Goal: Task Accomplishment & Management: Manage account settings

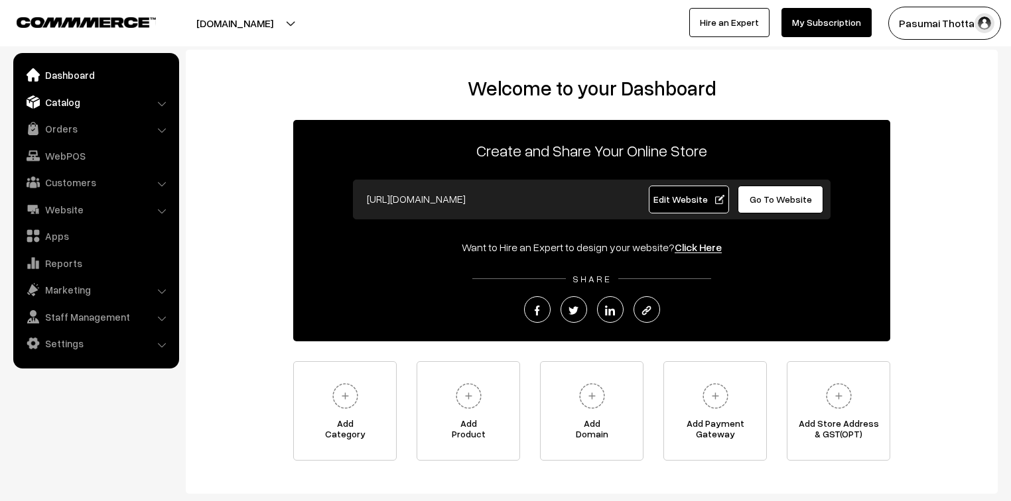
click at [59, 107] on link "Catalog" at bounding box center [96, 102] width 158 height 24
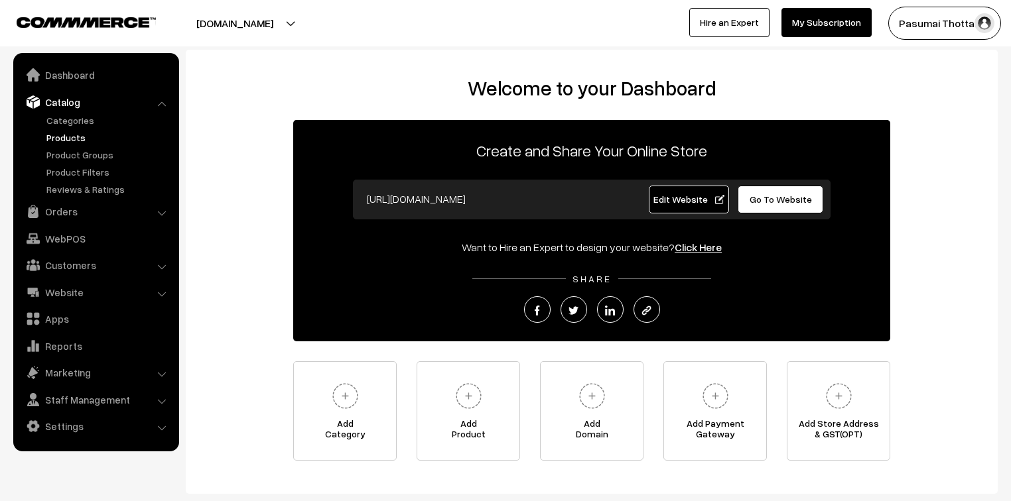
click at [67, 135] on link "Products" at bounding box center [108, 138] width 131 height 14
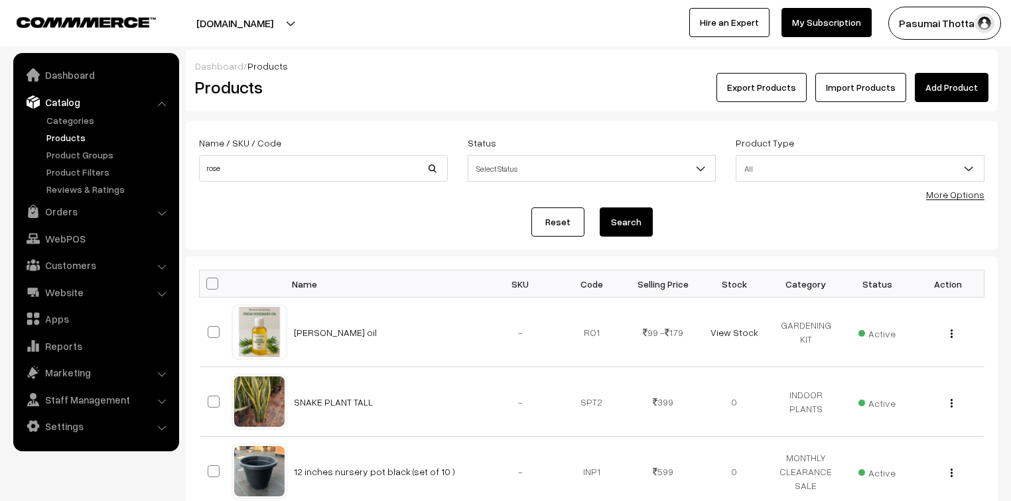
type input "rose"
click at [600, 208] on button "Search" at bounding box center [626, 222] width 53 height 29
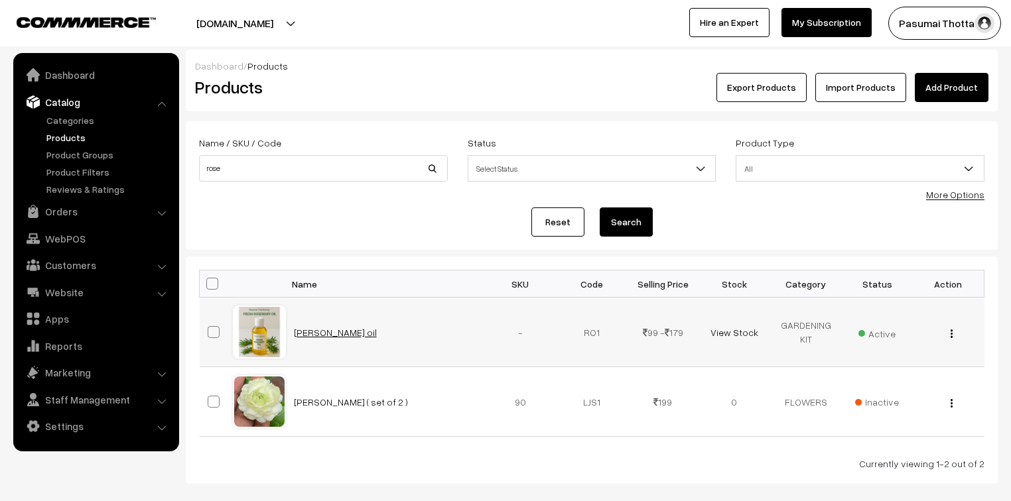
click at [336, 334] on link "[PERSON_NAME] oil" at bounding box center [335, 332] width 83 height 11
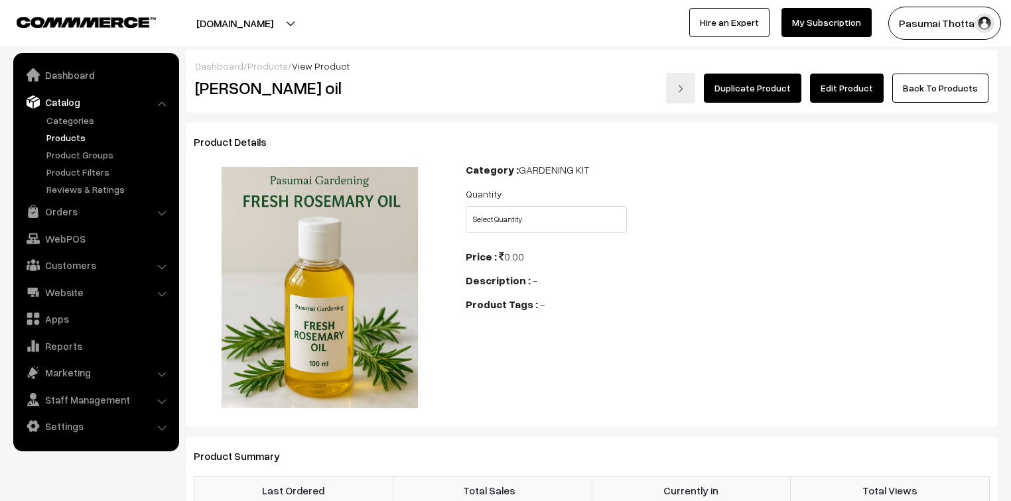
click at [844, 86] on link "Edit Product" at bounding box center [847, 88] width 74 height 29
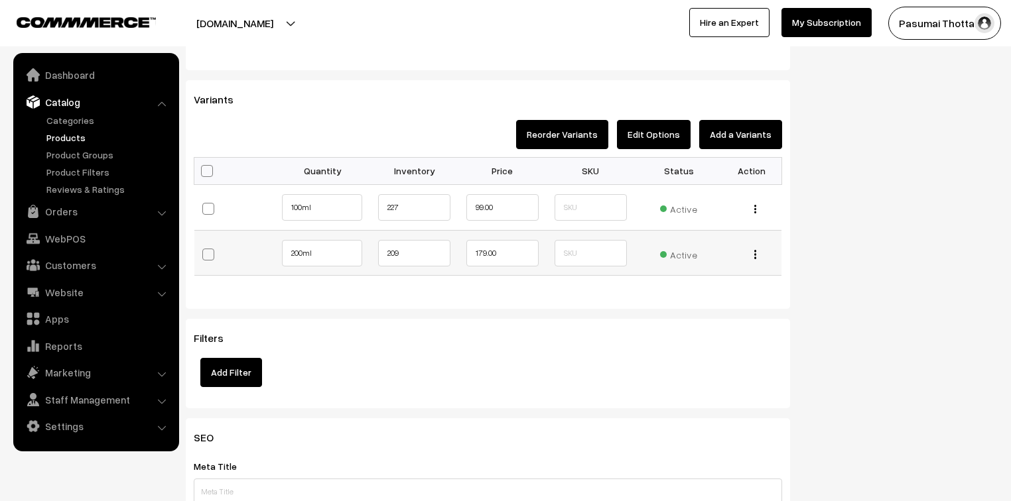
scroll to position [1114, 0]
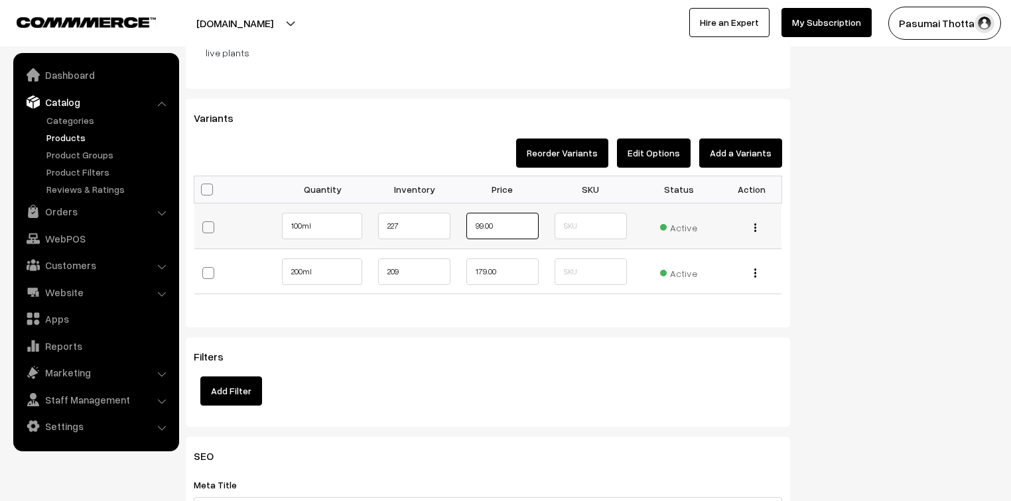
click at [483, 225] on input "99.00" at bounding box center [502, 226] width 72 height 27
type input "159.00"
click at [486, 273] on input "179.00" at bounding box center [502, 272] width 72 height 27
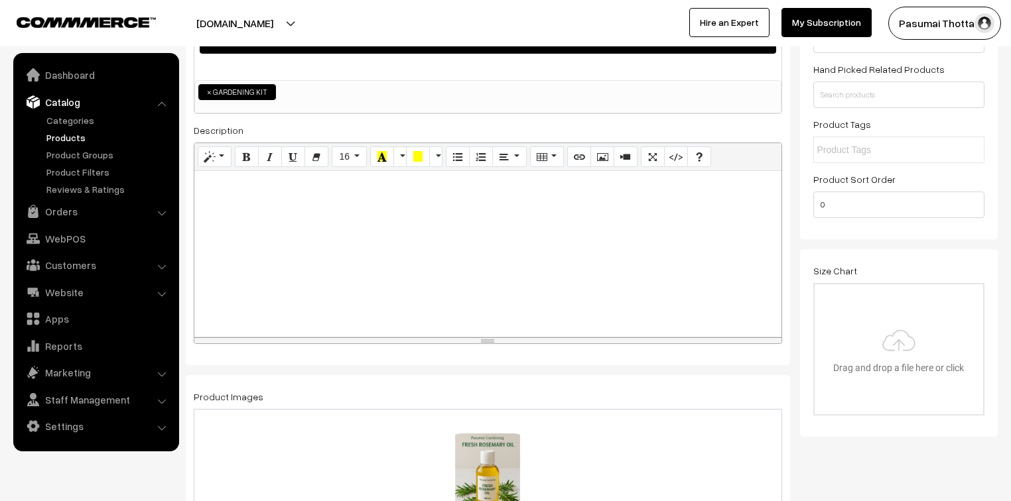
scroll to position [0, 0]
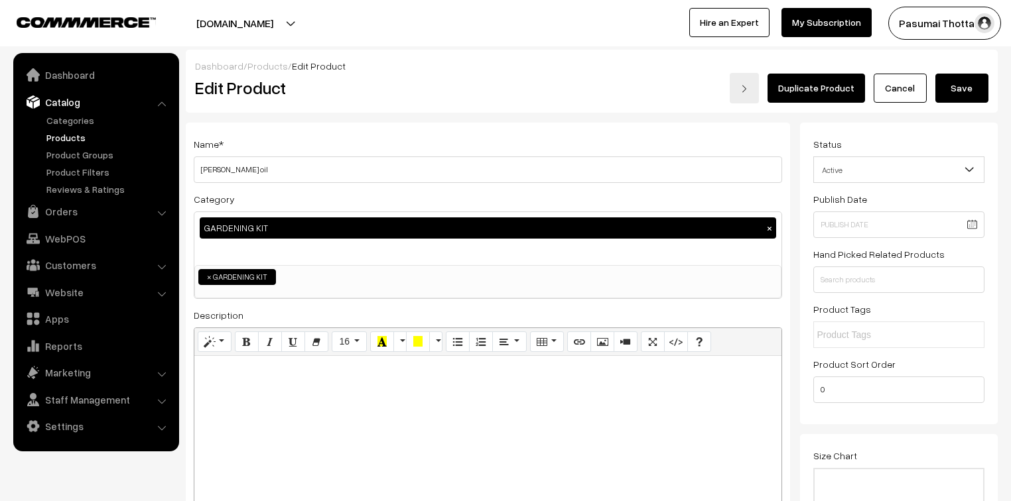
type input "259.00"
click at [974, 90] on button "Save" at bounding box center [961, 88] width 53 height 29
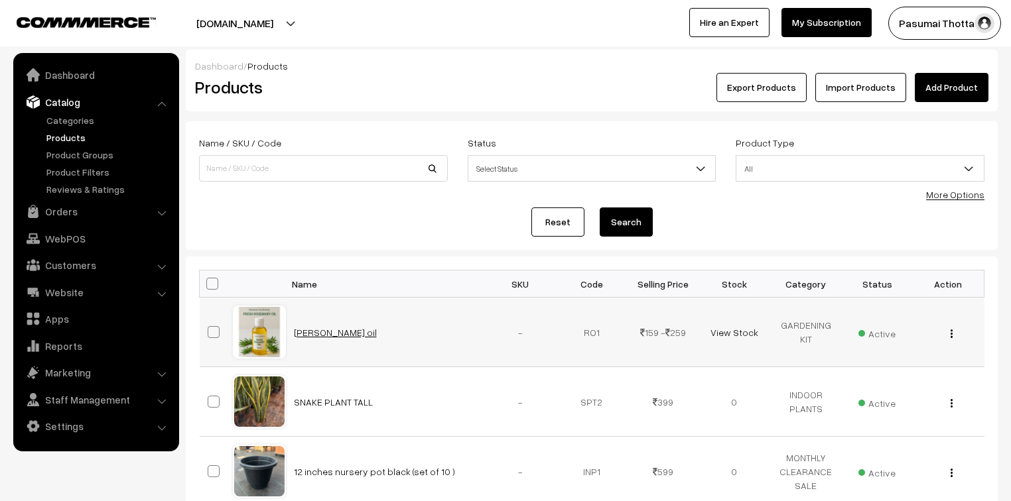
click at [306, 328] on link "[PERSON_NAME] oil" at bounding box center [335, 332] width 83 height 11
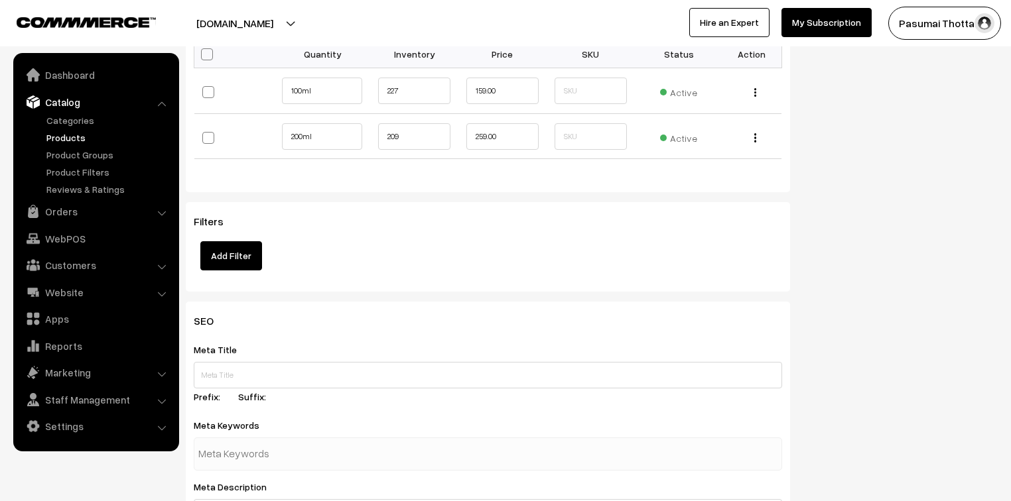
scroll to position [1114, 0]
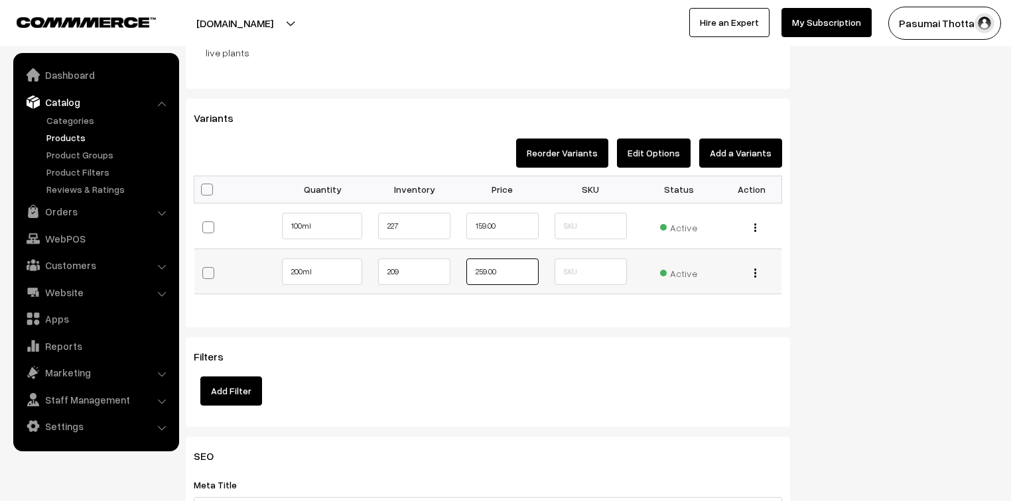
click at [482, 270] on input "259.00" at bounding box center [502, 272] width 72 height 27
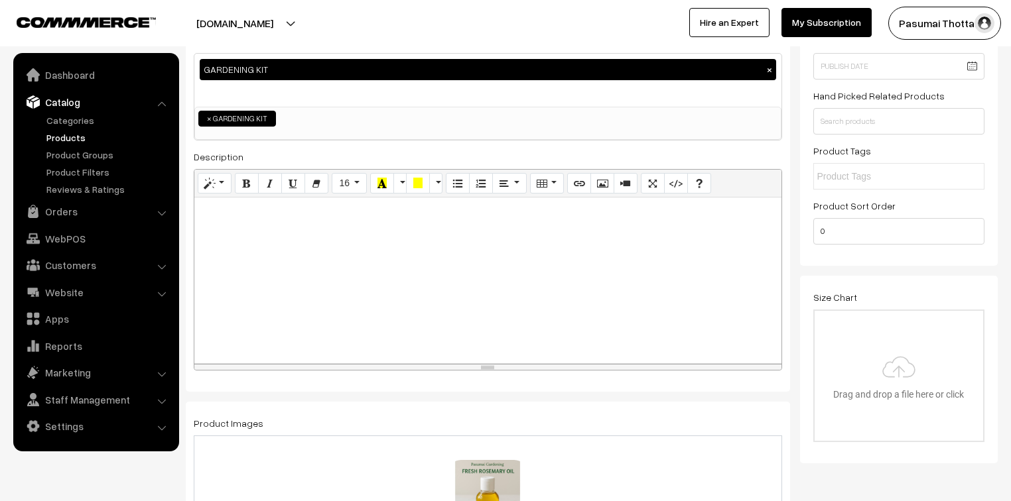
scroll to position [0, 0]
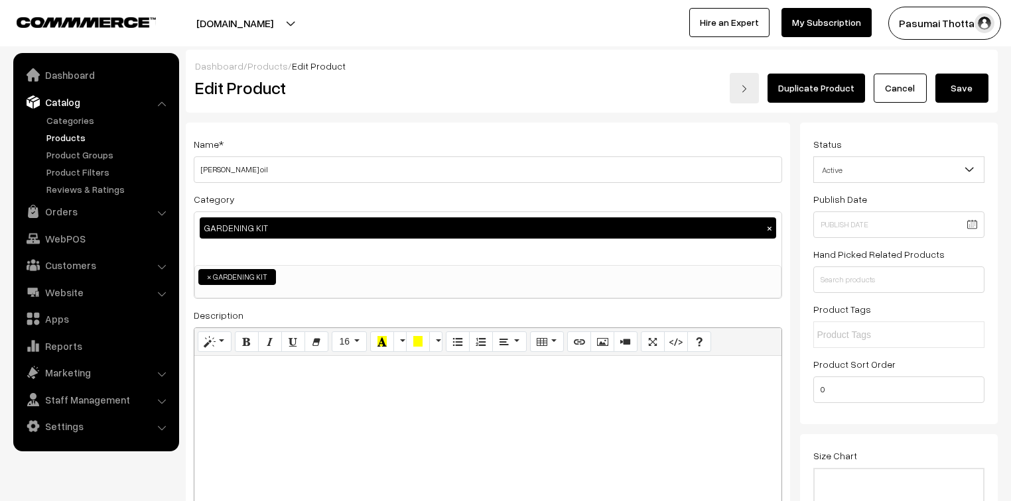
type input "299.00"
click at [964, 85] on button "Save" at bounding box center [961, 88] width 53 height 29
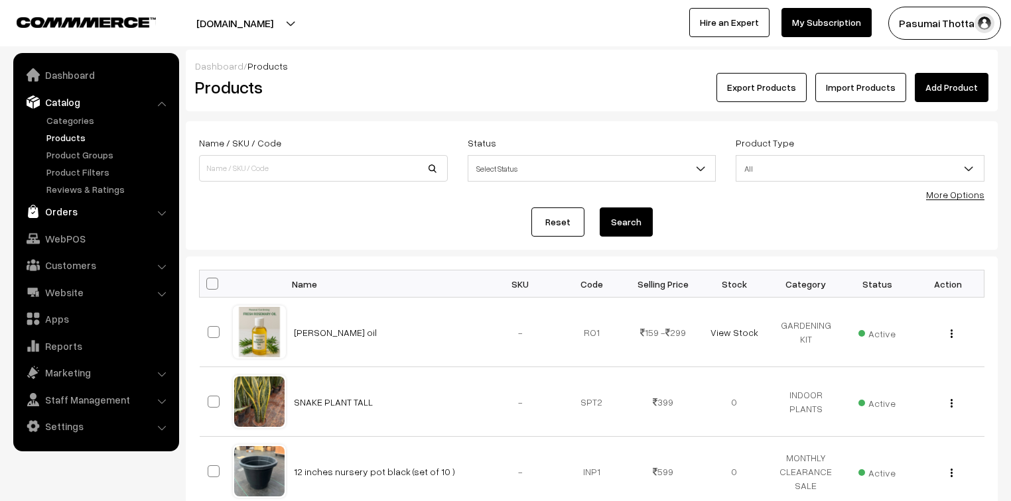
click at [66, 211] on link "Orders" at bounding box center [96, 212] width 158 height 24
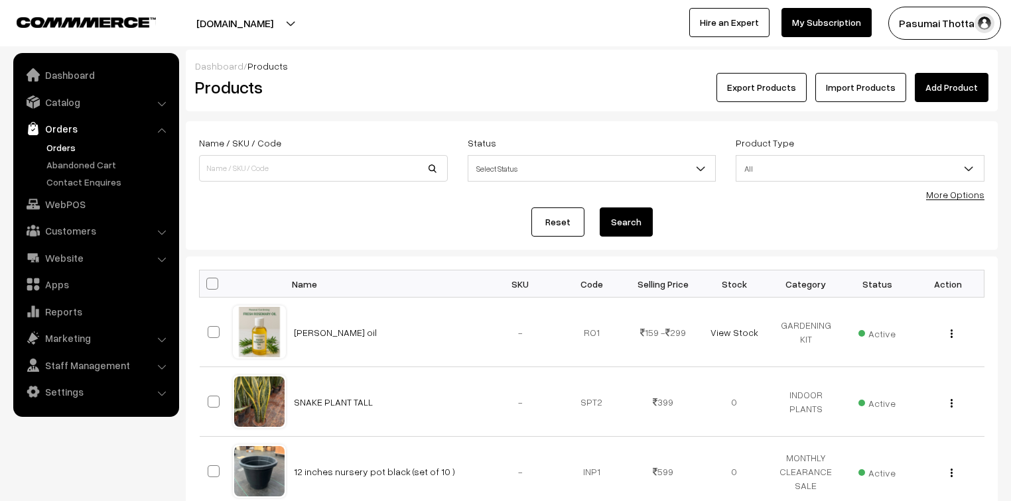
click at [63, 149] on link "Orders" at bounding box center [108, 148] width 131 height 14
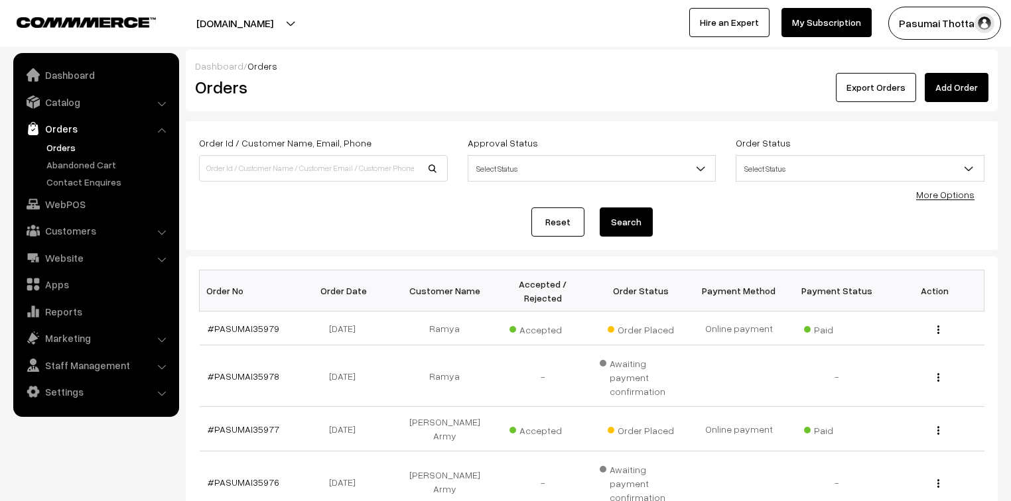
click at [950, 194] on link "More Options" at bounding box center [945, 194] width 58 height 11
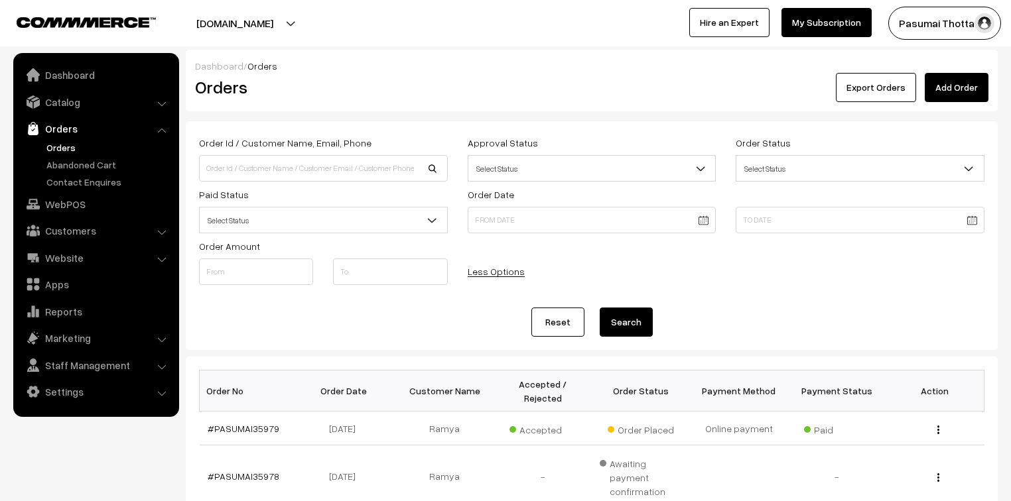
click at [322, 218] on span "Select Status" at bounding box center [323, 220] width 247 height 23
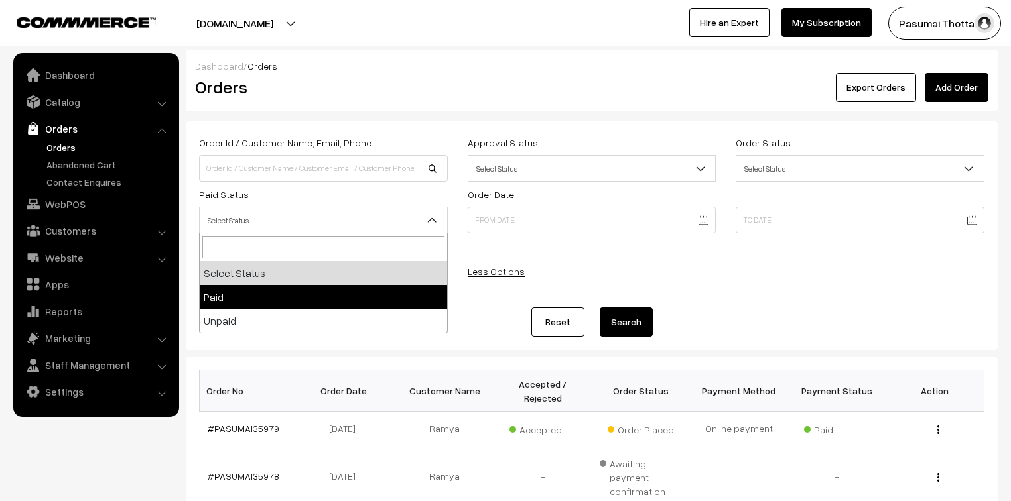
select select "1"
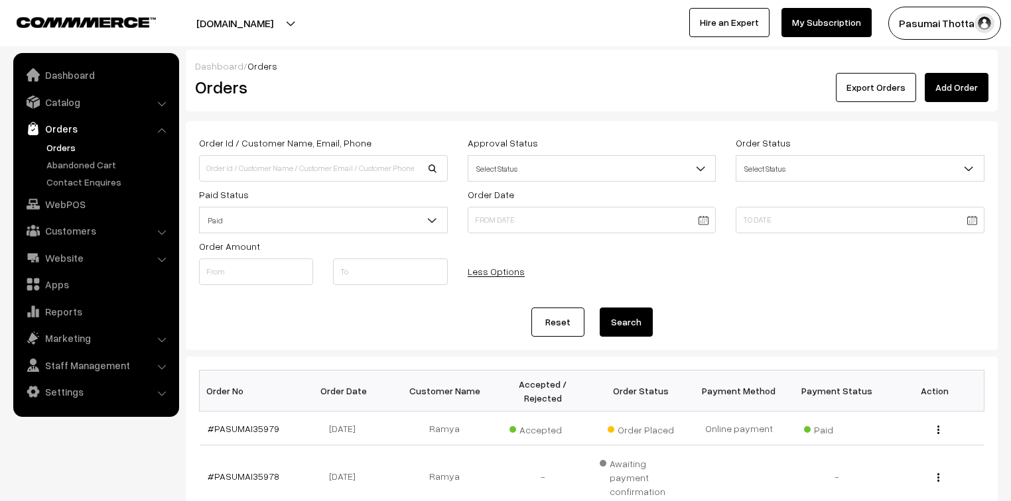
click at [631, 319] on button "Search" at bounding box center [626, 322] width 53 height 29
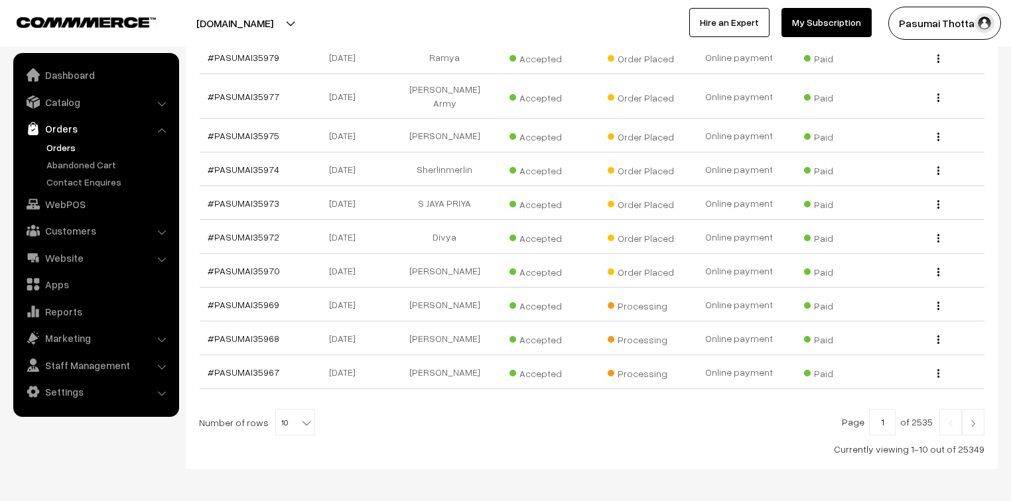
scroll to position [318, 0]
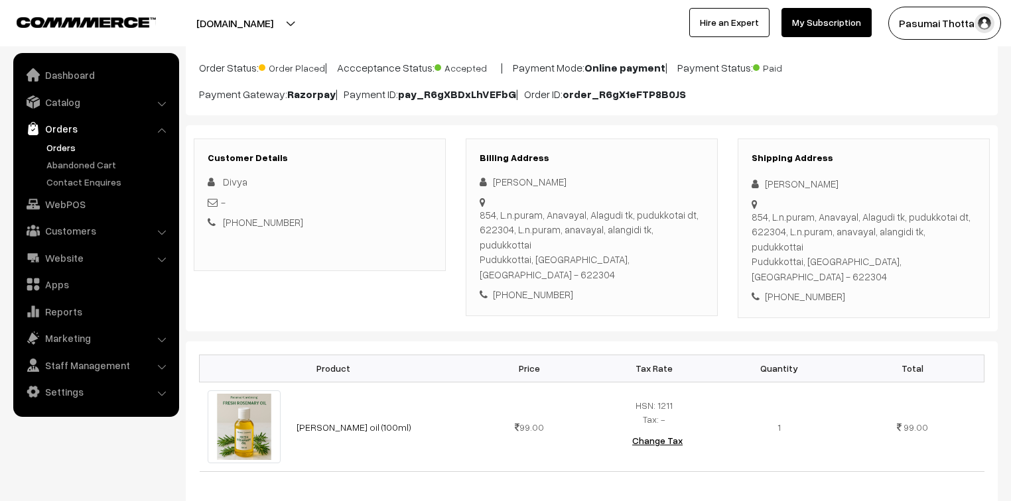
scroll to position [106, 0]
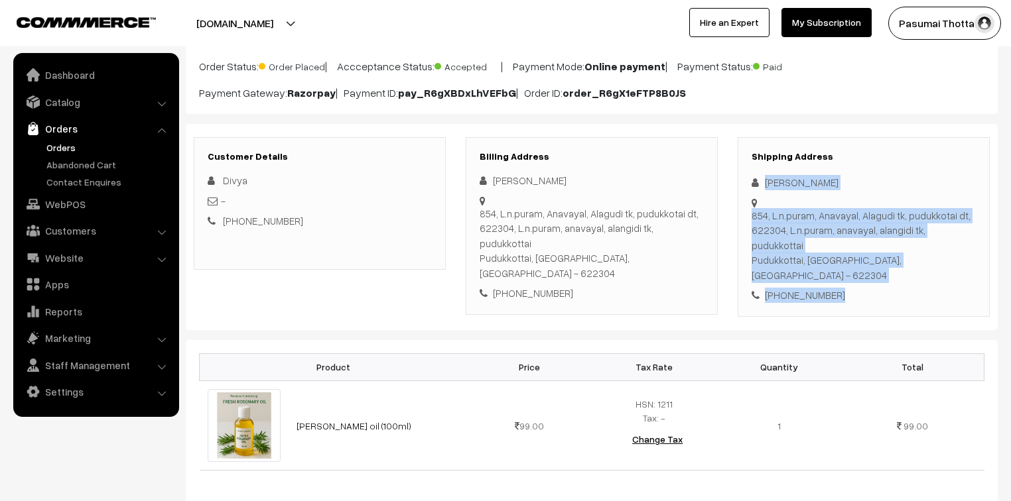
drag, startPoint x: 767, startPoint y: 186, endPoint x: 833, endPoint y: 260, distance: 99.6
click at [833, 260] on div "Shipping Address [PERSON_NAME] 854, L.n.puram, Anavayal, Alagudi tk, pudukkotai…" at bounding box center [864, 227] width 252 height 180
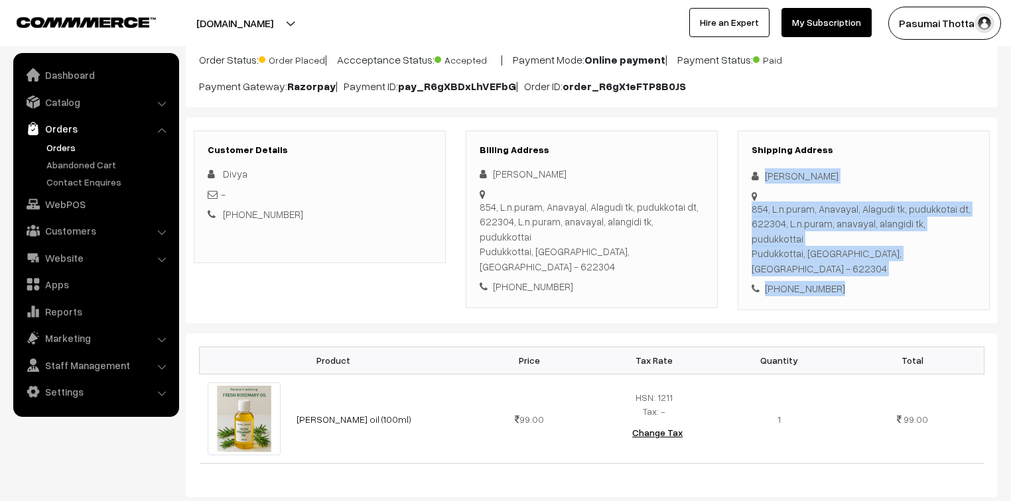
scroll to position [159, 0]
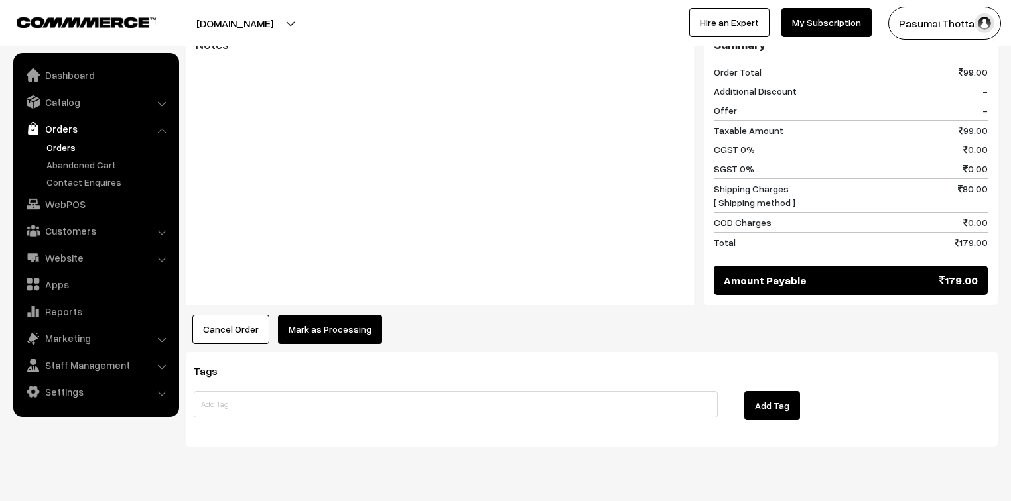
click at [316, 315] on button "Mark as Processing" at bounding box center [330, 329] width 104 height 29
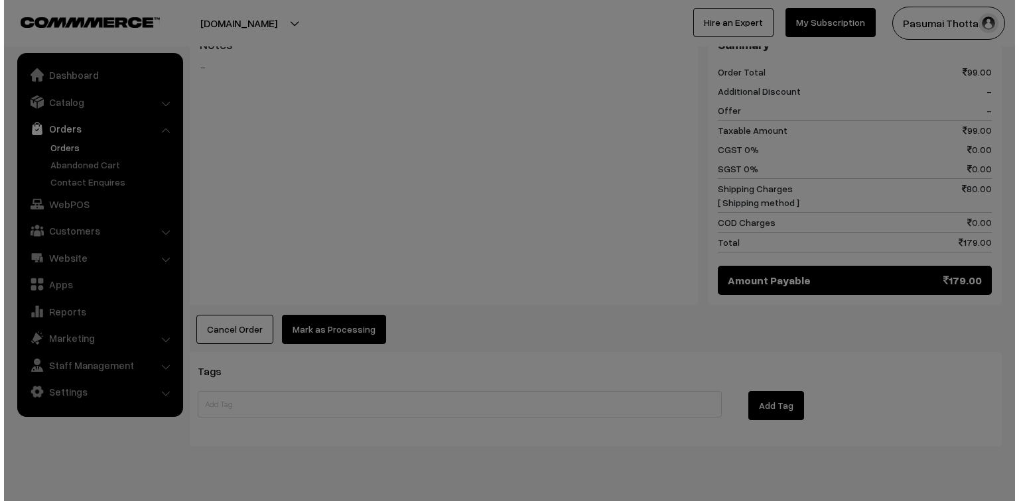
scroll to position [593, 0]
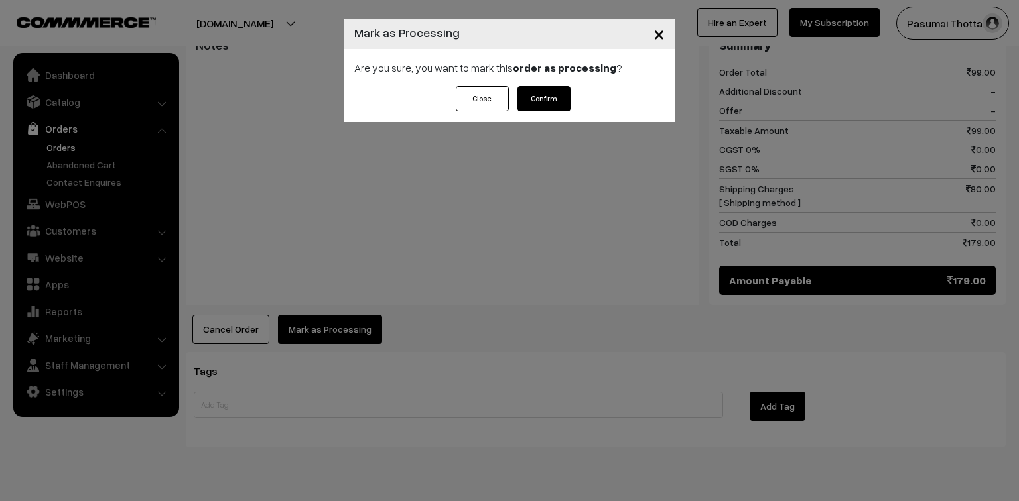
click at [549, 96] on button "Confirm" at bounding box center [543, 98] width 53 height 25
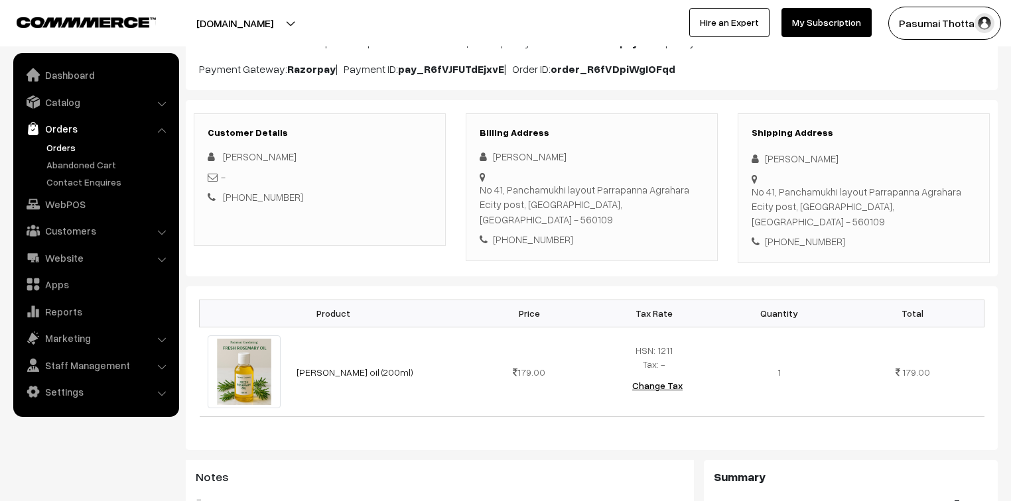
scroll to position [53, 0]
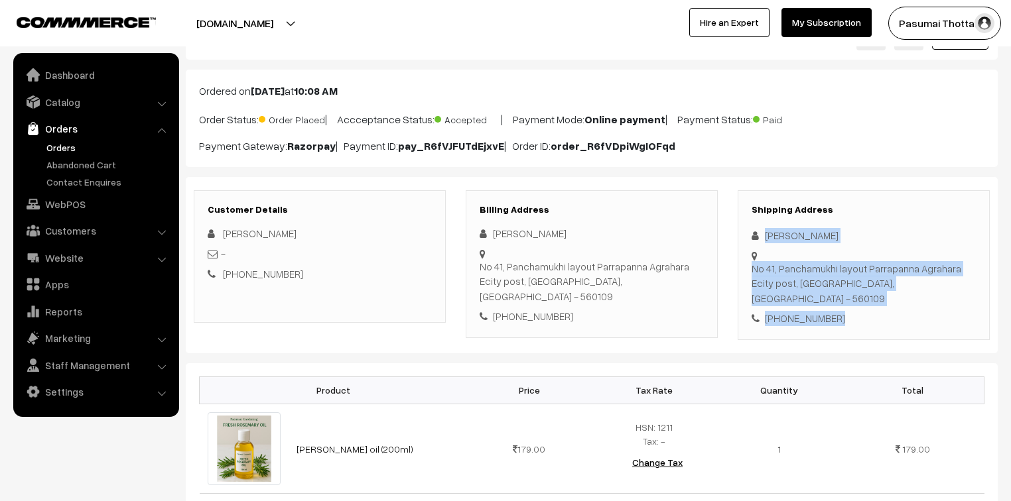
drag, startPoint x: 764, startPoint y: 237, endPoint x: 842, endPoint y: 287, distance: 92.5
click at [842, 287] on div "Shipping Address [PERSON_NAME] [STREET_ADDRESS] [PHONE_NUMBER]" at bounding box center [864, 265] width 252 height 150
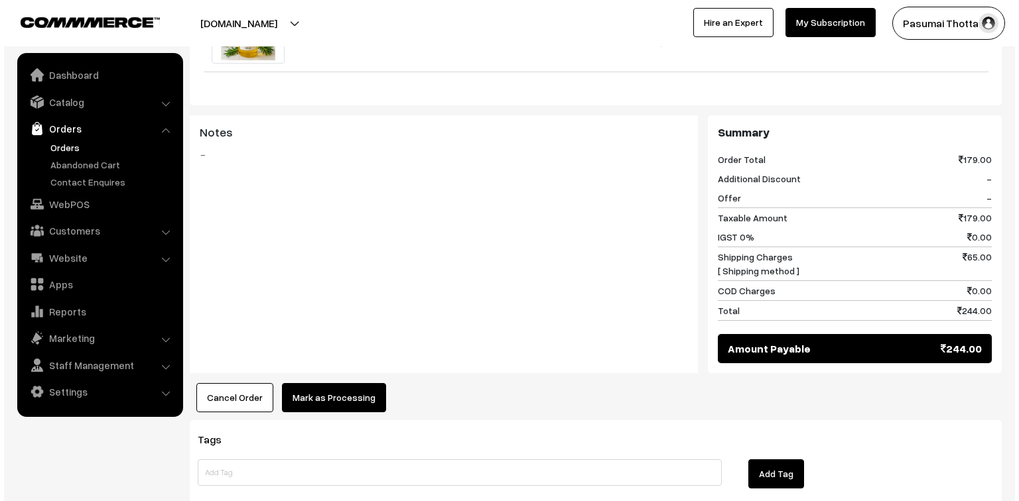
scroll to position [478, 0]
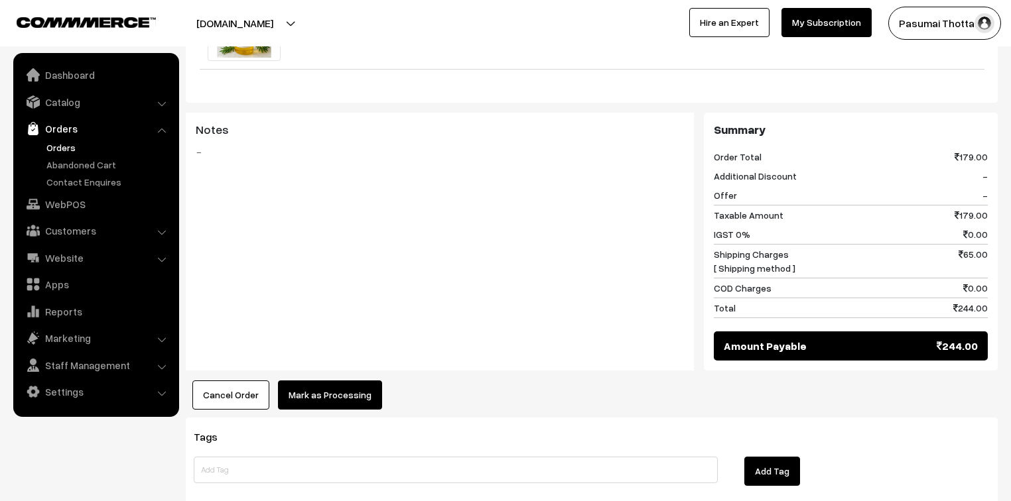
click at [353, 381] on button "Mark as Processing" at bounding box center [330, 395] width 104 height 29
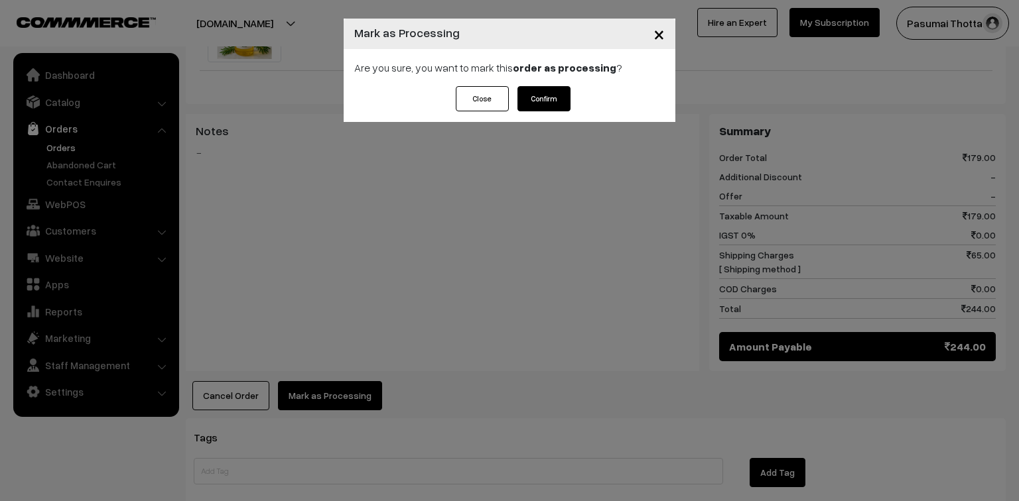
click at [550, 103] on button "Confirm" at bounding box center [543, 98] width 53 height 25
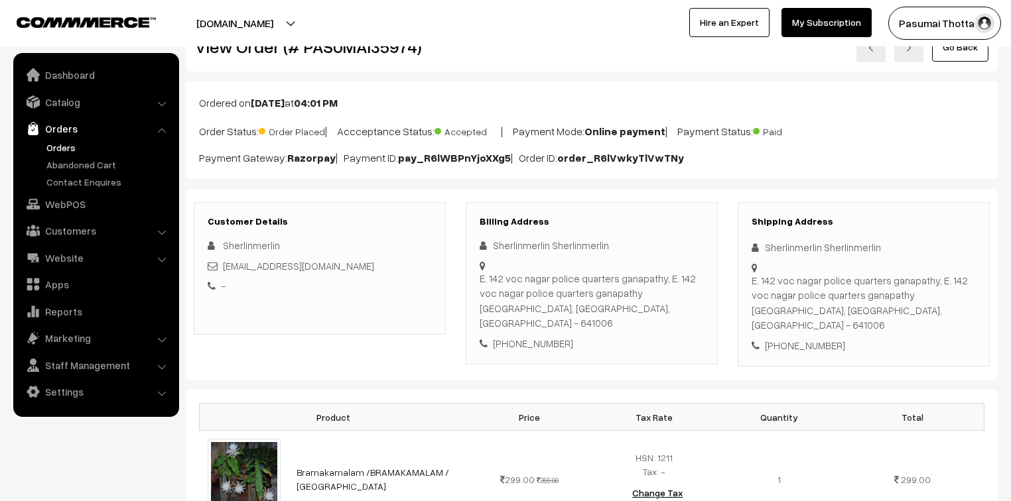
scroll to position [106, 0]
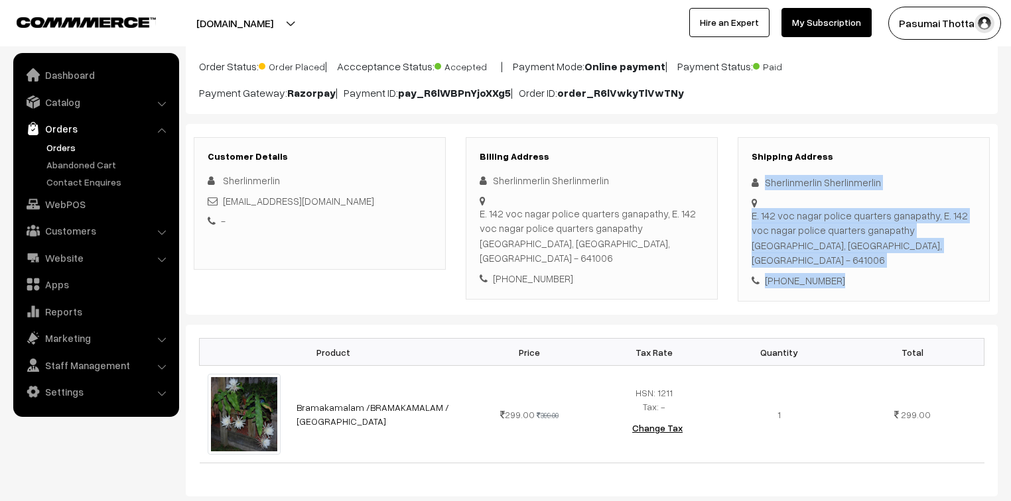
drag, startPoint x: 764, startPoint y: 183, endPoint x: 842, endPoint y: 265, distance: 113.5
click at [842, 265] on div "Shipping Address Sherlinmerlin Sherlinmerlin E. 142 voc nagar police quarters g…" at bounding box center [864, 219] width 252 height 165
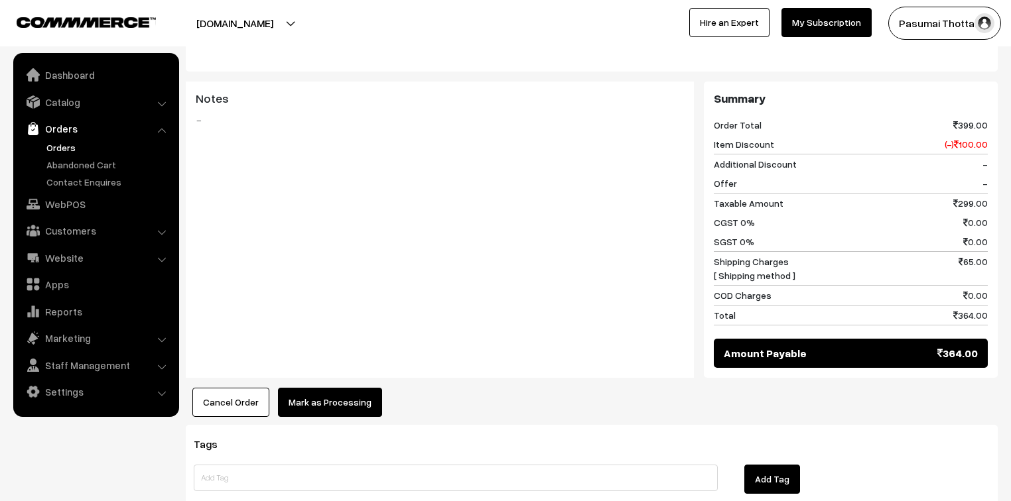
scroll to position [619, 0]
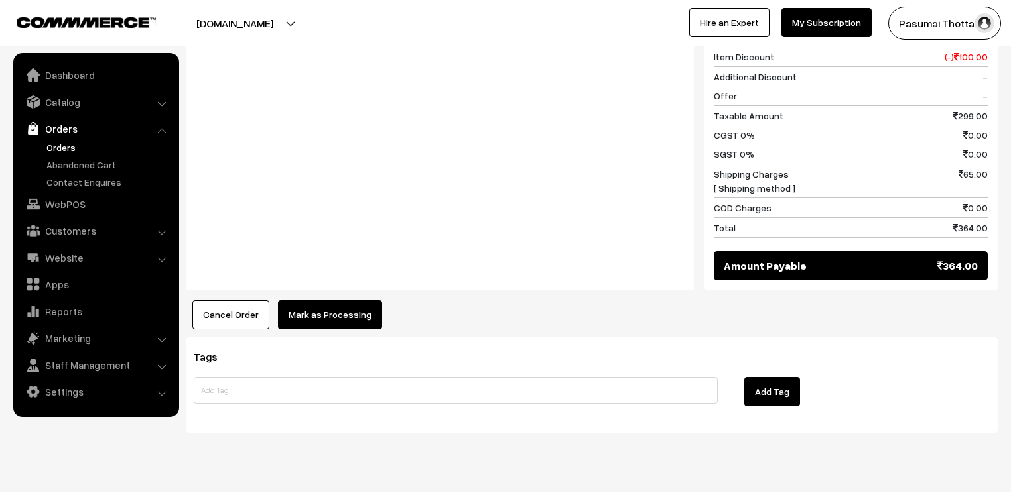
click at [316, 300] on button "Mark as Processing" at bounding box center [330, 314] width 104 height 29
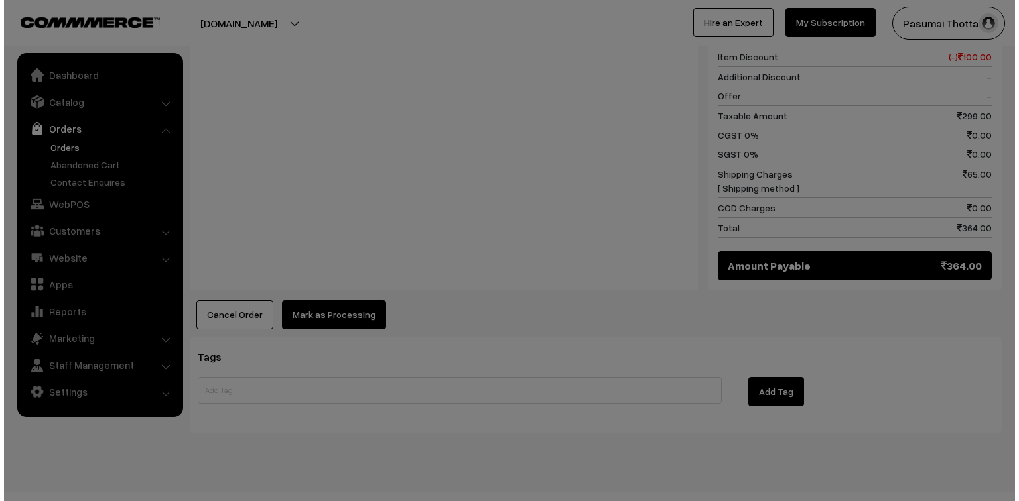
scroll to position [620, 0]
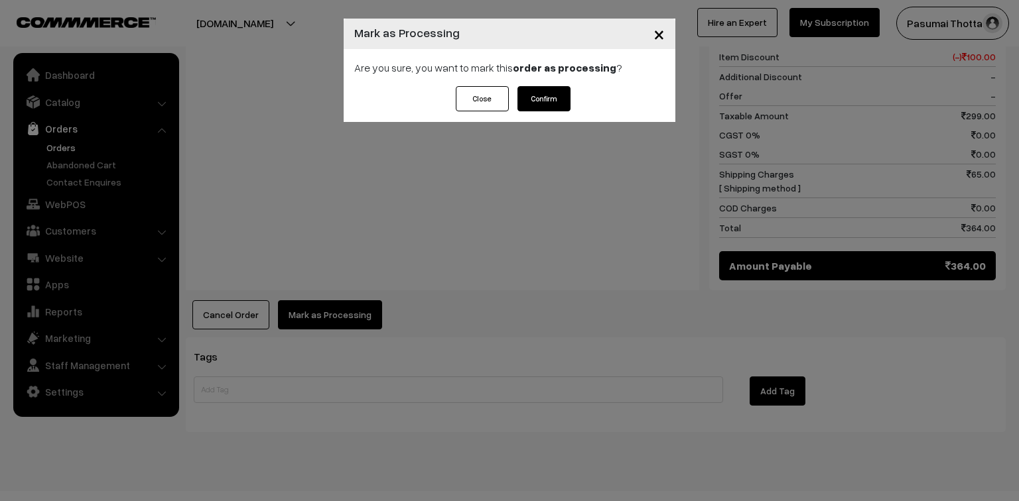
click at [543, 96] on button "Confirm" at bounding box center [543, 98] width 53 height 25
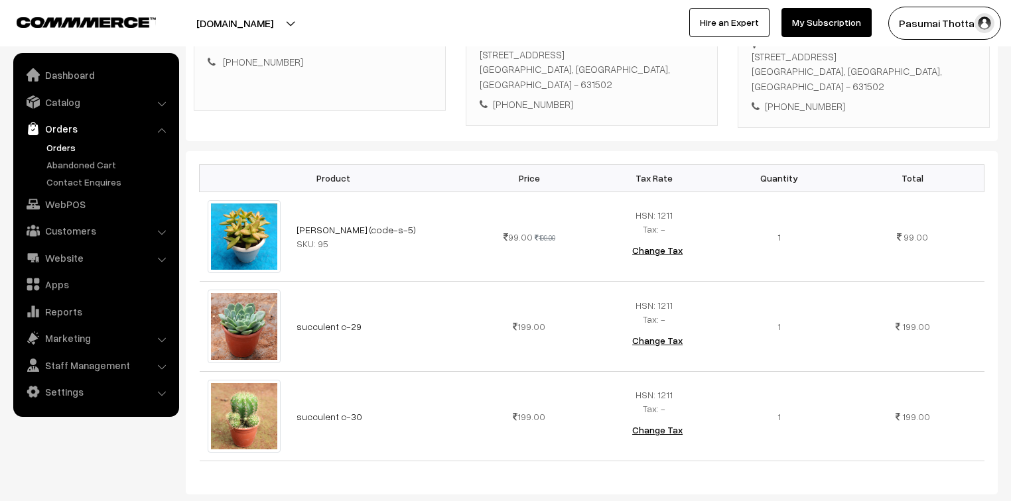
scroll to position [212, 0]
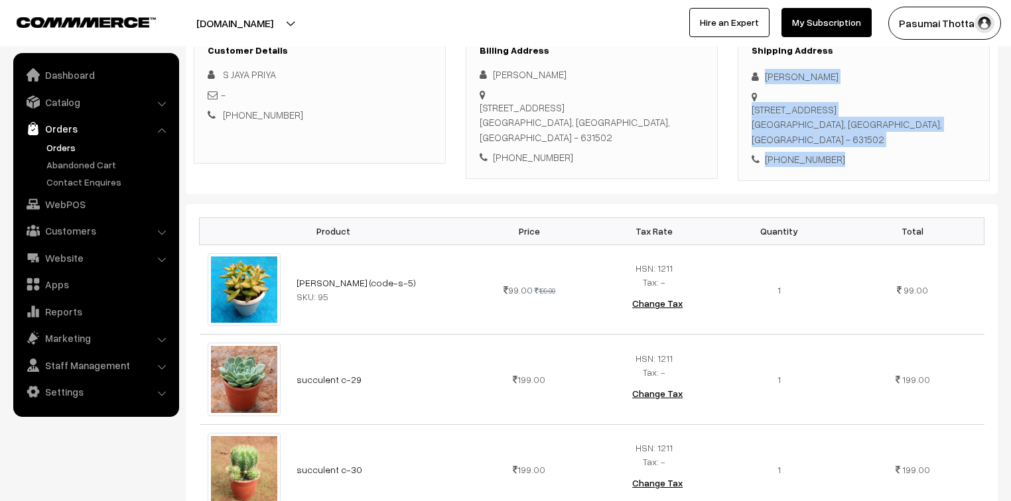
drag, startPoint x: 767, startPoint y: 75, endPoint x: 849, endPoint y: 141, distance: 105.2
click at [849, 141] on div "Shipping Address ARSHATH ARIFF NO.11A, MALLIGAI STREET KANCHIPURAM, Tamil Nadu,…" at bounding box center [864, 106] width 252 height 150
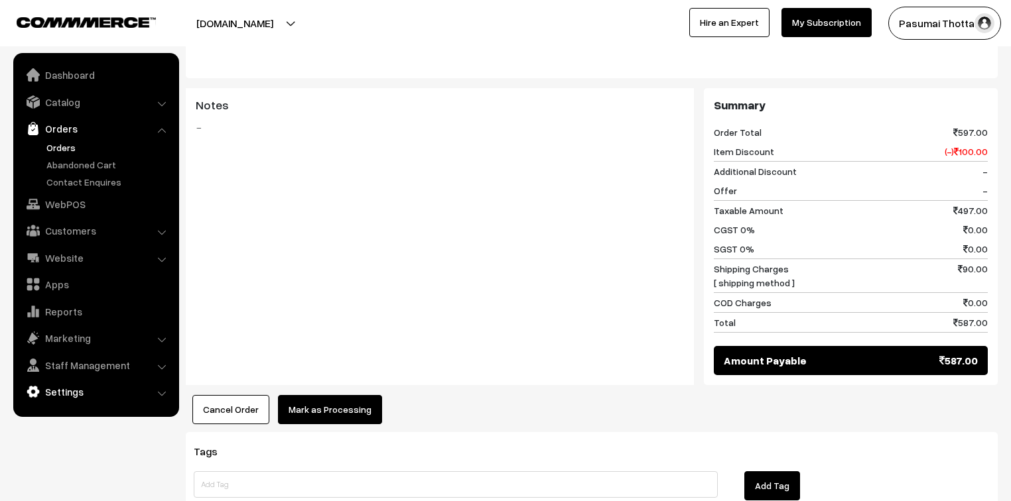
scroll to position [690, 0]
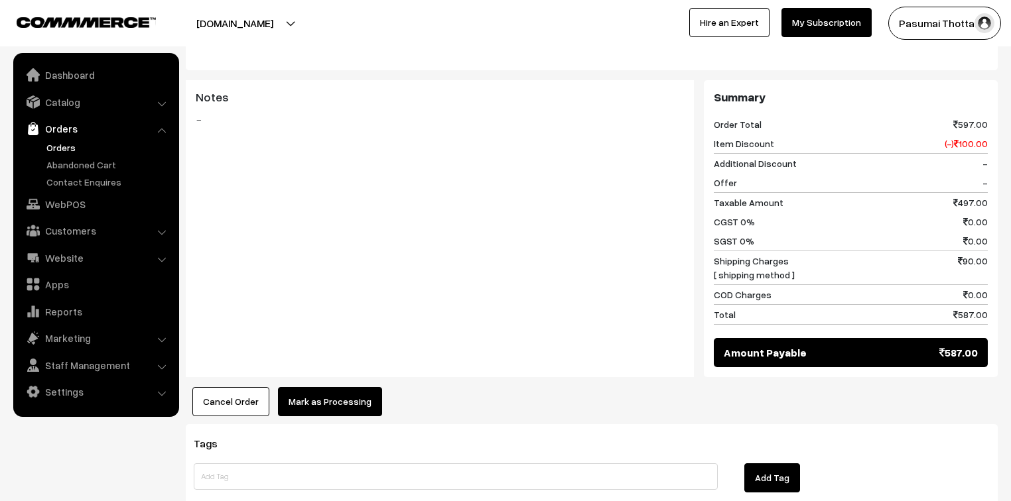
click at [340, 387] on button "Mark as Processing" at bounding box center [330, 401] width 104 height 29
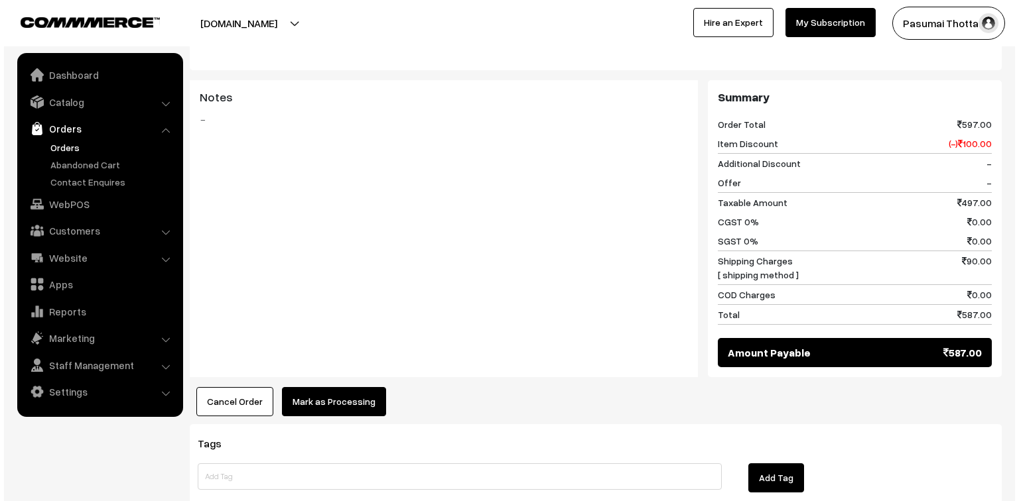
scroll to position [691, 0]
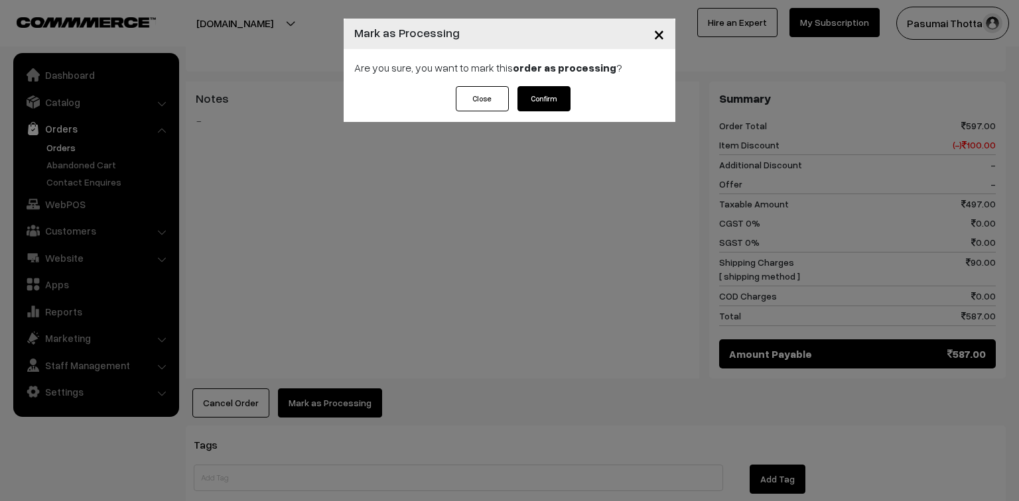
click at [541, 96] on button "Confirm" at bounding box center [543, 98] width 53 height 25
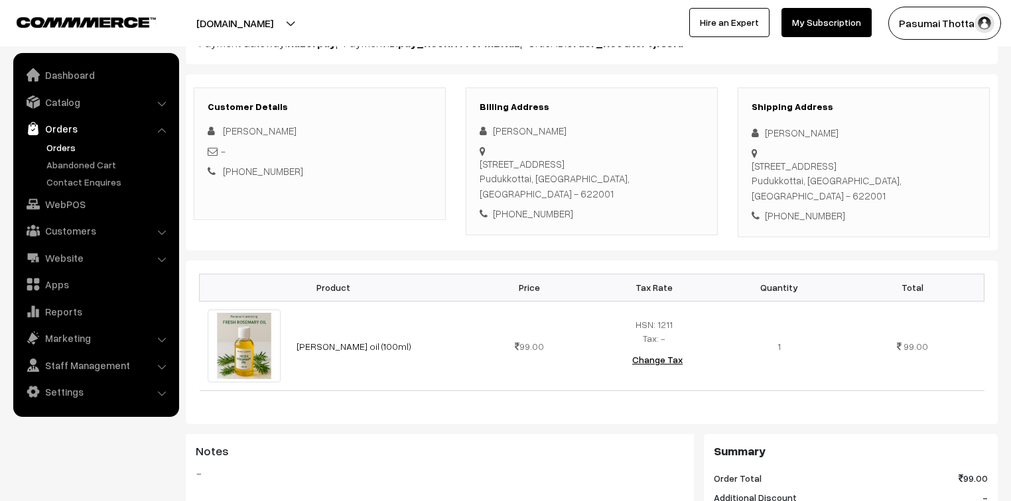
scroll to position [106, 0]
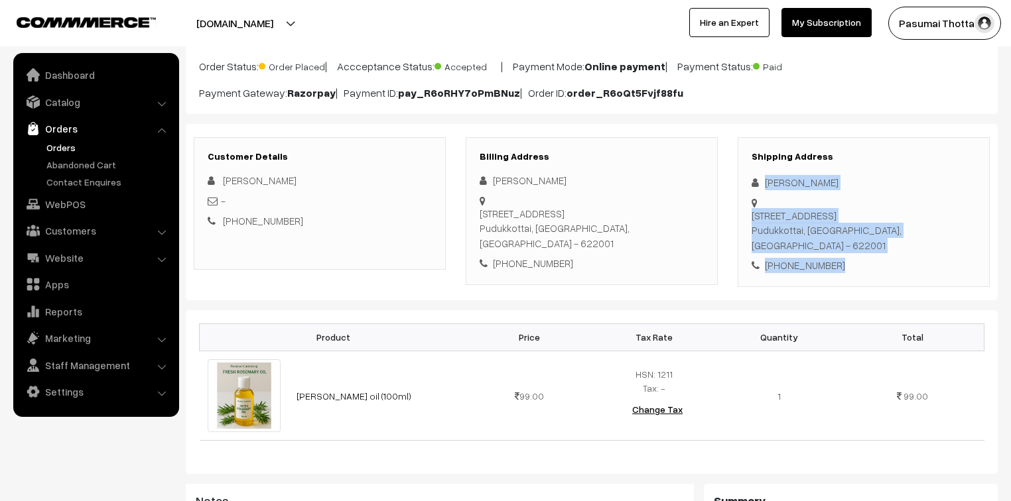
drag, startPoint x: 763, startPoint y: 180, endPoint x: 849, endPoint y: 249, distance: 109.5
click at [849, 249] on div "Shipping Address [PERSON_NAME] [STREET_ADDRESS] [PHONE_NUMBER]" at bounding box center [864, 212] width 252 height 150
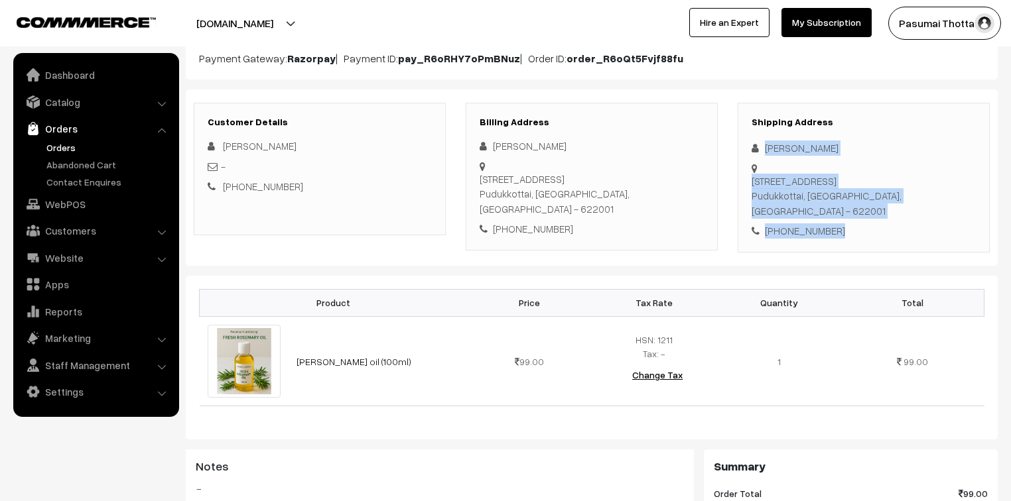
scroll to position [159, 0]
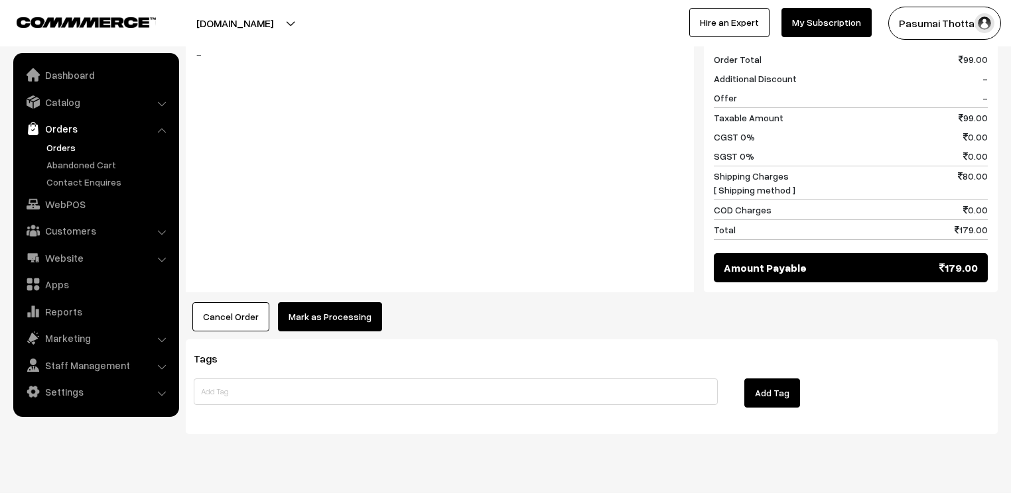
click at [346, 302] on button "Mark as Processing" at bounding box center [330, 316] width 104 height 29
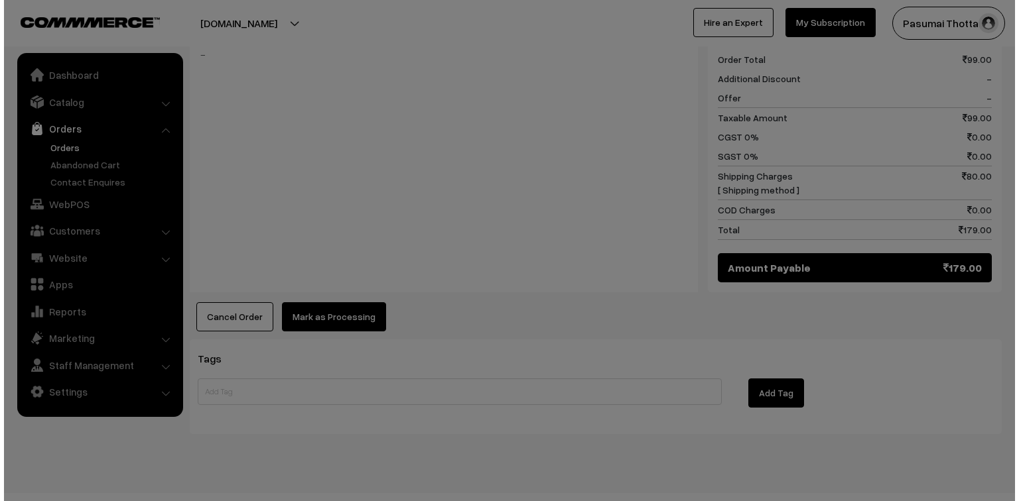
scroll to position [576, 0]
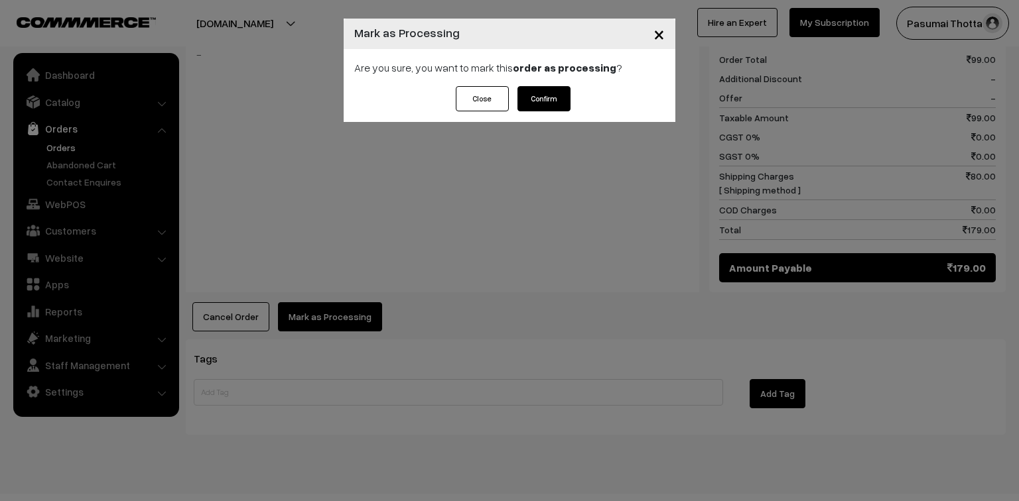
click at [552, 101] on button "Confirm" at bounding box center [543, 98] width 53 height 25
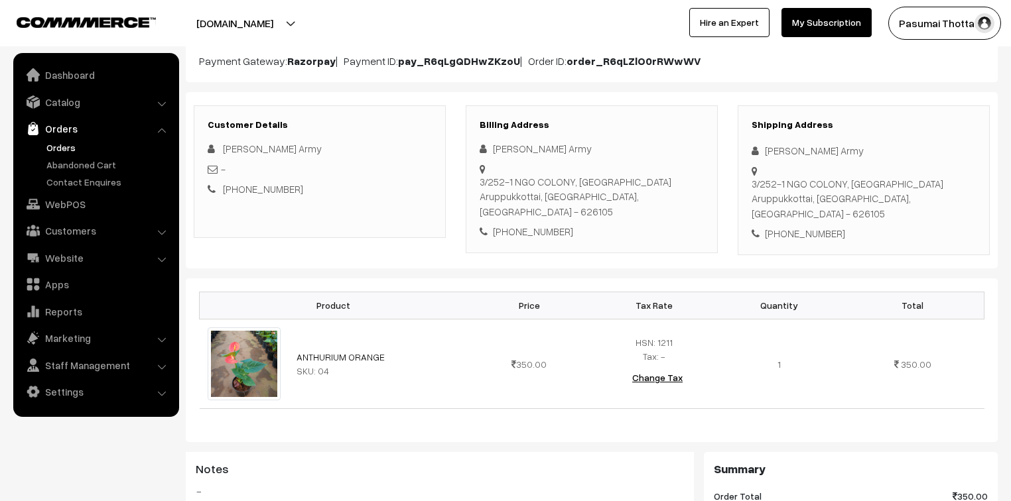
scroll to position [159, 0]
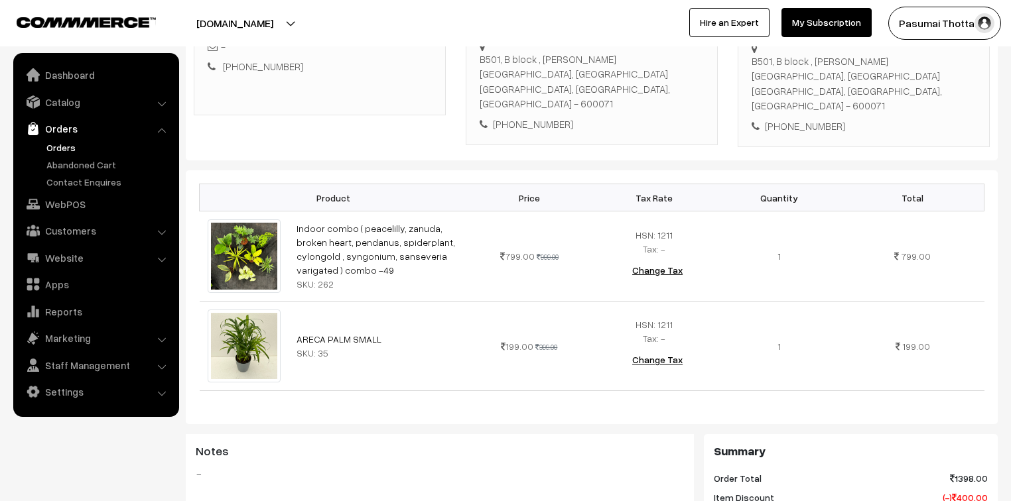
scroll to position [265, 0]
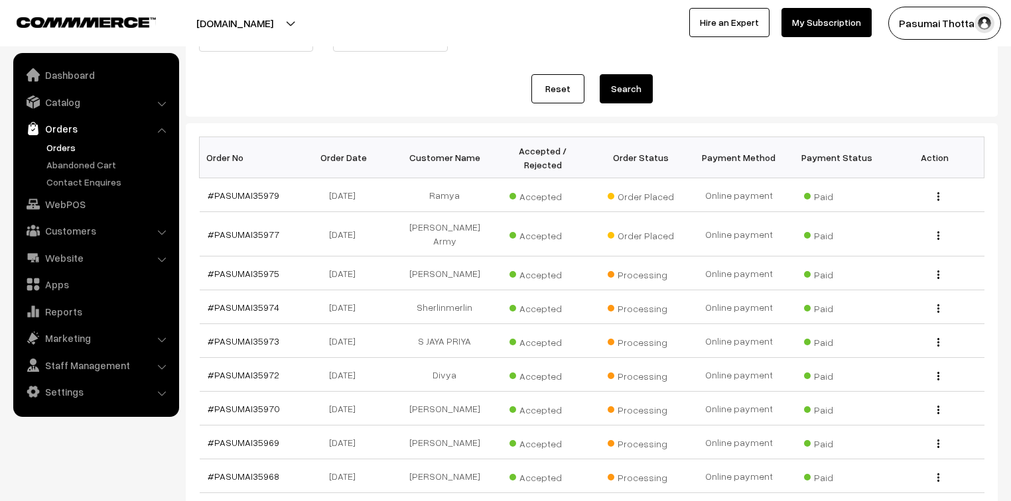
scroll to position [106, 0]
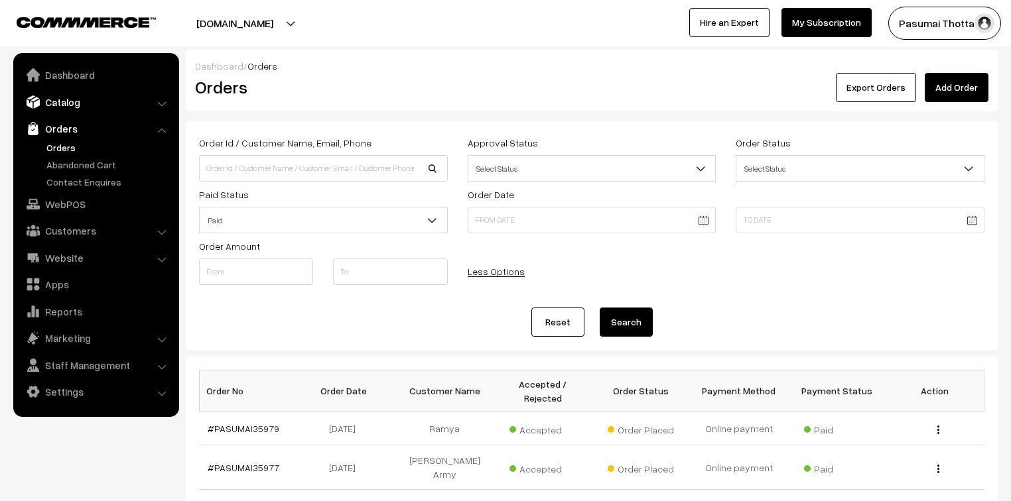
click at [78, 103] on link "Catalog" at bounding box center [96, 102] width 158 height 24
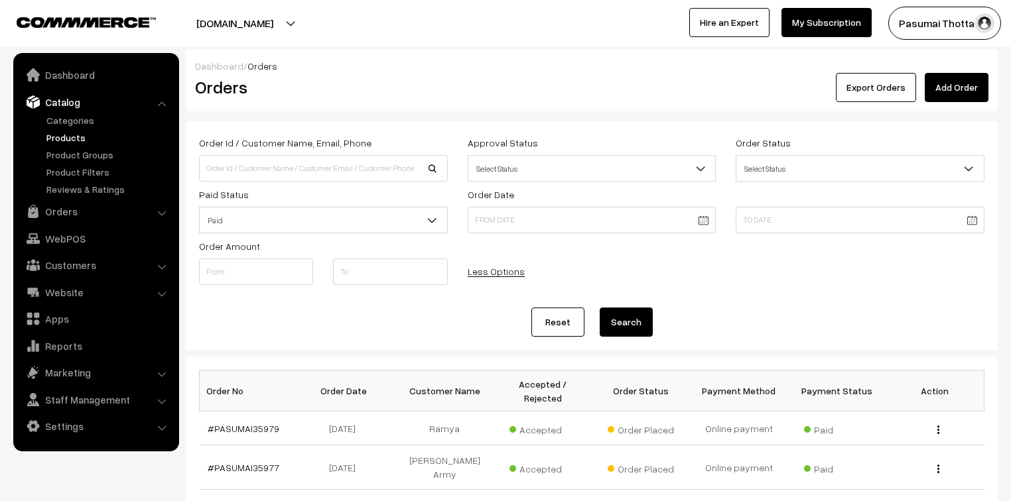
click at [56, 141] on link "Products" at bounding box center [108, 138] width 131 height 14
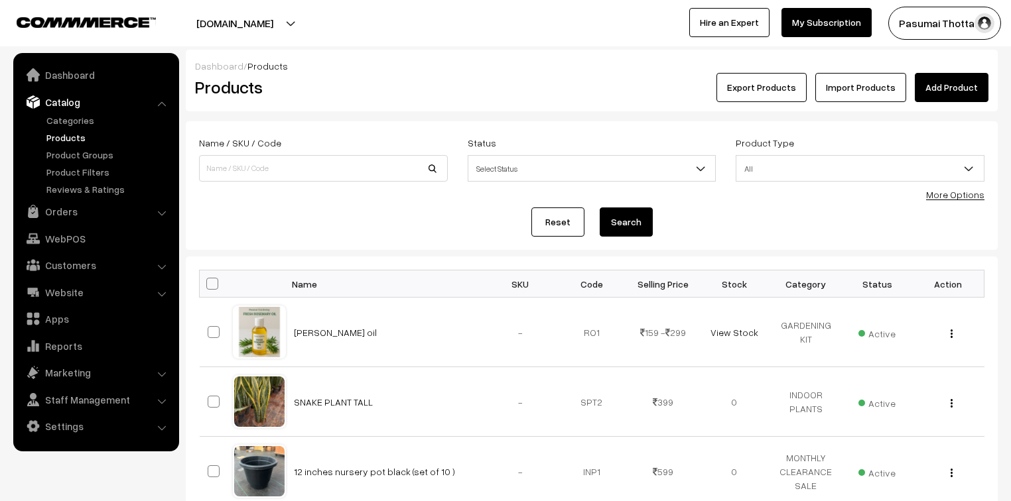
type input "Rainlilly bulb (pink ) (10 to 20 bulb)"
click at [600, 208] on button "Search" at bounding box center [626, 222] width 53 height 29
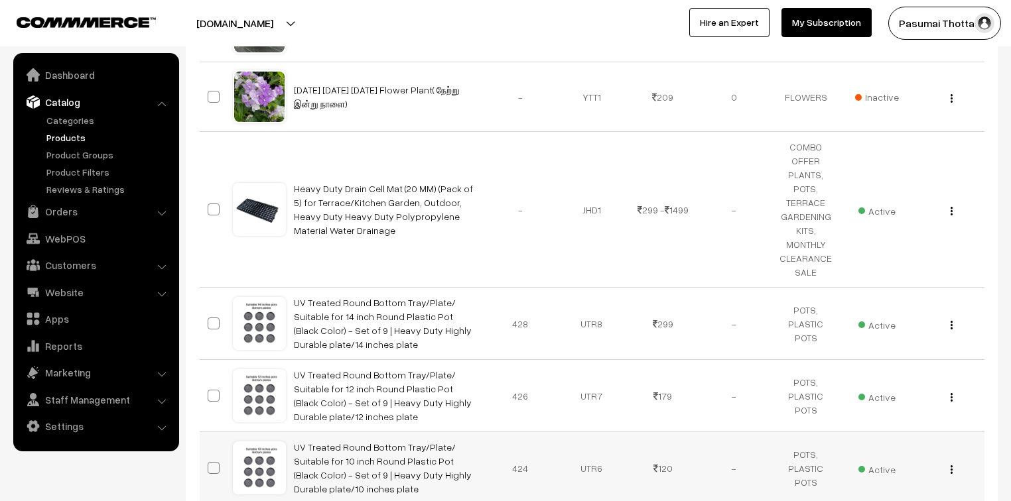
scroll to position [771, 0]
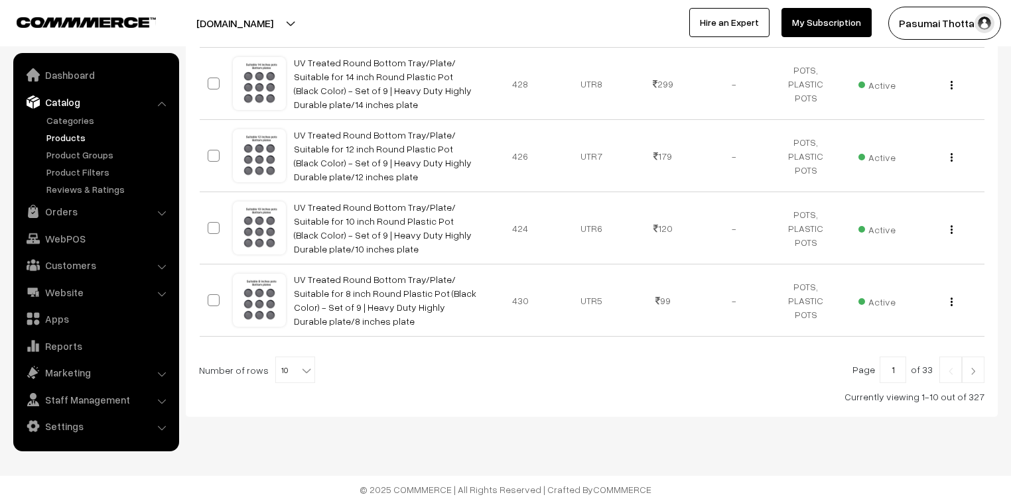
click at [300, 364] on b at bounding box center [306, 370] width 13 height 13
select select "50"
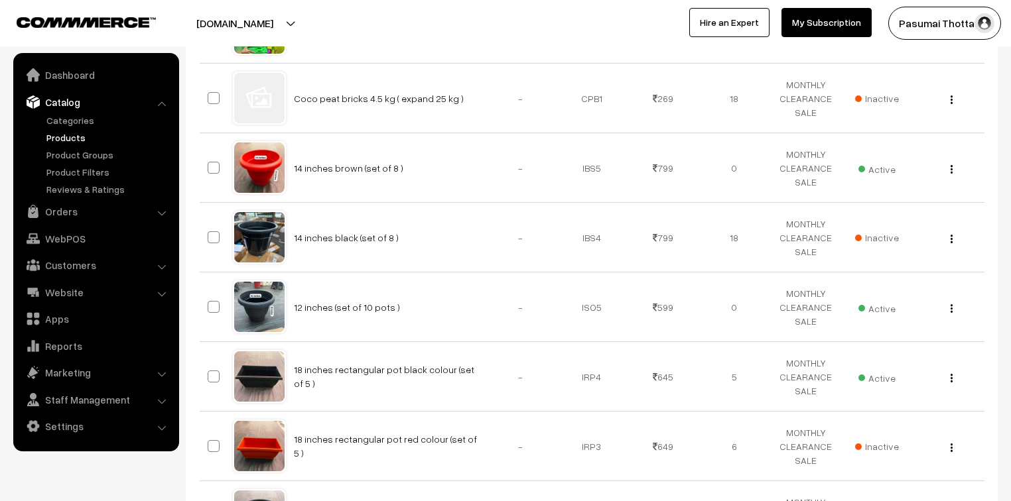
scroll to position [3814, 0]
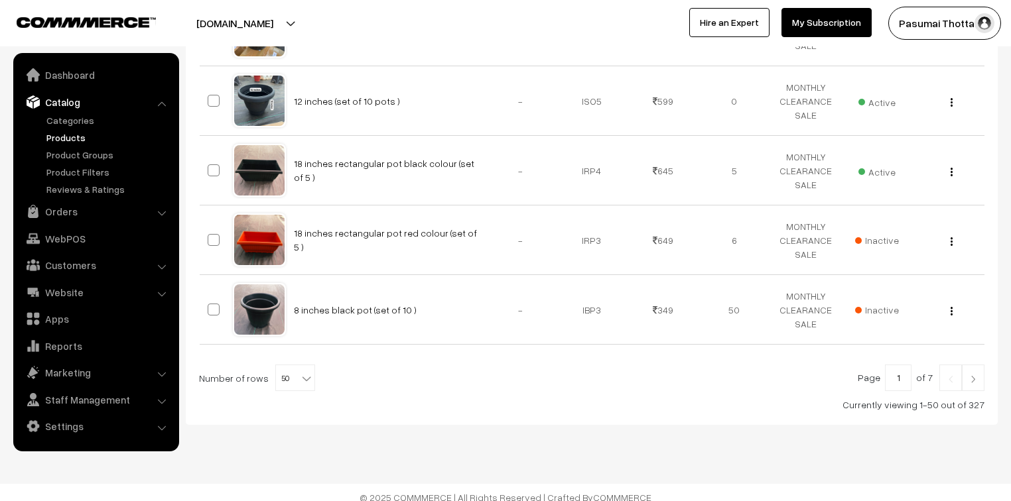
click at [300, 372] on b at bounding box center [306, 378] width 13 height 13
select select "100"
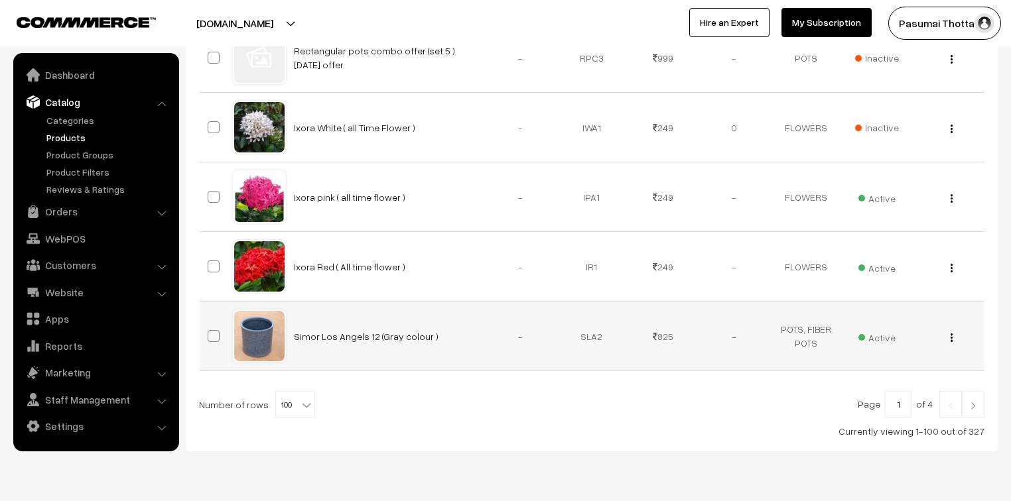
scroll to position [7290, 0]
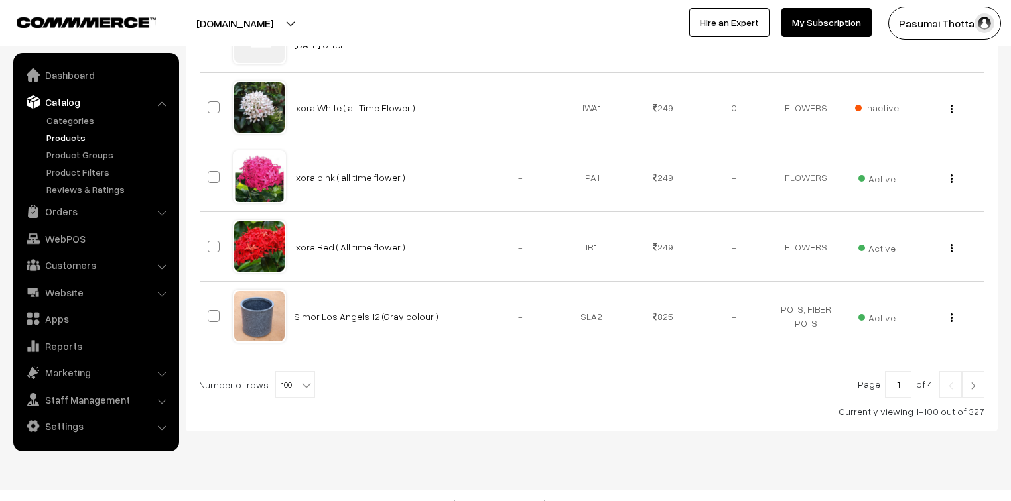
click at [893, 371] on input "1" at bounding box center [898, 384] width 27 height 27
type input "2"
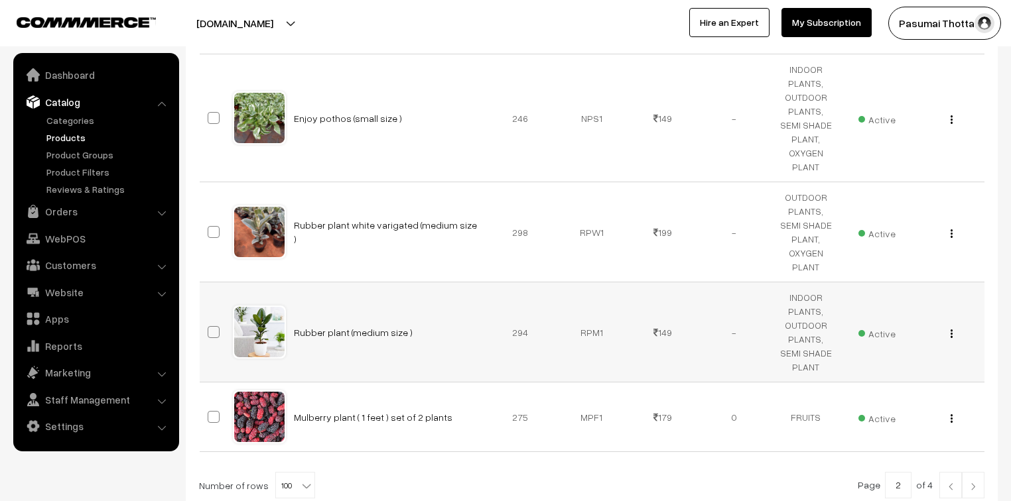
scroll to position [8134, 0]
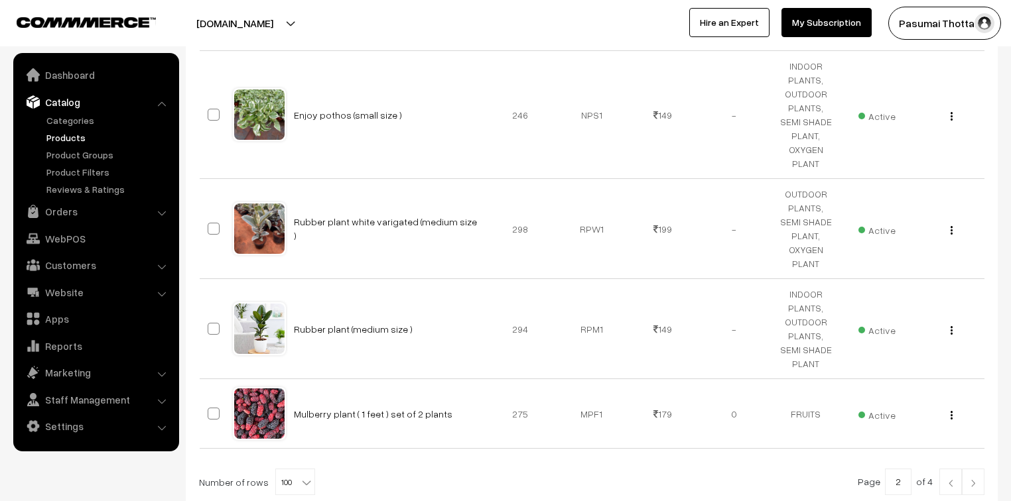
click at [908, 469] on input "2" at bounding box center [898, 482] width 27 height 27
type input "3"
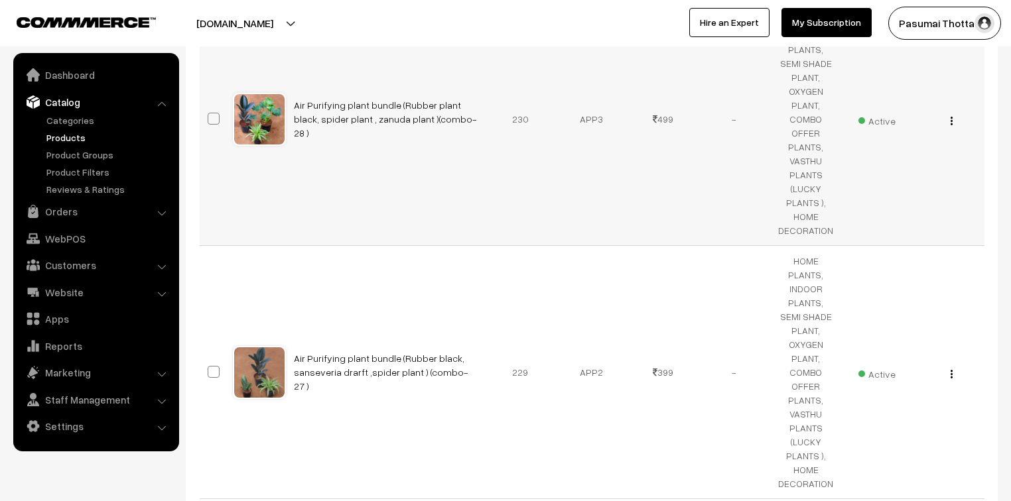
scroll to position [6685, 0]
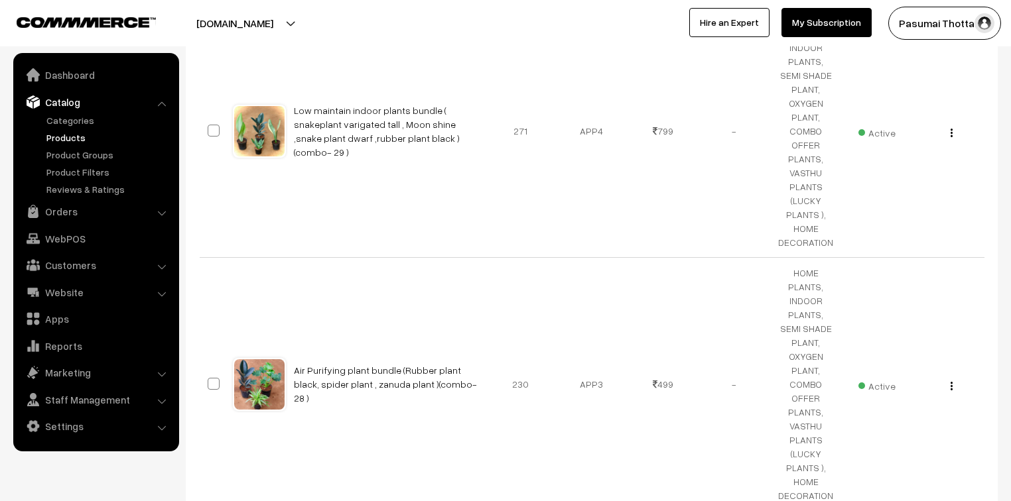
click at [64, 135] on link "Products" at bounding box center [108, 138] width 131 height 14
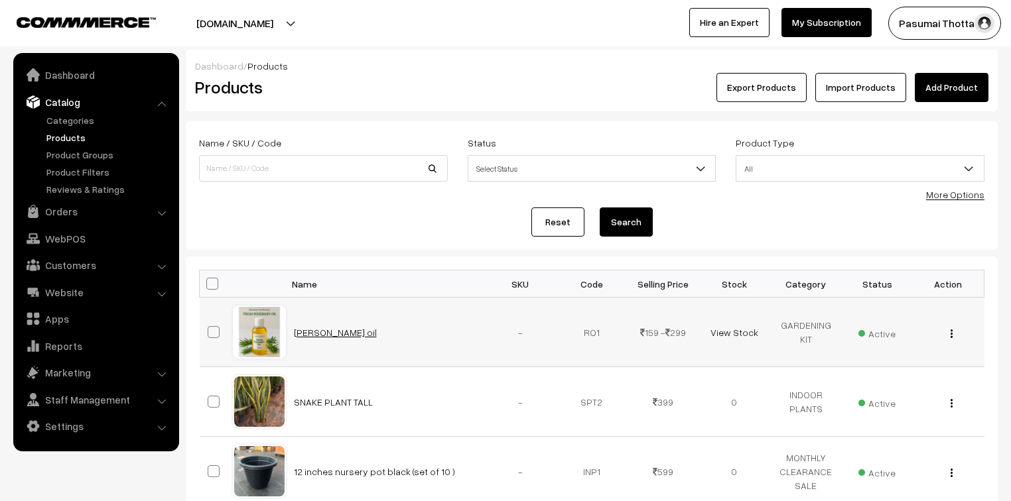
click at [329, 335] on link "[PERSON_NAME] oil" at bounding box center [335, 332] width 83 height 11
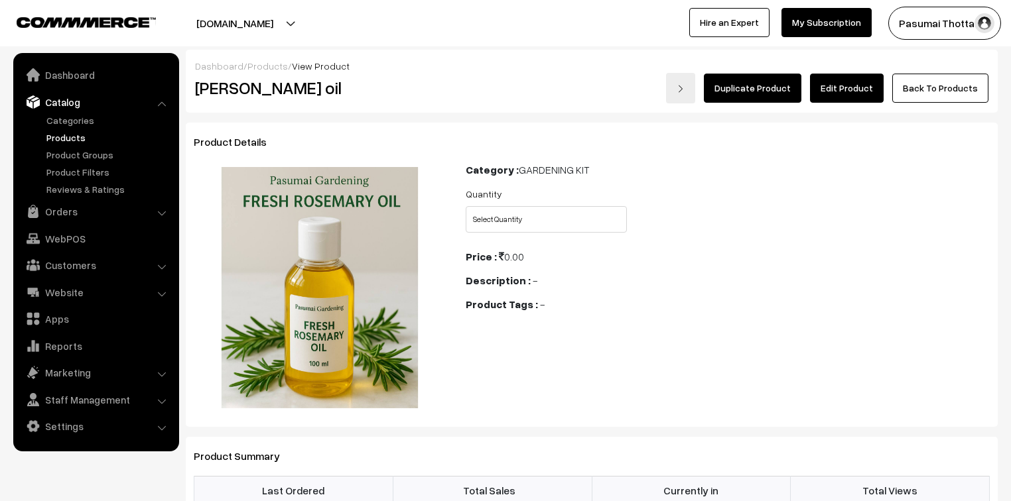
click at [839, 94] on link "Edit Product" at bounding box center [847, 88] width 74 height 29
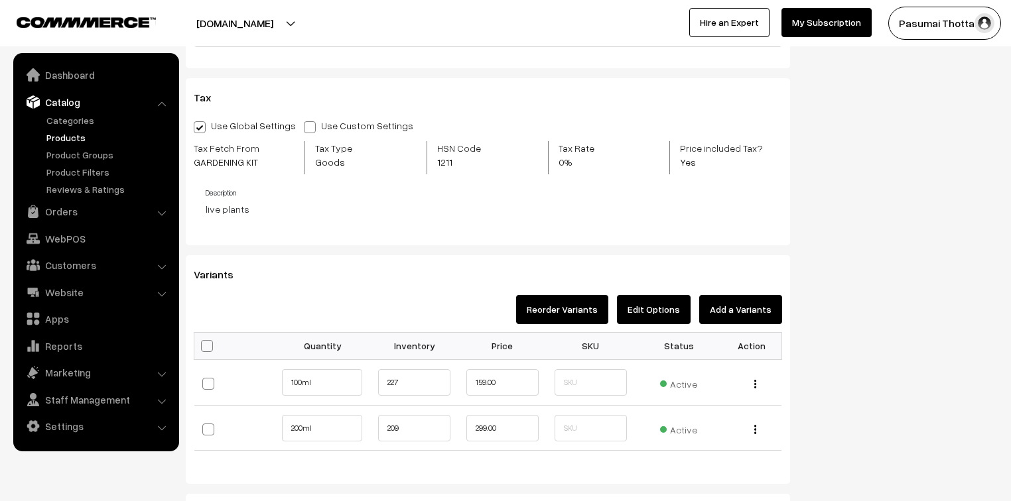
scroll to position [1061, 0]
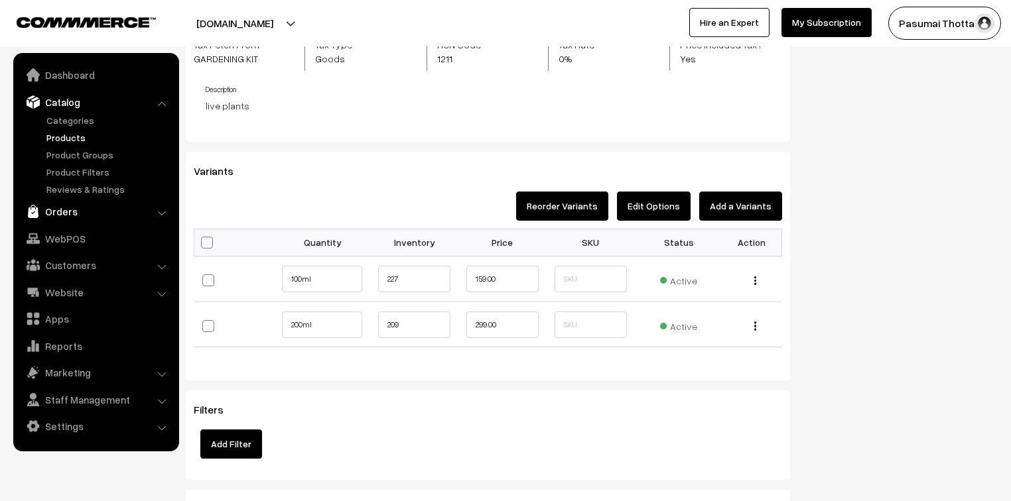
click at [66, 216] on link "Orders" at bounding box center [96, 212] width 158 height 24
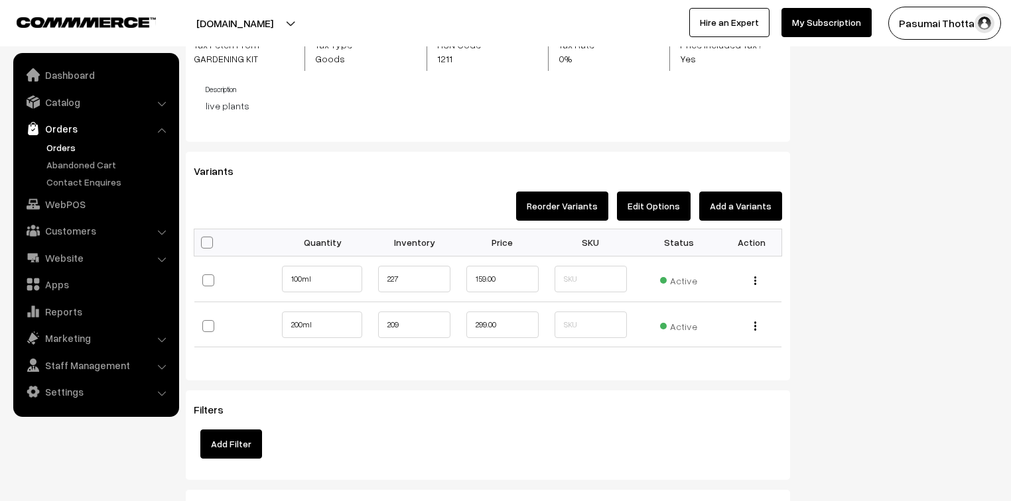
click at [62, 146] on link "Orders" at bounding box center [108, 148] width 131 height 14
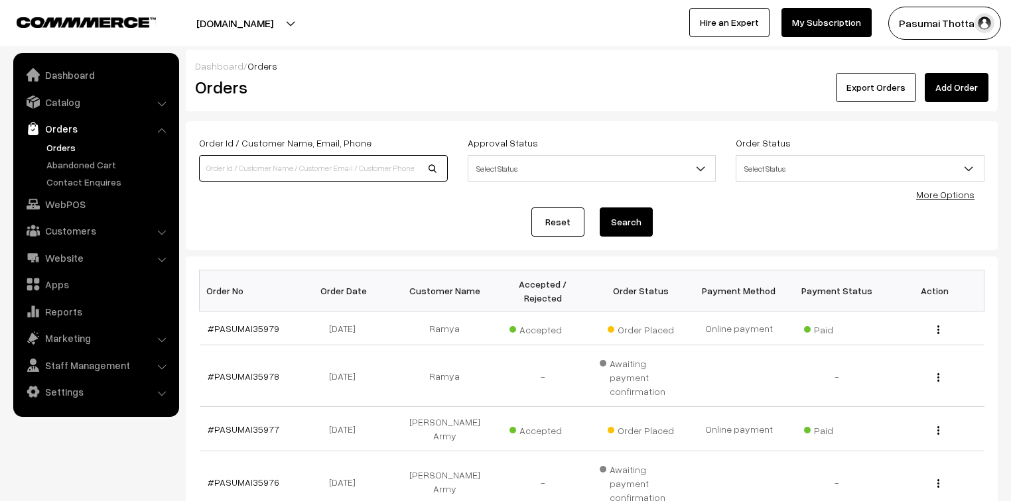
click at [238, 171] on input at bounding box center [323, 168] width 249 height 27
type input "34916"
click at [600, 208] on button "Search" at bounding box center [626, 222] width 53 height 29
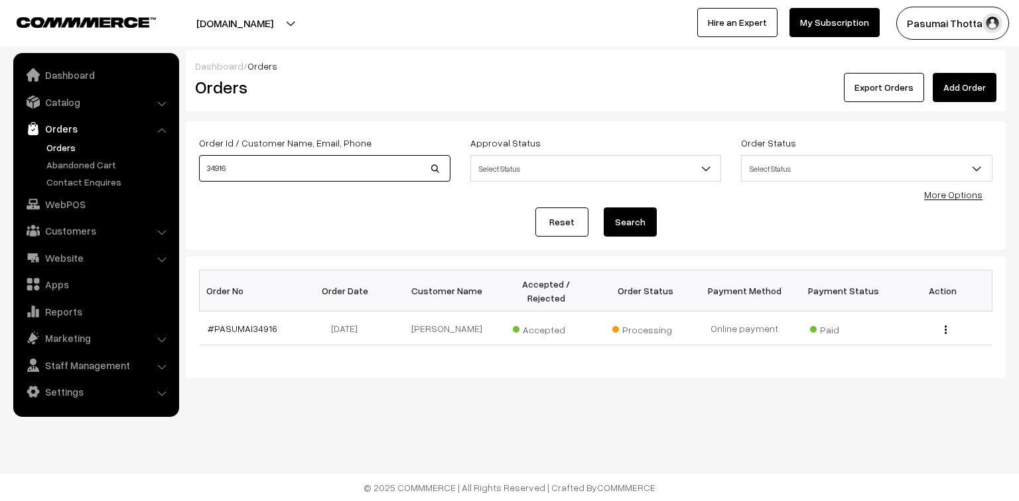
click at [235, 170] on input "34916" at bounding box center [324, 168] width 251 height 27
type input "35655"
click at [604, 208] on button "Search" at bounding box center [630, 222] width 53 height 29
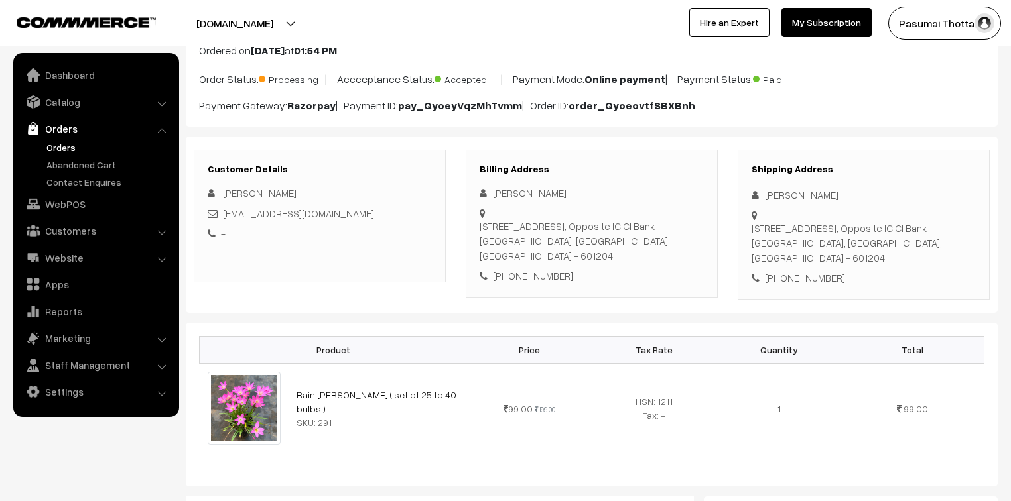
scroll to position [106, 0]
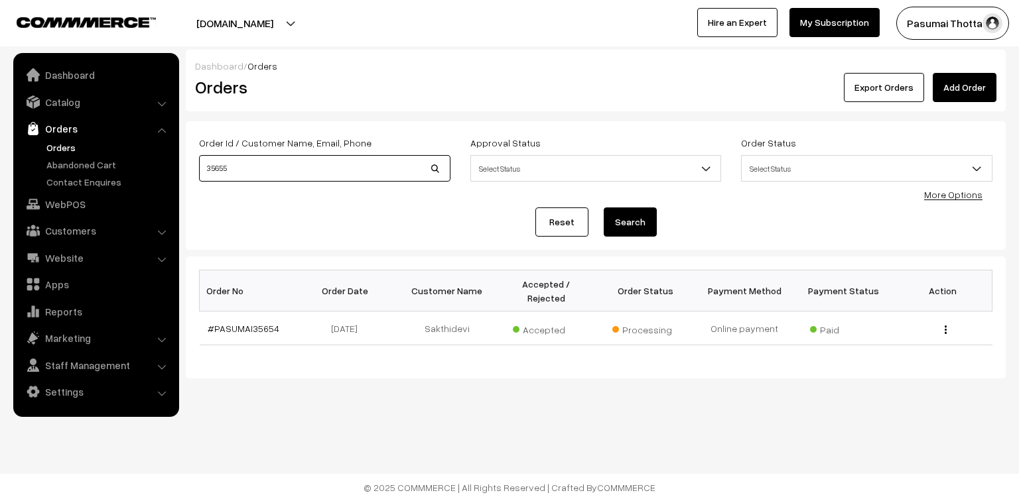
drag, startPoint x: 261, startPoint y: 316, endPoint x: 245, endPoint y: 174, distance: 142.2
click at [245, 174] on input "35655" at bounding box center [324, 168] width 251 height 27
type input "35656"
click at [604, 208] on button "Search" at bounding box center [630, 222] width 53 height 29
click at [57, 149] on link "Orders" at bounding box center [108, 148] width 131 height 14
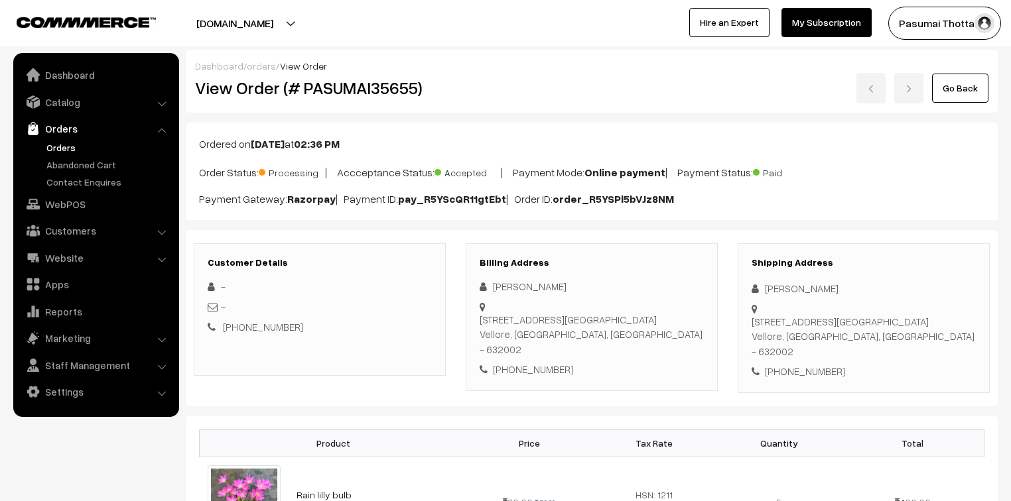
scroll to position [212, 0]
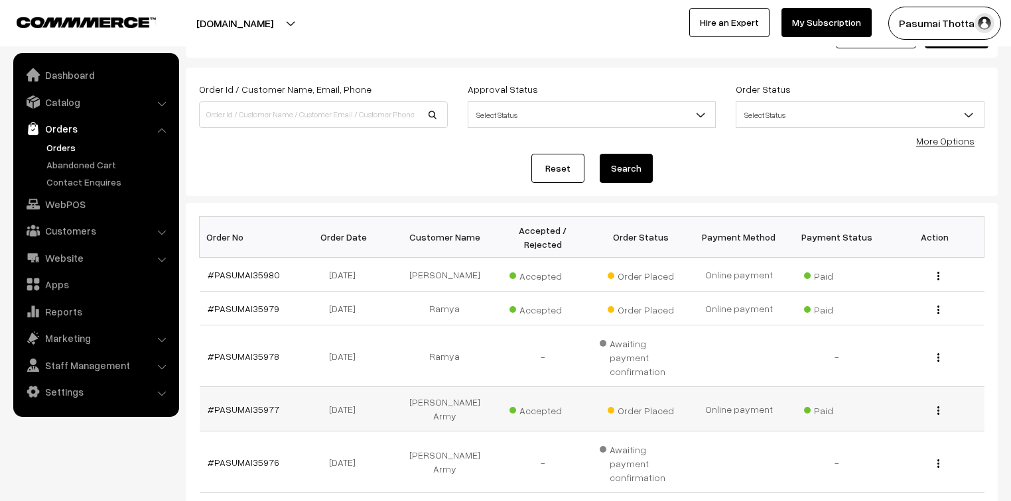
scroll to position [53, 0]
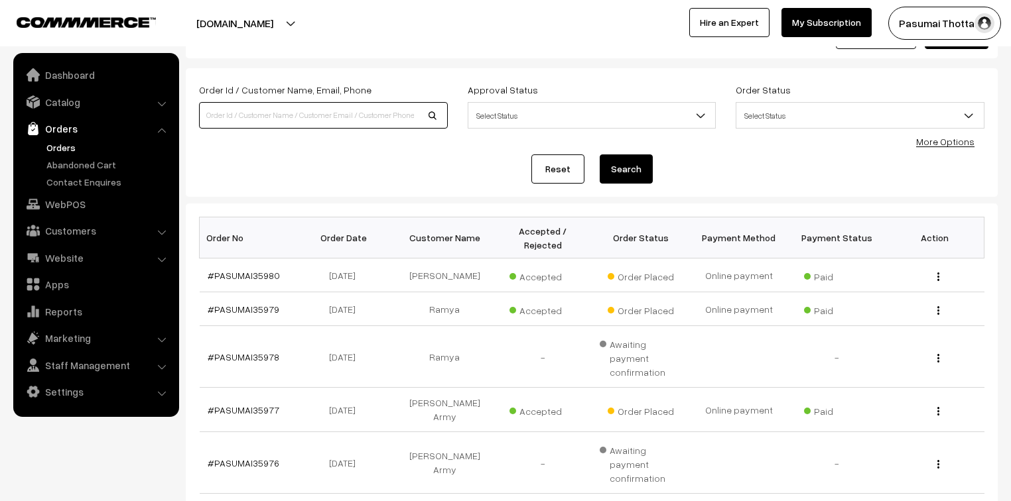
click at [261, 114] on input at bounding box center [323, 115] width 249 height 27
type input "35202"
click at [600, 155] on button "Search" at bounding box center [626, 169] width 53 height 29
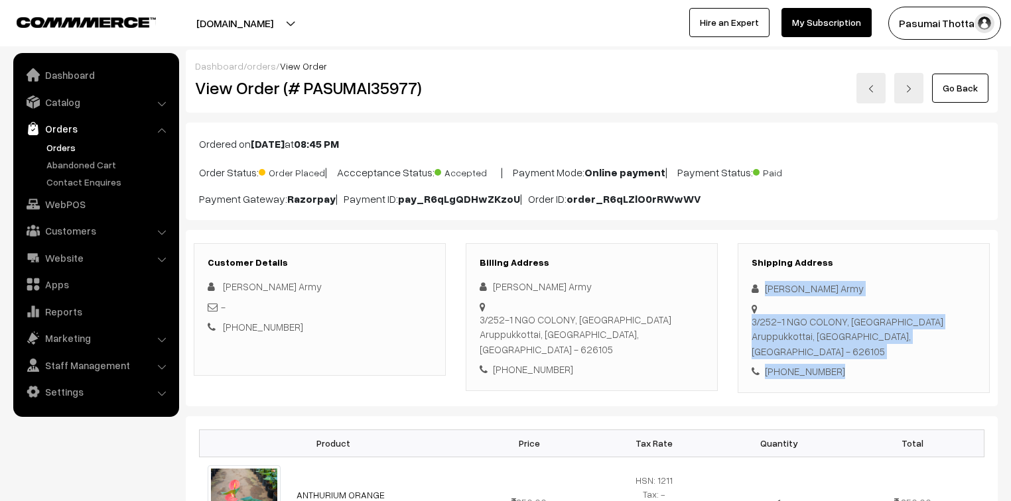
drag, startPoint x: 764, startPoint y: 289, endPoint x: 847, endPoint y: 345, distance: 99.9
click at [847, 345] on div "Shipping Address Selvam Army 3/252-1 NGO COLONY, Sempatti Aruppukkottai, Tamil …" at bounding box center [864, 318] width 252 height 150
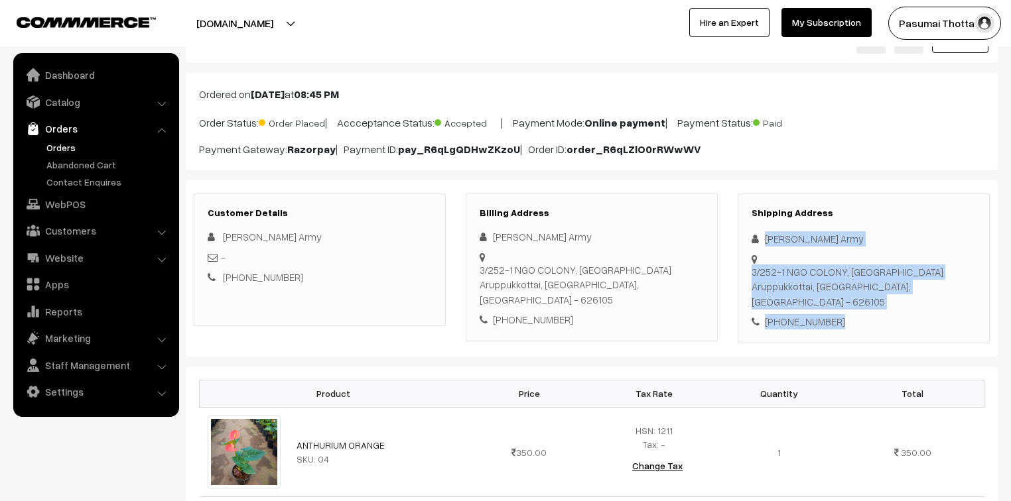
scroll to position [106, 0]
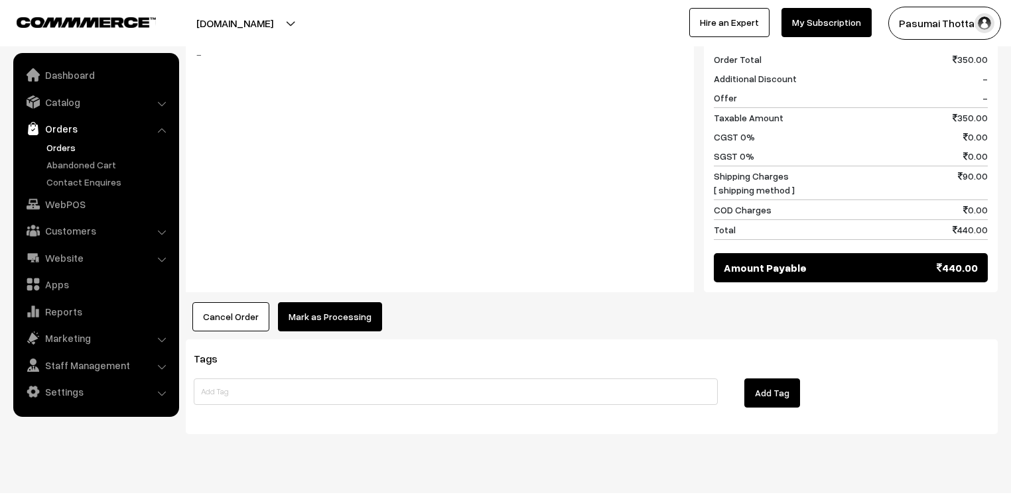
click at [321, 302] on button "Mark as Processing" at bounding box center [330, 316] width 104 height 29
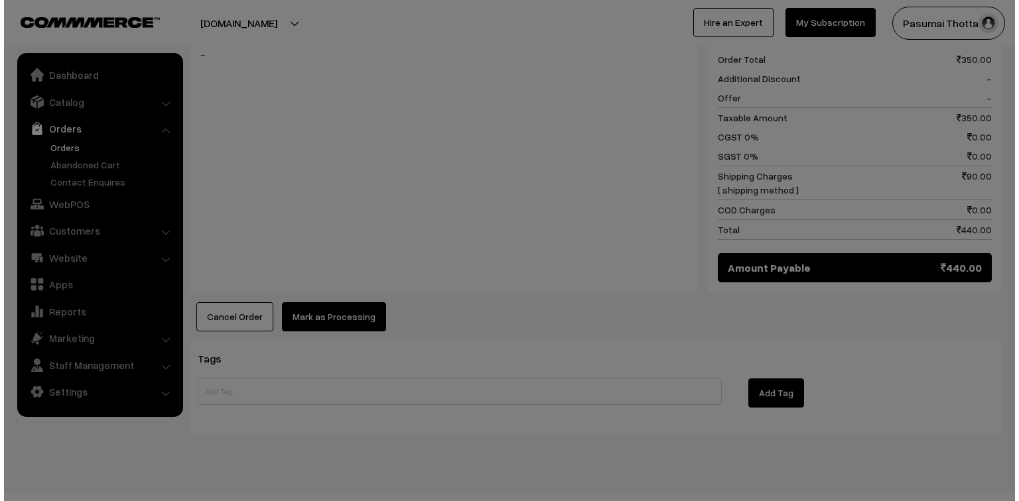
scroll to position [576, 0]
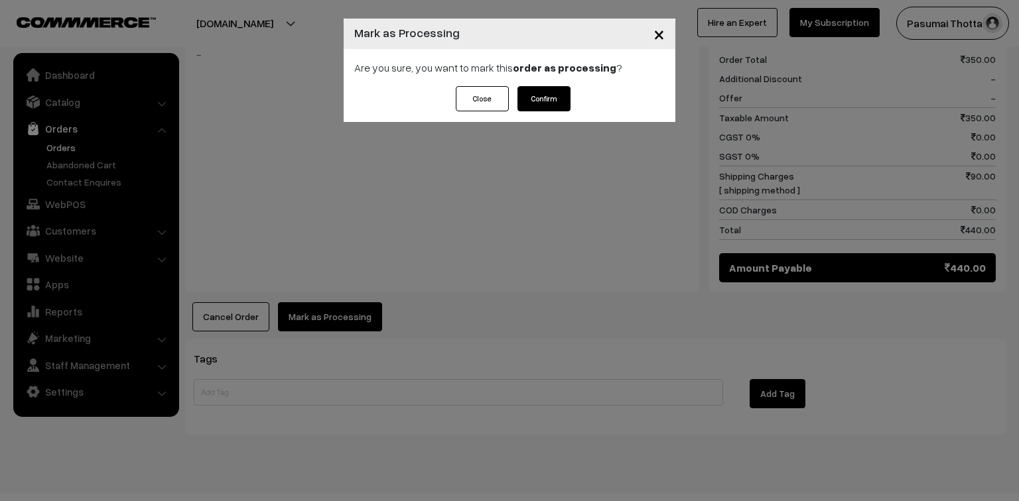
click at [539, 97] on button "Confirm" at bounding box center [543, 98] width 53 height 25
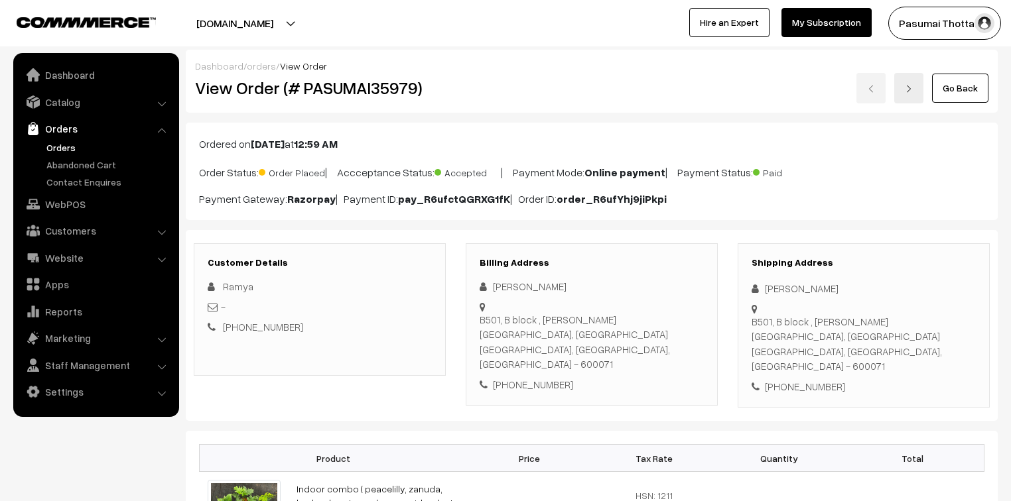
scroll to position [159, 0]
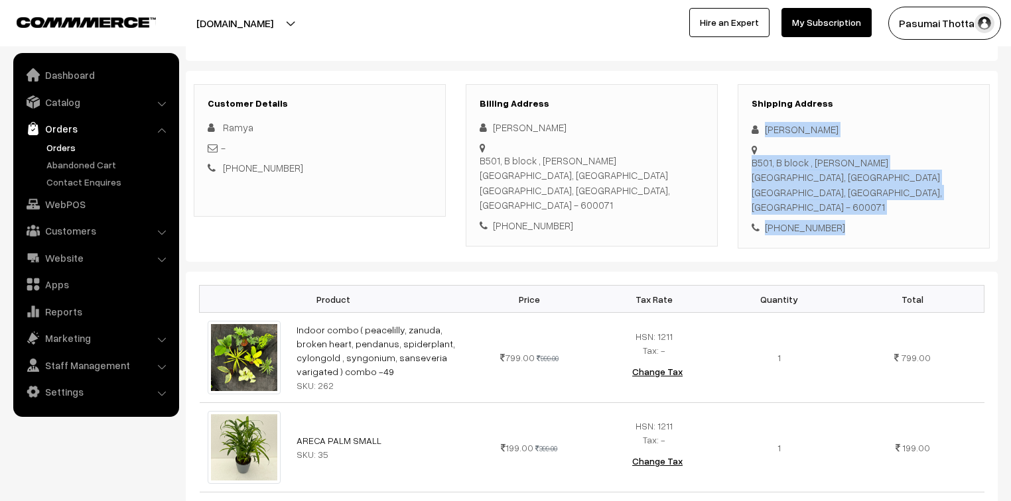
drag, startPoint x: 761, startPoint y: 128, endPoint x: 851, endPoint y: 183, distance: 105.7
click at [851, 183] on div "Shipping Address [PERSON_NAME] [STREET_ADDRESS][PERSON_NAME] [PHONE_NUMBER]" at bounding box center [864, 166] width 252 height 165
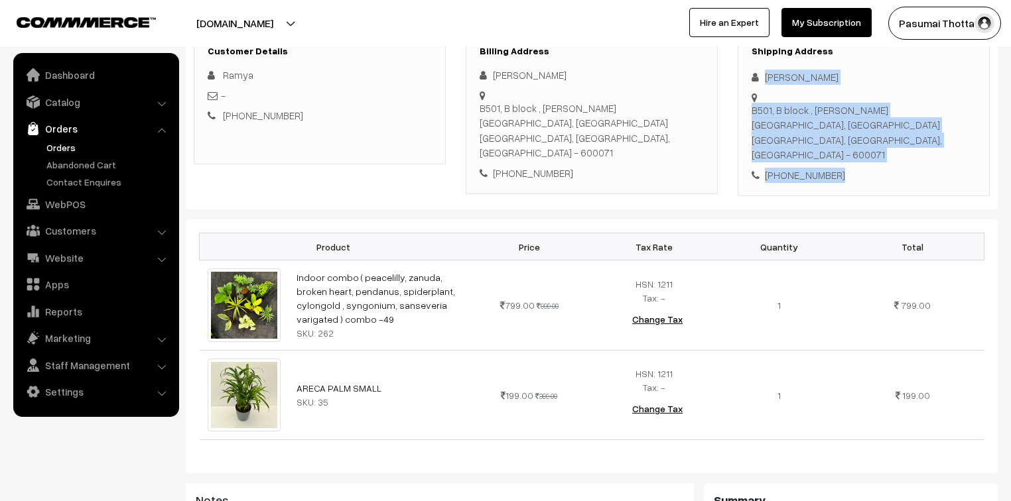
scroll to position [212, 0]
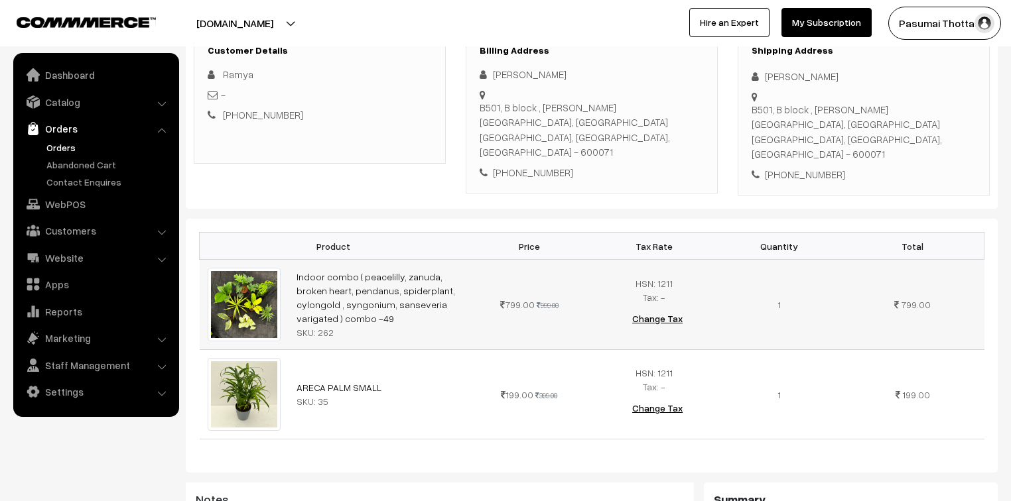
click at [211, 260] on td at bounding box center [244, 305] width 89 height 90
click at [210, 260] on td at bounding box center [244, 305] width 89 height 90
click at [678, 37] on div "Pasumai Thotta… My Profile Refer & Earn Support Sign Out Hire an Expert My Subs…" at bounding box center [761, 23] width 512 height 33
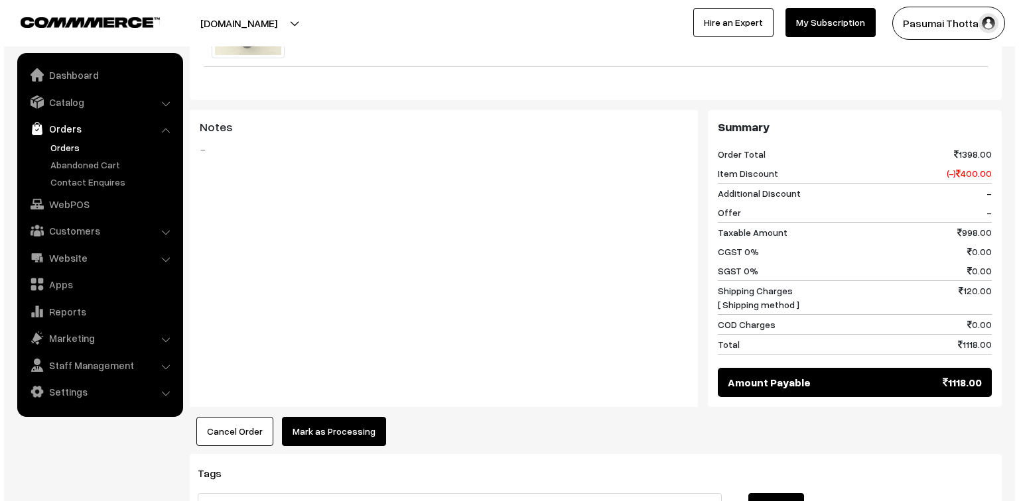
scroll to position [637, 0]
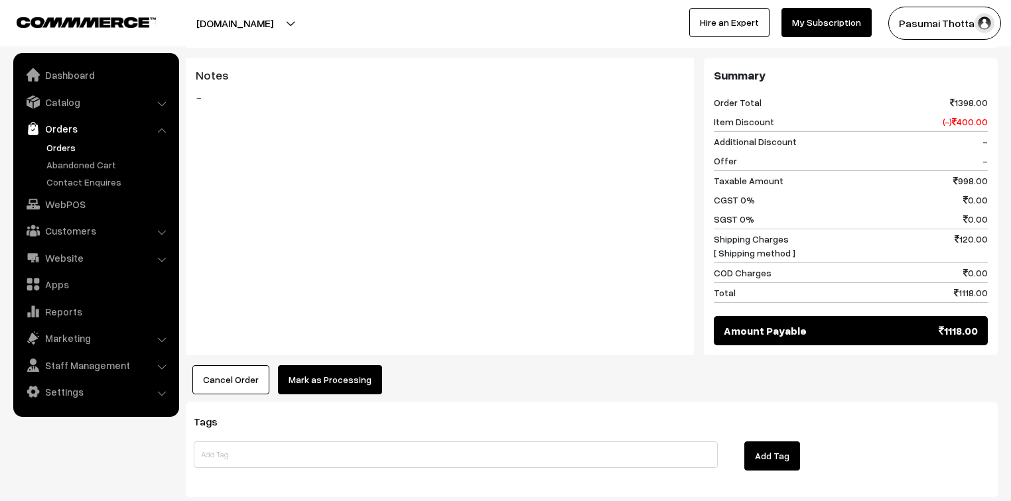
click at [328, 365] on button "Mark as Processing" at bounding box center [330, 379] width 104 height 29
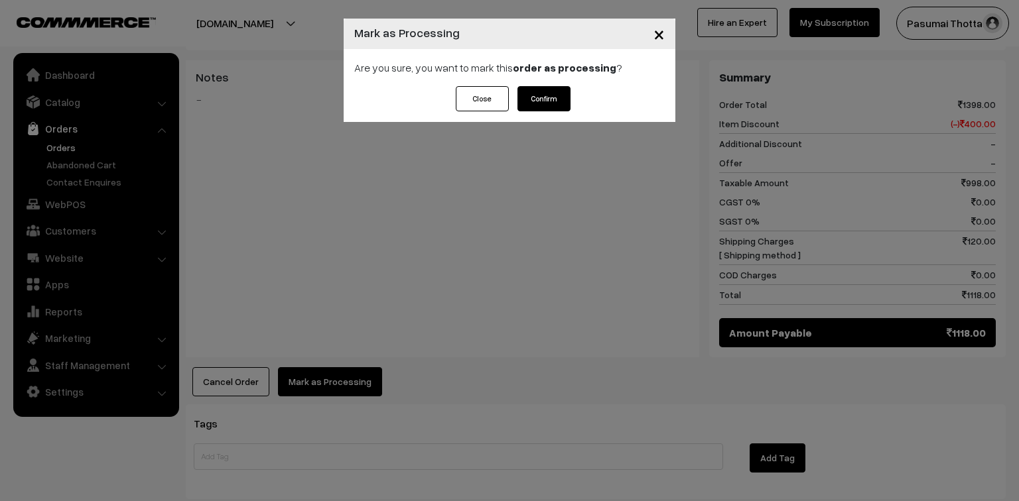
click at [539, 96] on button "Confirm" at bounding box center [543, 98] width 53 height 25
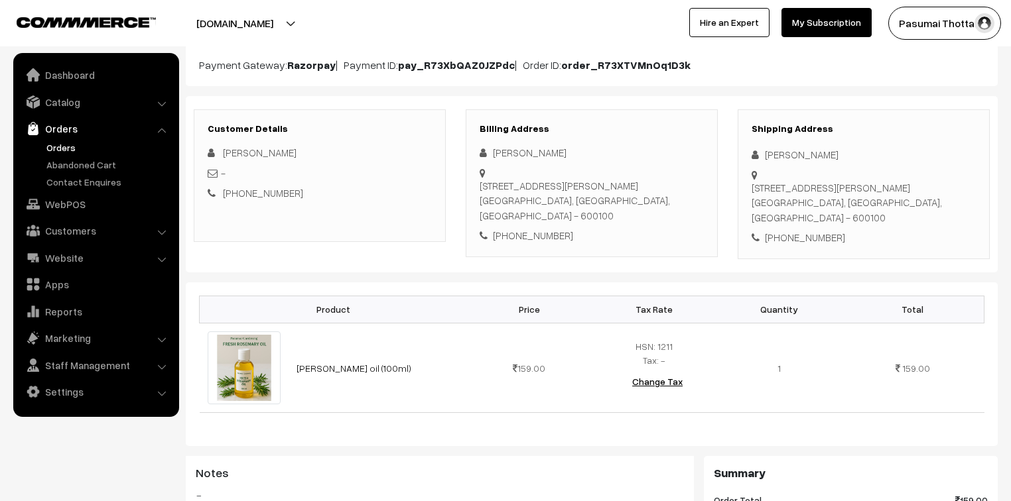
scroll to position [159, 0]
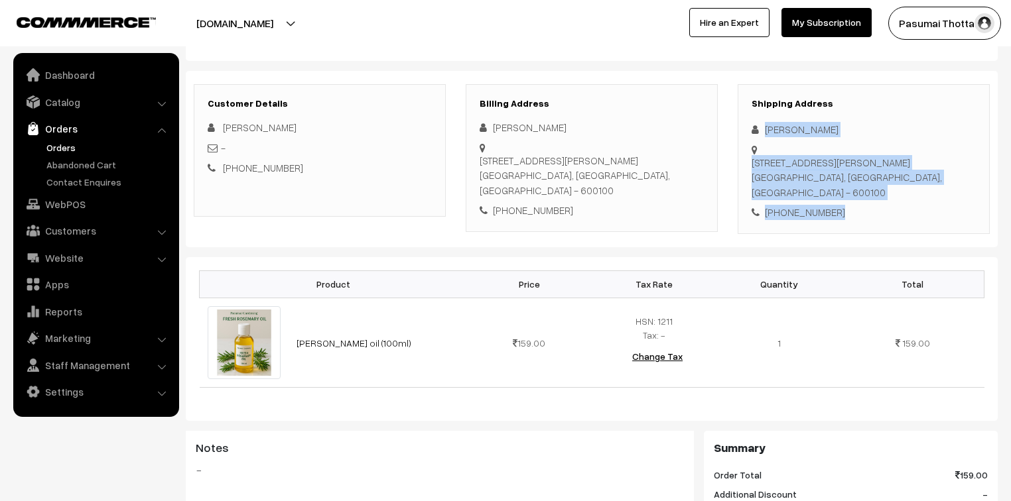
drag, startPoint x: 761, startPoint y: 128, endPoint x: 856, endPoint y: 194, distance: 115.2
click at [856, 194] on div "Shipping Address [PERSON_NAME] [STREET_ADDRESS] [PHONE_NUMBER]" at bounding box center [864, 159] width 252 height 150
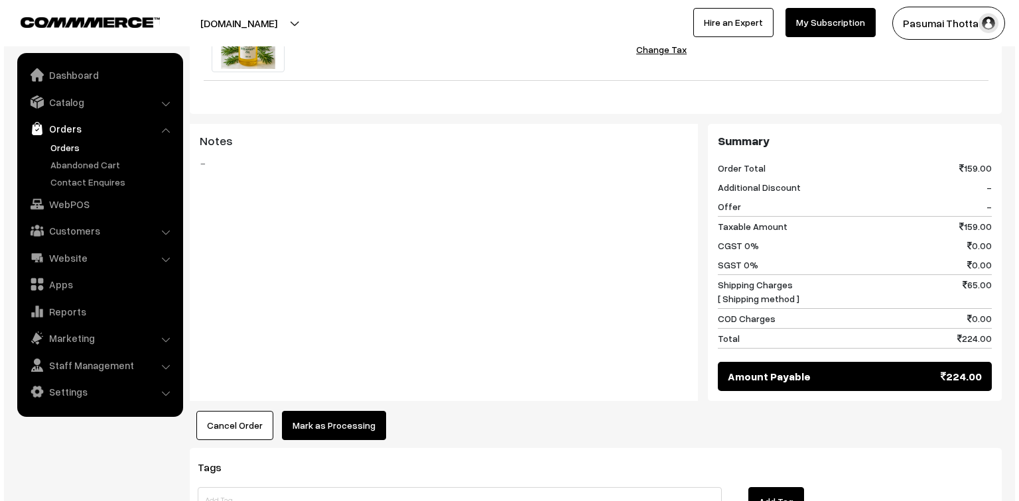
scroll to position [478, 0]
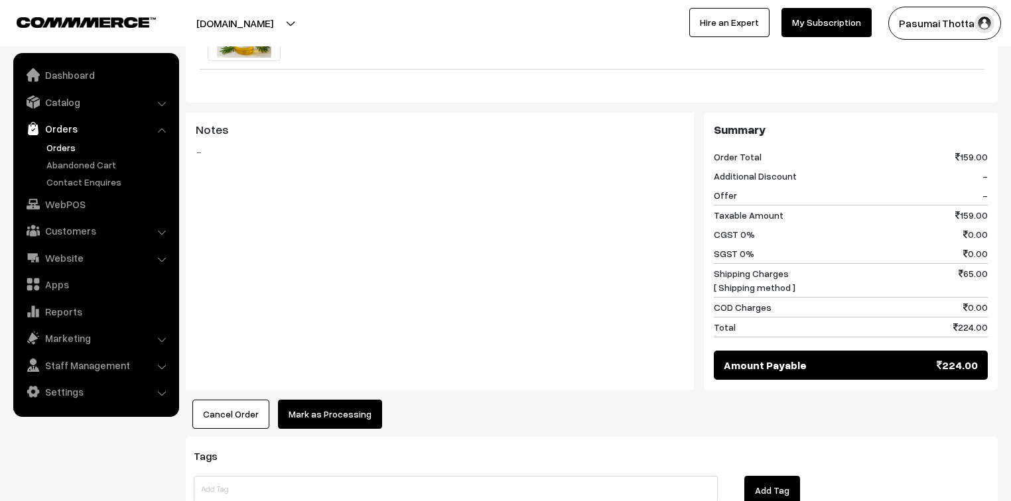
click at [336, 400] on button "Mark as Processing" at bounding box center [330, 414] width 104 height 29
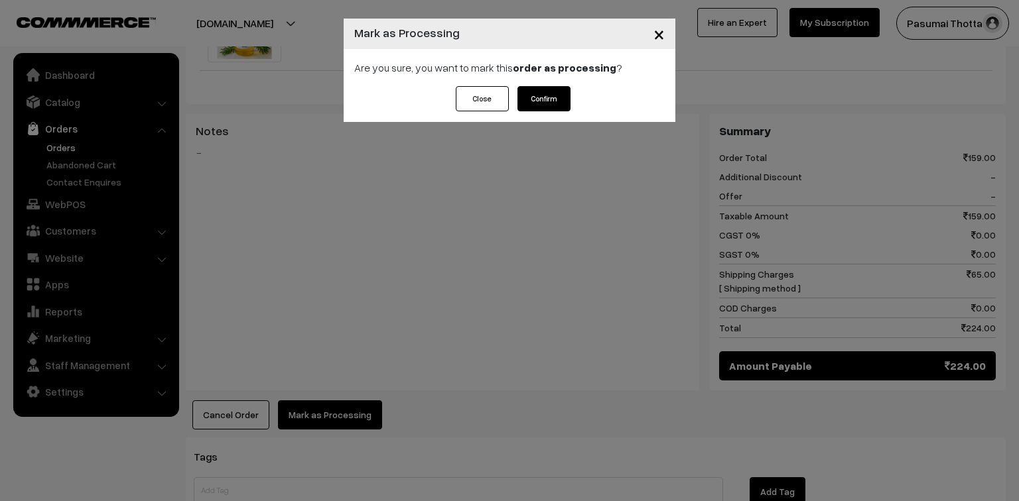
click at [556, 105] on button "Confirm" at bounding box center [543, 98] width 53 height 25
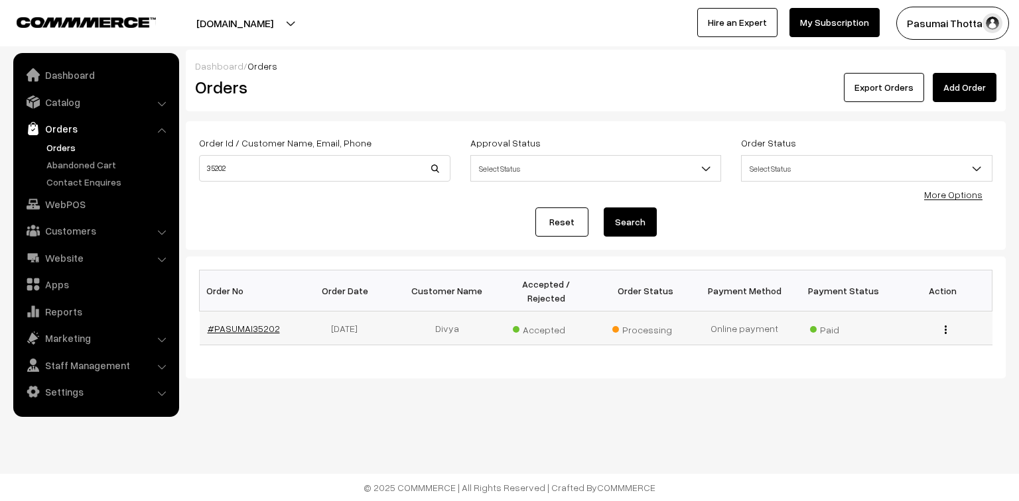
drag, startPoint x: 269, startPoint y: 320, endPoint x: 243, endPoint y: 311, distance: 26.9
click at [53, 151] on link "Orders" at bounding box center [108, 148] width 131 height 14
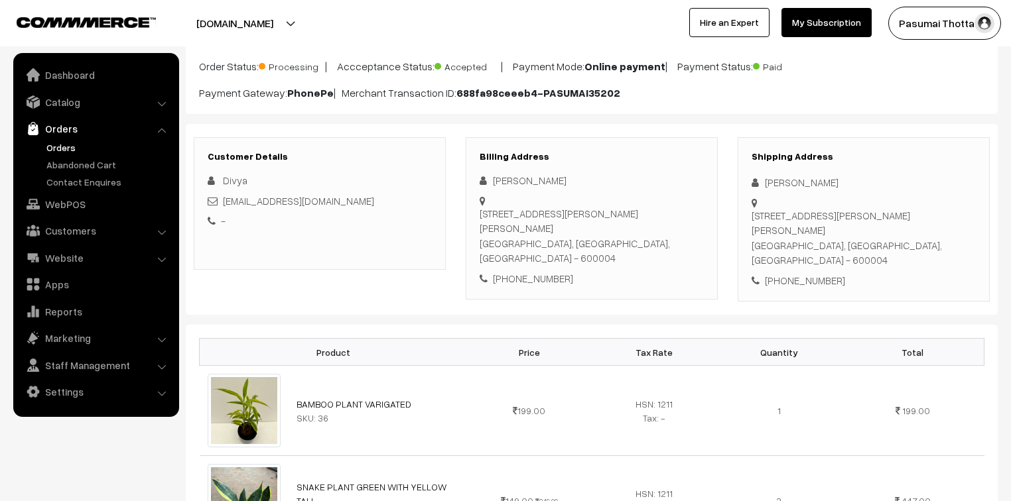
scroll to position [159, 0]
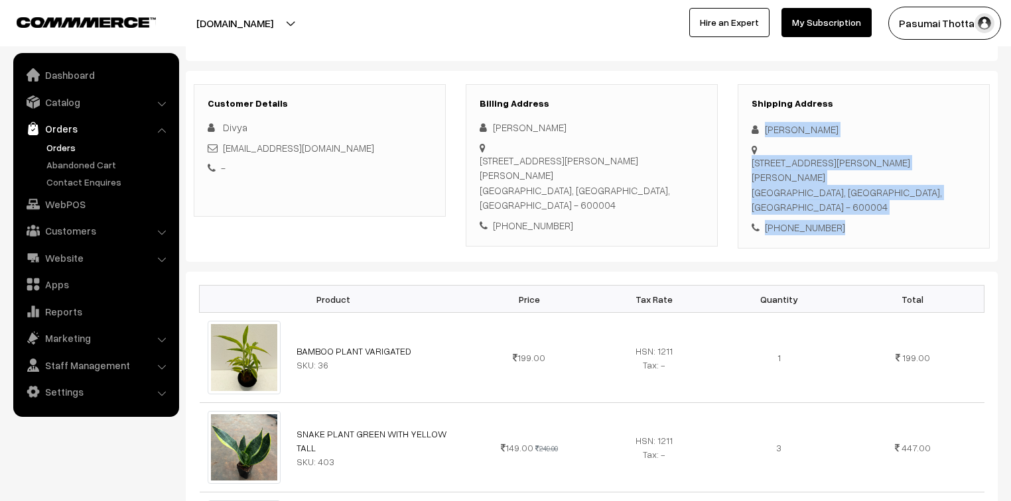
drag, startPoint x: 761, startPoint y: 129, endPoint x: 840, endPoint y: 210, distance: 113.5
click at [840, 210] on div "Shipping Address Divya Kumar No 69, Vasumathy apartments,3rd floor, Dr Ranga ro…" at bounding box center [864, 166] width 252 height 165
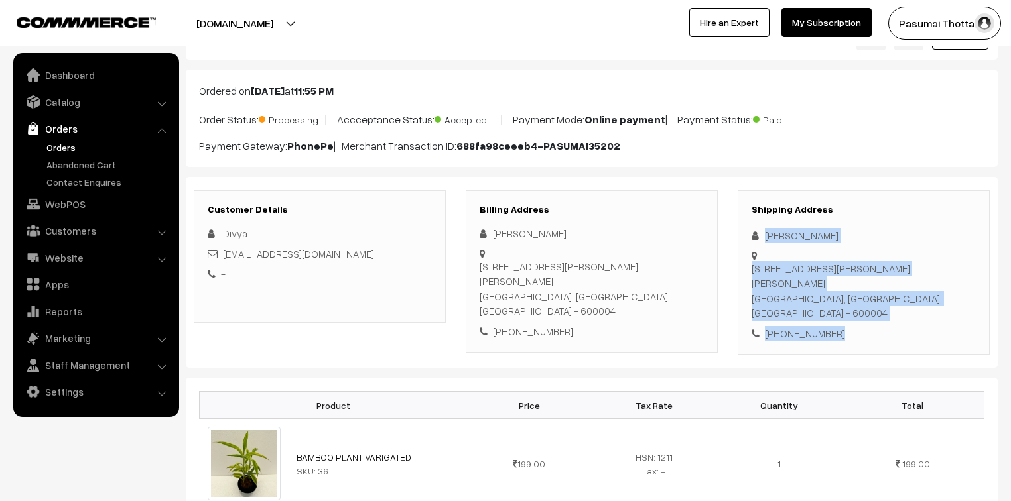
scroll to position [0, 0]
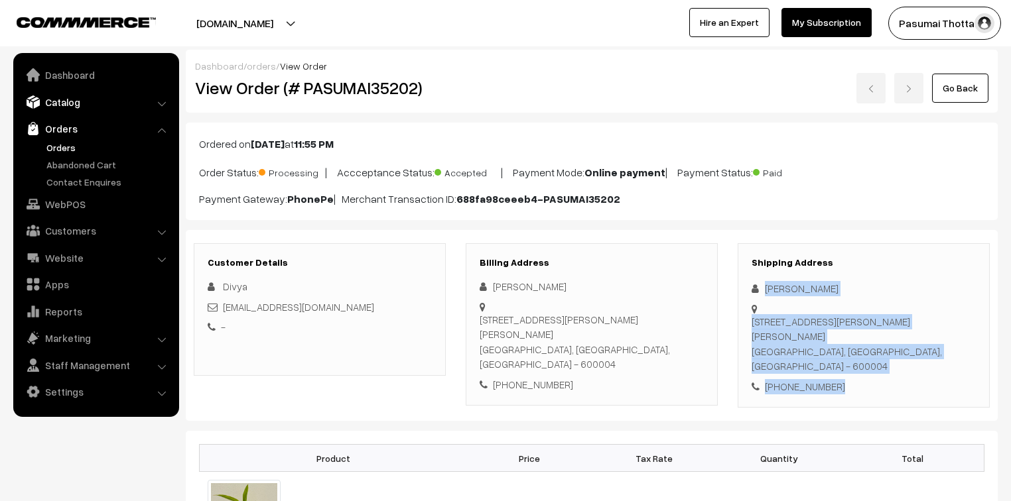
click at [72, 94] on link "Catalog" at bounding box center [96, 102] width 158 height 24
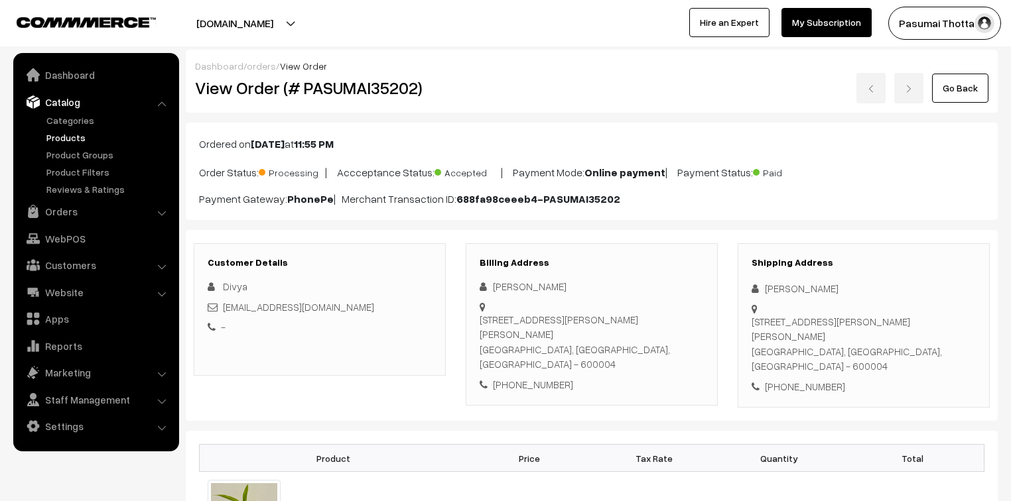
drag, startPoint x: 68, startPoint y: 133, endPoint x: 77, endPoint y: 128, distance: 10.1
click at [68, 133] on link "Products" at bounding box center [108, 138] width 131 height 14
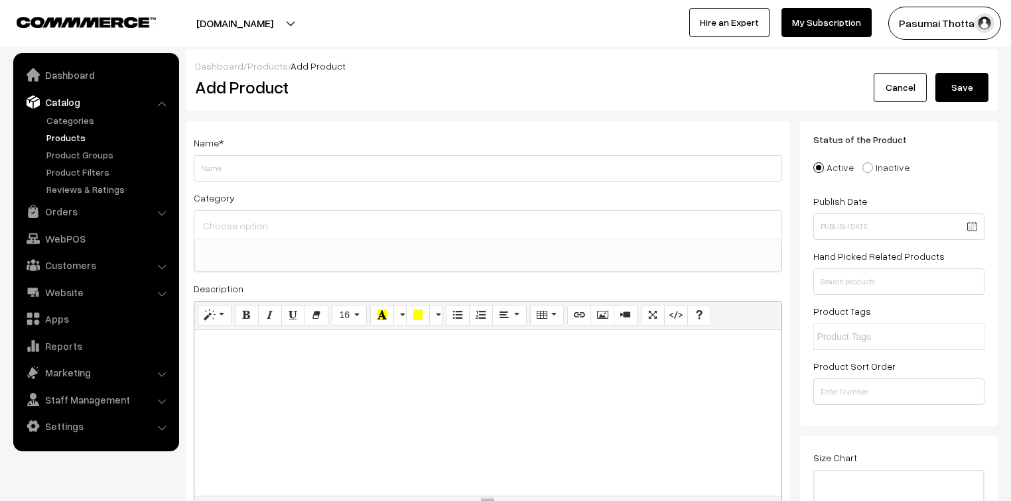
select select
click at [255, 173] on input "Weight" at bounding box center [488, 168] width 588 height 27
type input "g"
type input "Goat Manure ( 100 % natural )"
click at [255, 228] on input at bounding box center [488, 225] width 576 height 19
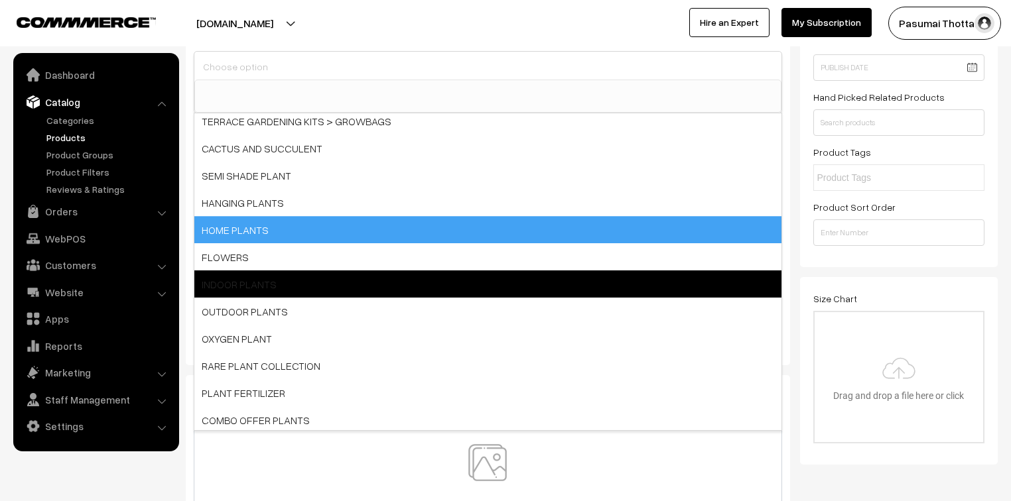
scroll to position [106, 0]
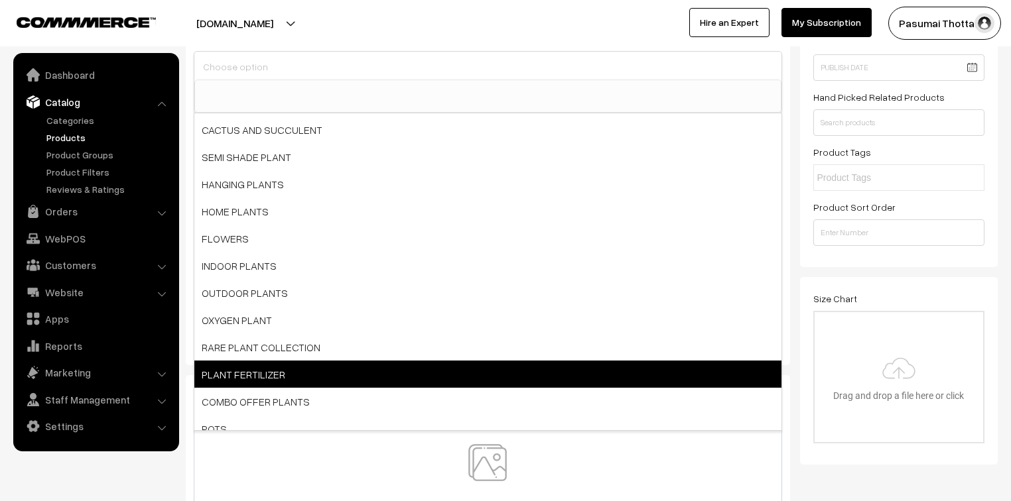
click at [280, 373] on span "PLANT FERTILIZER" at bounding box center [487, 374] width 587 height 27
select select "11"
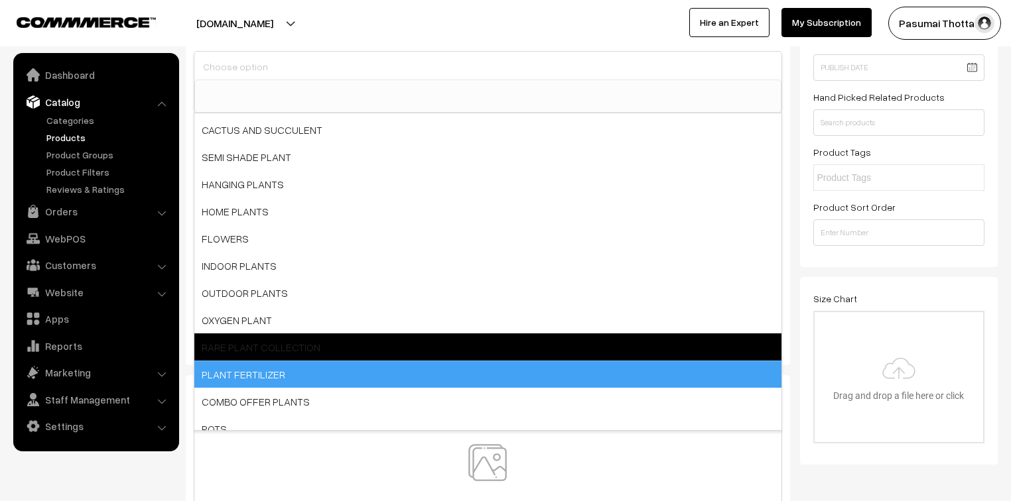
scroll to position [107, 0]
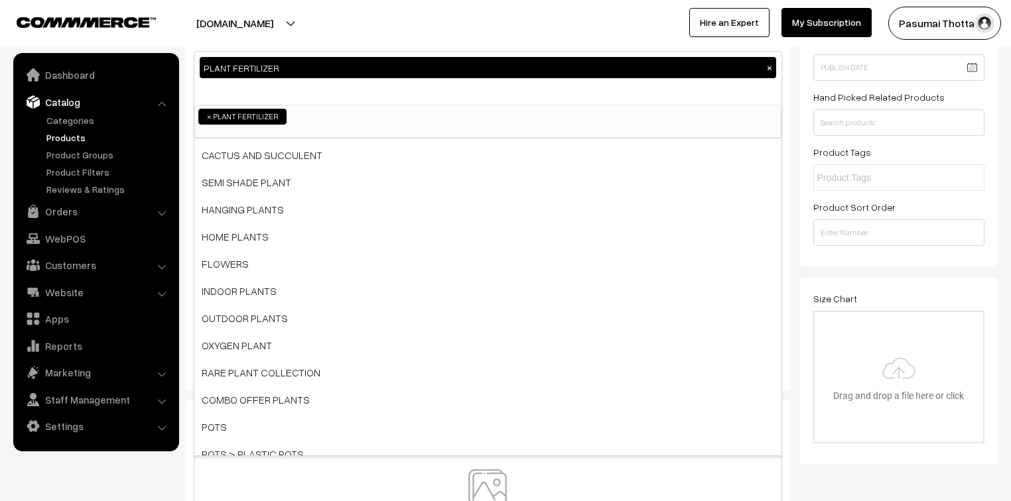
click at [357, 98] on div "PLANT FERTILIZER ×" at bounding box center [487, 78] width 587 height 53
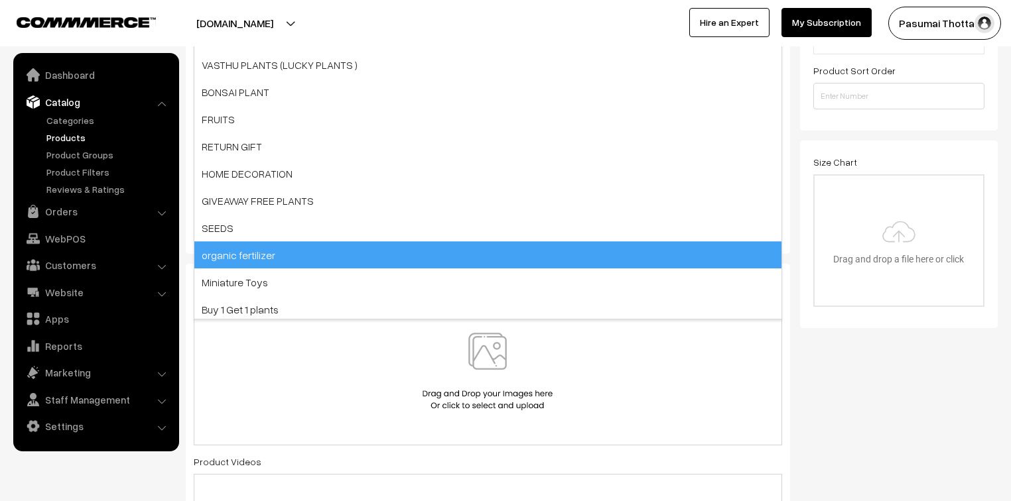
scroll to position [424, 0]
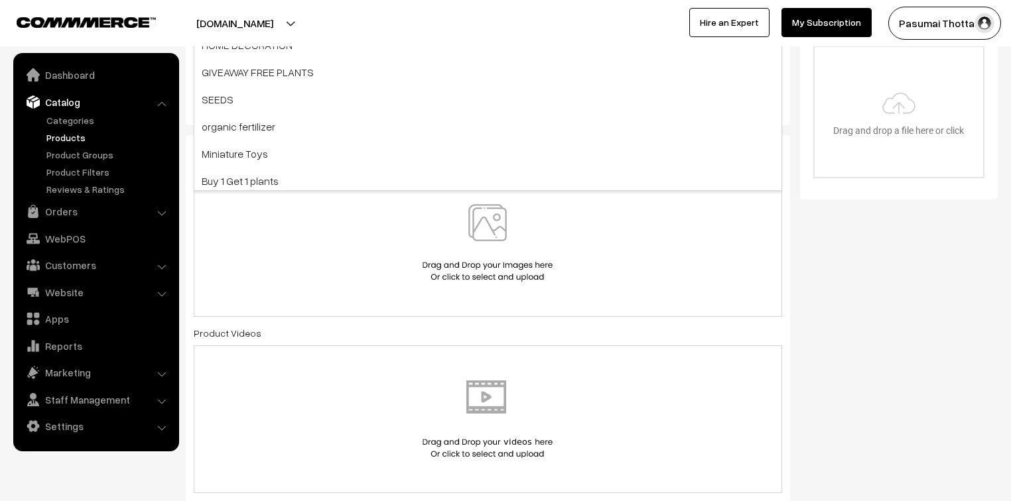
click at [472, 265] on img at bounding box center [487, 243] width 137 height 78
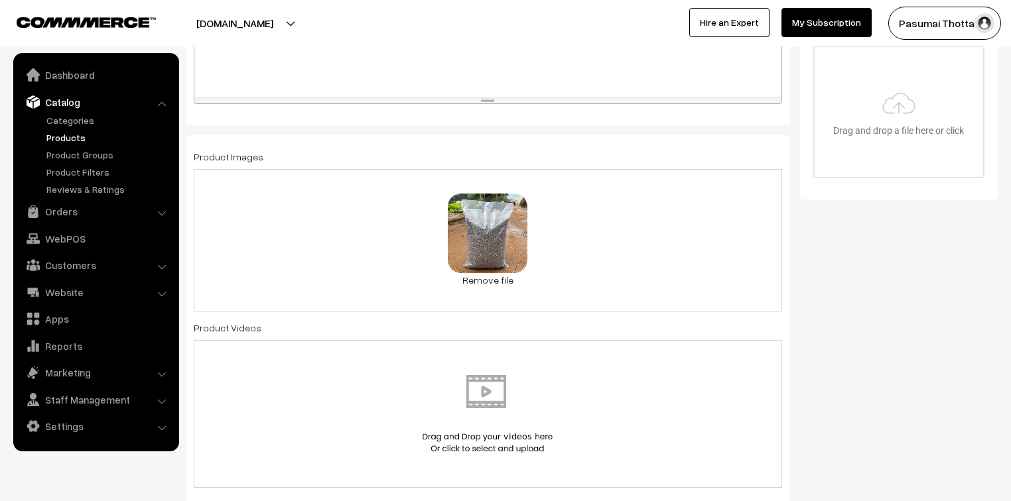
click at [570, 240] on div "0.2 MB 6134354648048453251_121.jpg Check Error Remove file" at bounding box center [488, 240] width 588 height 143
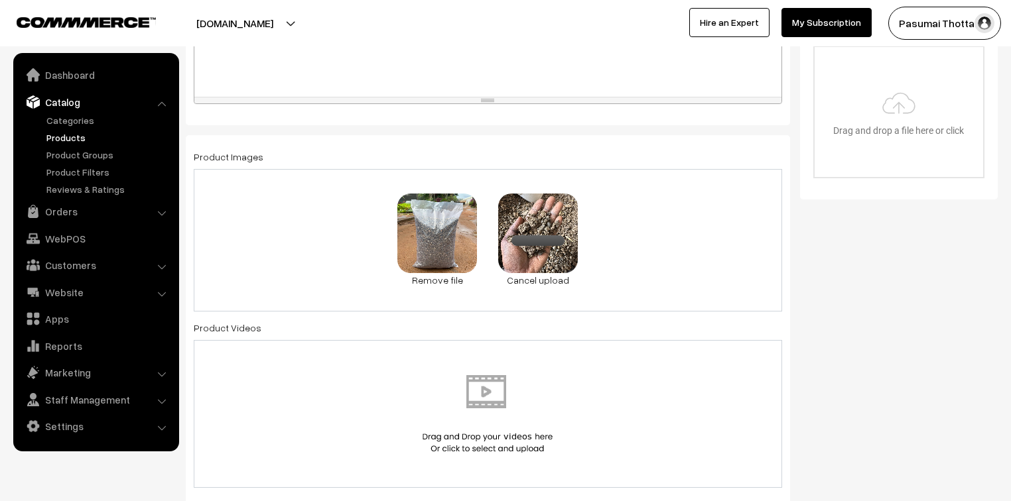
click at [620, 233] on div "0.2 MB 6134354648048453251_121.jpg Check Error Remove file 0.4 MB 6134354648048…" at bounding box center [488, 240] width 588 height 143
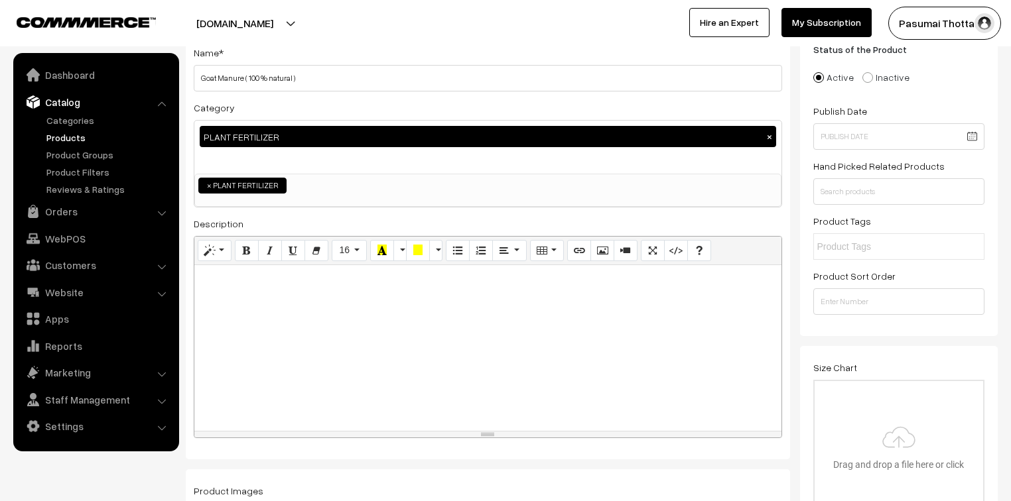
scroll to position [0, 0]
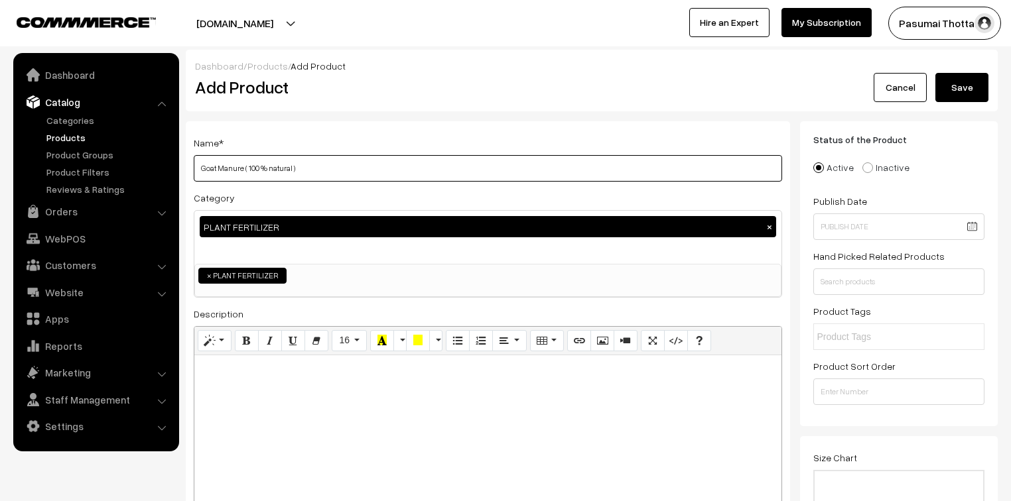
click at [326, 164] on input "Goat Manure ( 100 % natural )" at bounding box center [488, 168] width 588 height 27
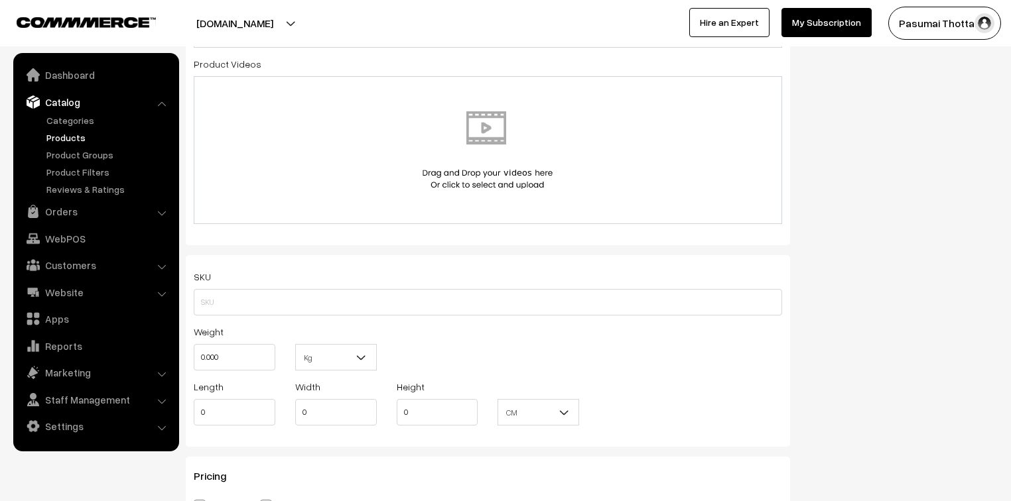
scroll to position [690, 0]
type input "Goat Manure ( 100 % natural ) pack of 3 kg"
click at [246, 308] on input "text" at bounding box center [488, 301] width 588 height 27
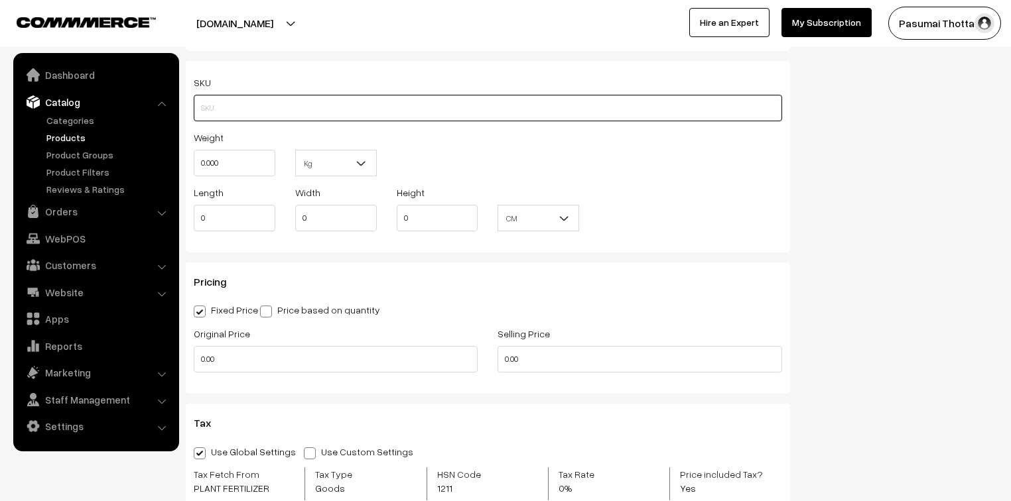
scroll to position [902, 0]
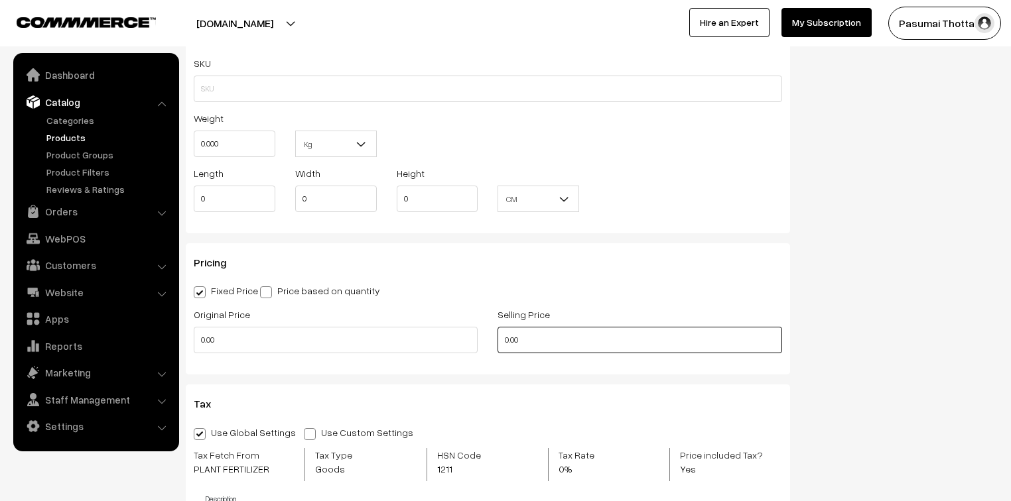
click at [555, 339] on input "0.00" at bounding box center [639, 340] width 284 height 27
type input "0"
type input "149"
click at [270, 340] on input "0.00" at bounding box center [336, 340] width 284 height 27
type input "0"
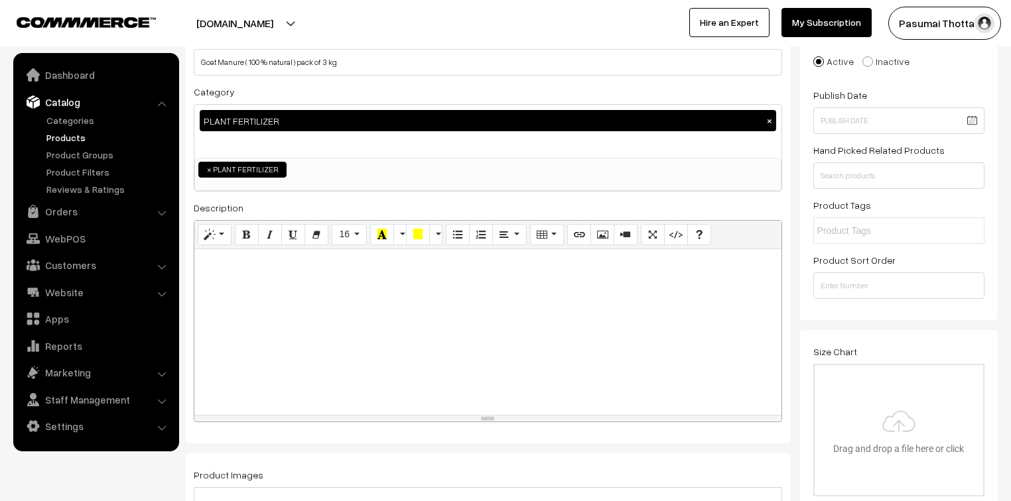
scroll to position [0, 0]
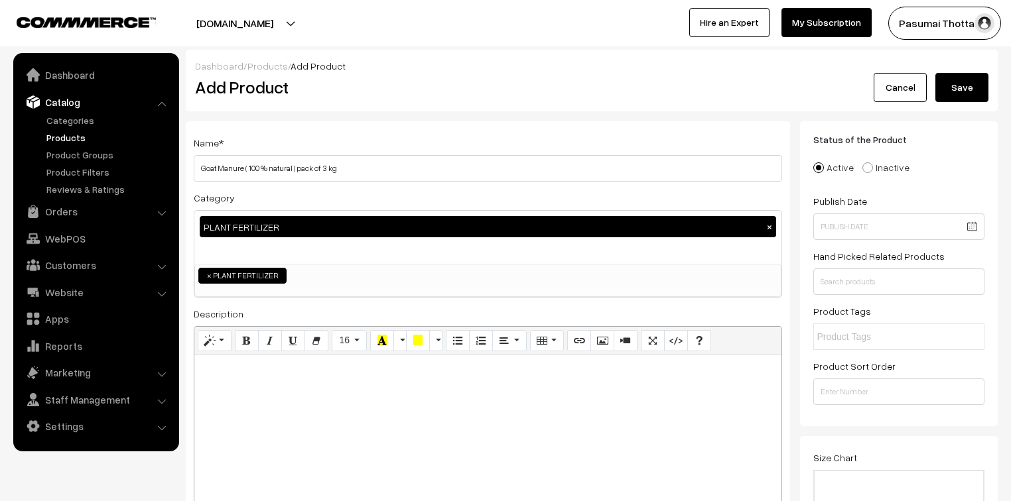
type input "299"
click at [962, 84] on button "Save" at bounding box center [961, 87] width 53 height 29
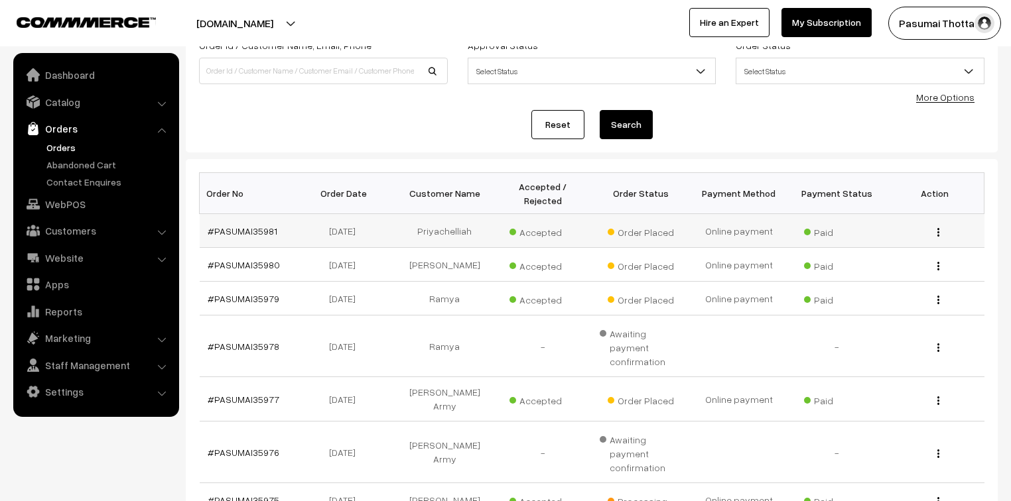
scroll to position [106, 0]
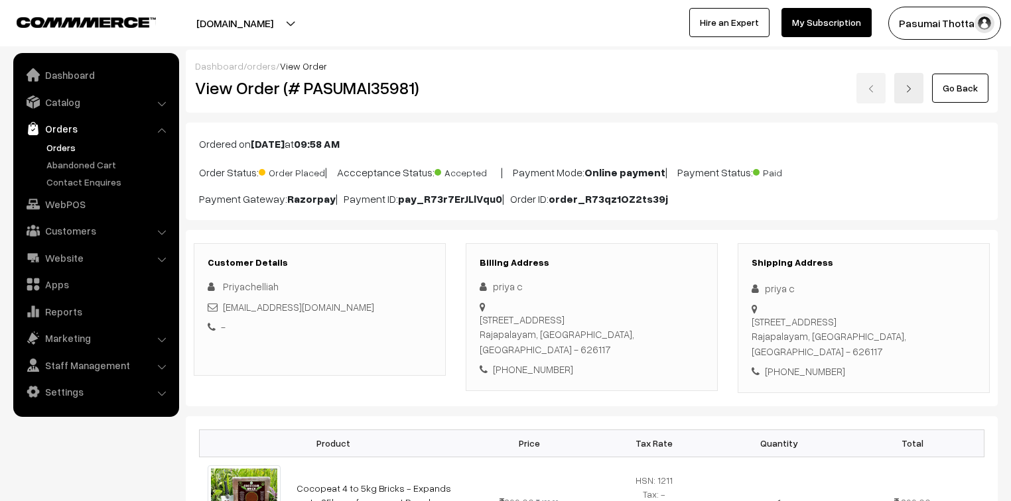
scroll to position [106, 0]
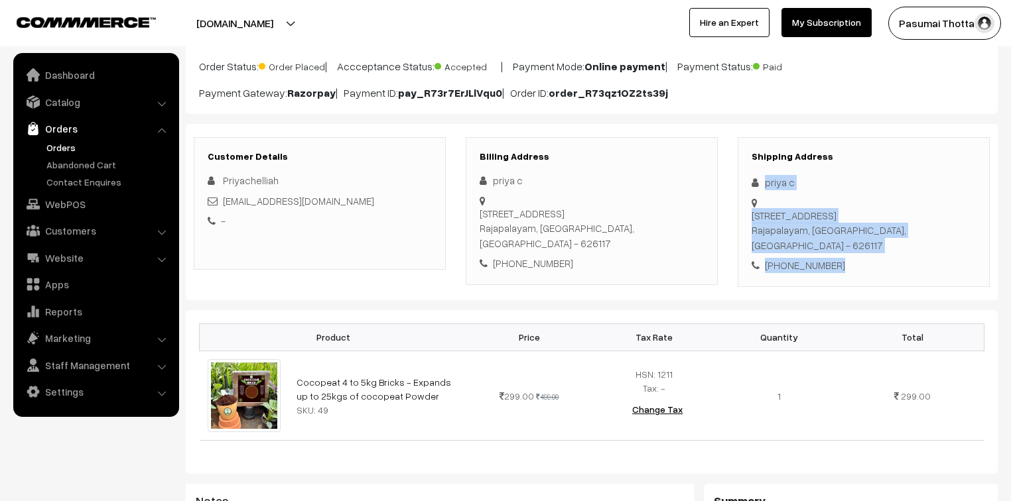
click at [848, 233] on div "Shipping Address priya c 48/50,, Periyamanthai street Rajapalayam, Tamil Nadu, …" at bounding box center [864, 212] width 252 height 150
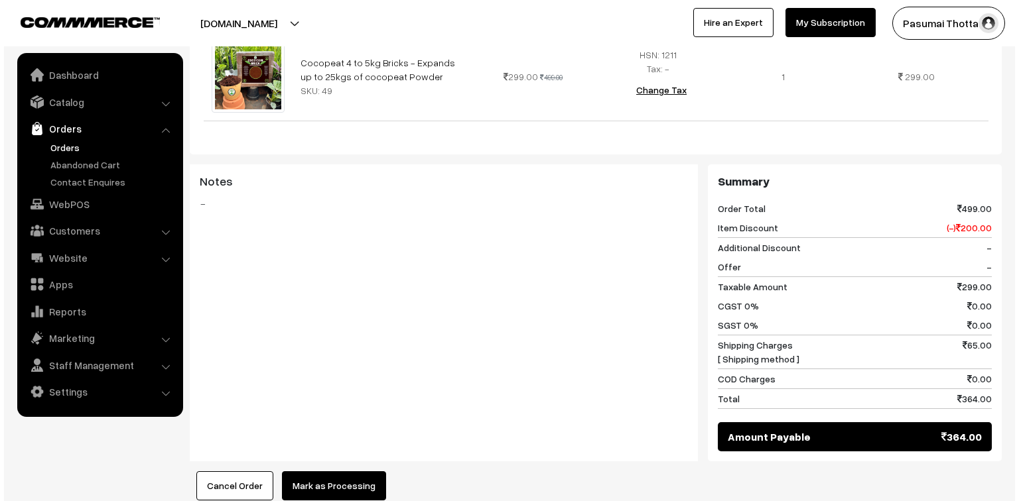
scroll to position [478, 0]
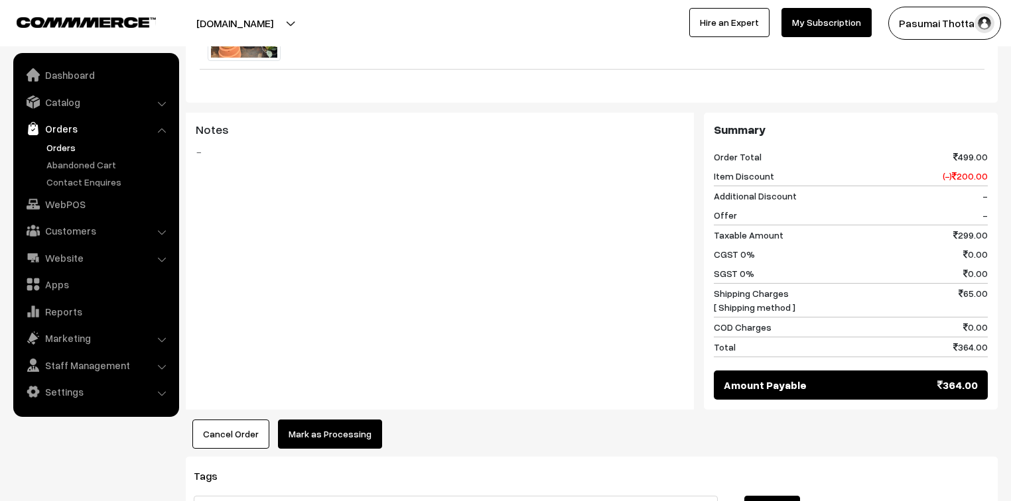
click at [350, 420] on button "Mark as Processing" at bounding box center [330, 434] width 104 height 29
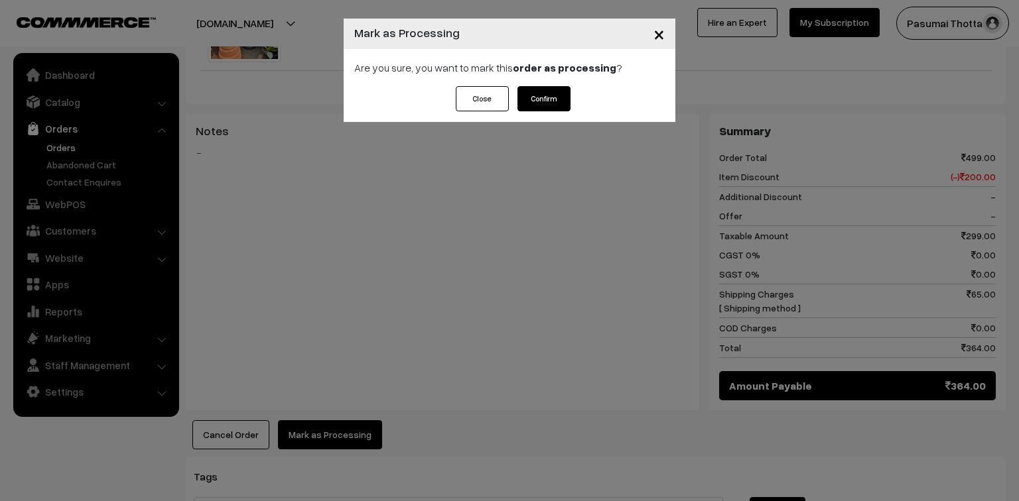
click at [558, 103] on button "Confirm" at bounding box center [543, 98] width 53 height 25
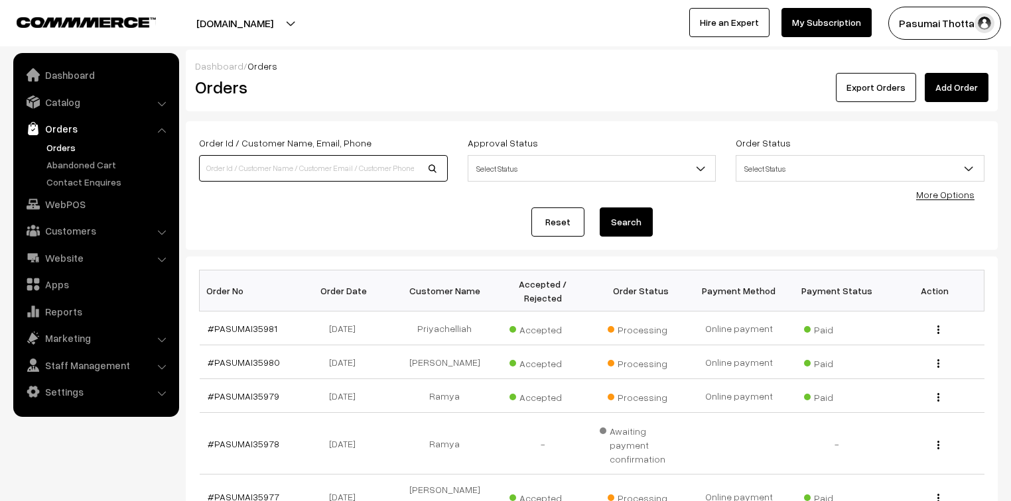
click at [322, 179] on input at bounding box center [323, 168] width 249 height 27
type input "8489487917"
click at [600, 208] on button "Search" at bounding box center [626, 222] width 53 height 29
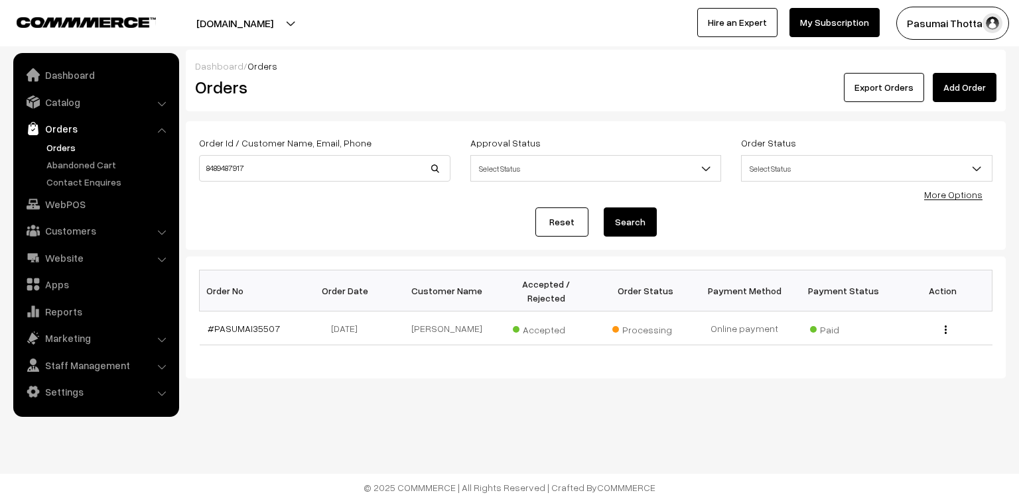
click at [64, 154] on link "Orders" at bounding box center [108, 148] width 131 height 14
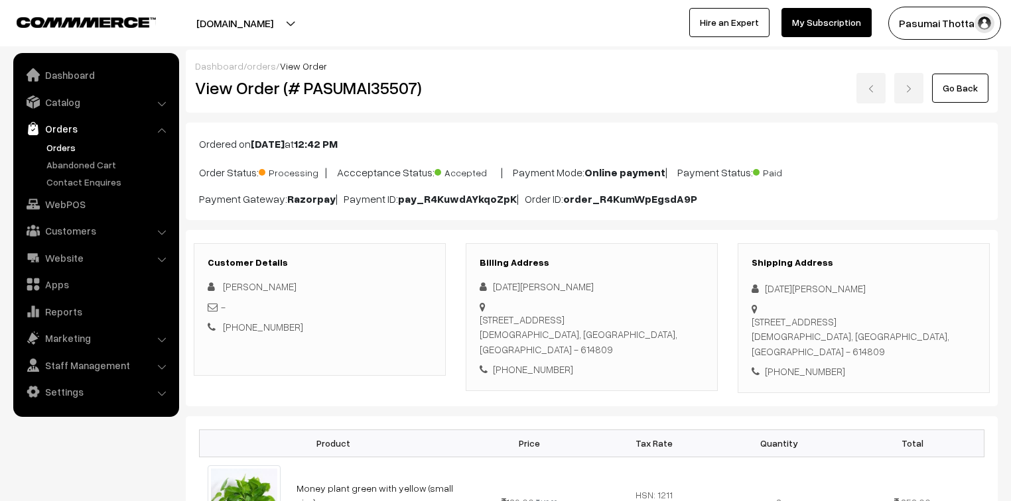
scroll to position [212, 0]
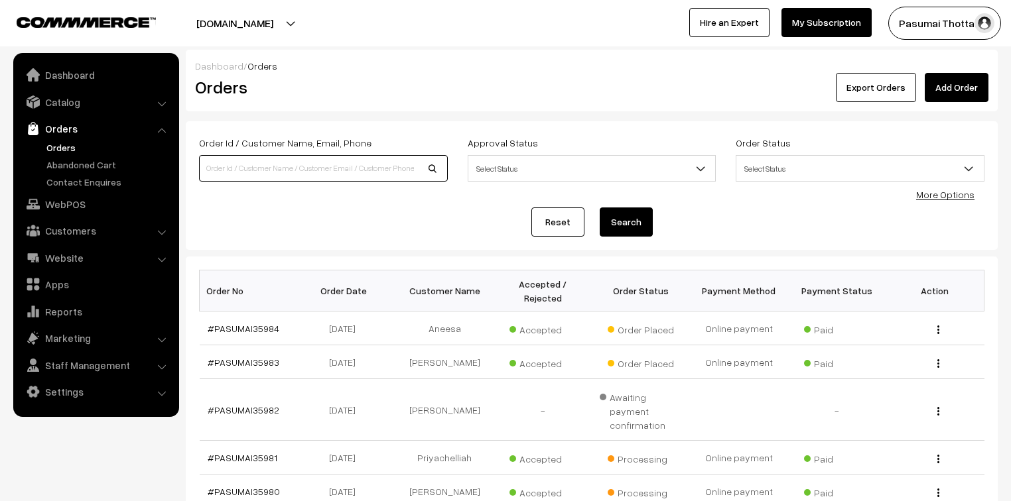
click at [266, 172] on input at bounding box center [323, 168] width 249 height 27
type input "35953"
click at [600, 208] on button "Search" at bounding box center [626, 222] width 53 height 29
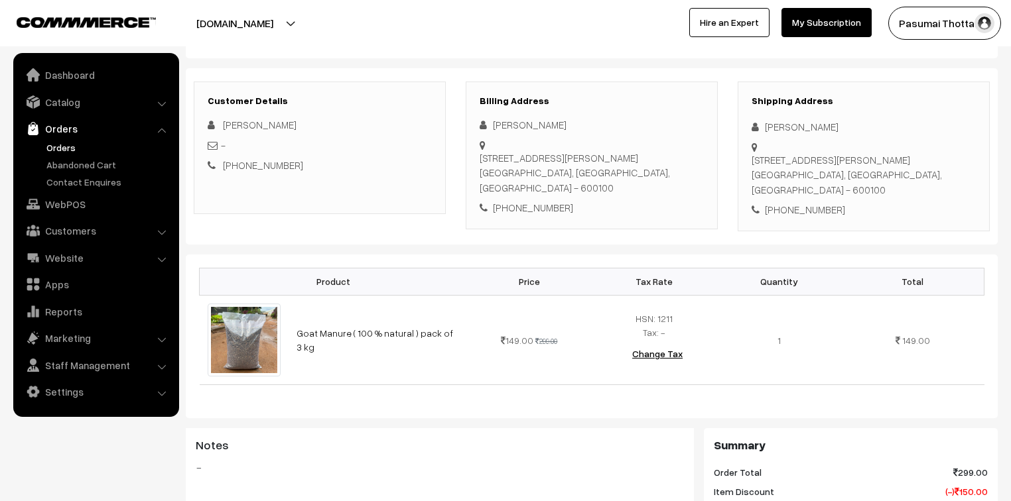
scroll to position [159, 0]
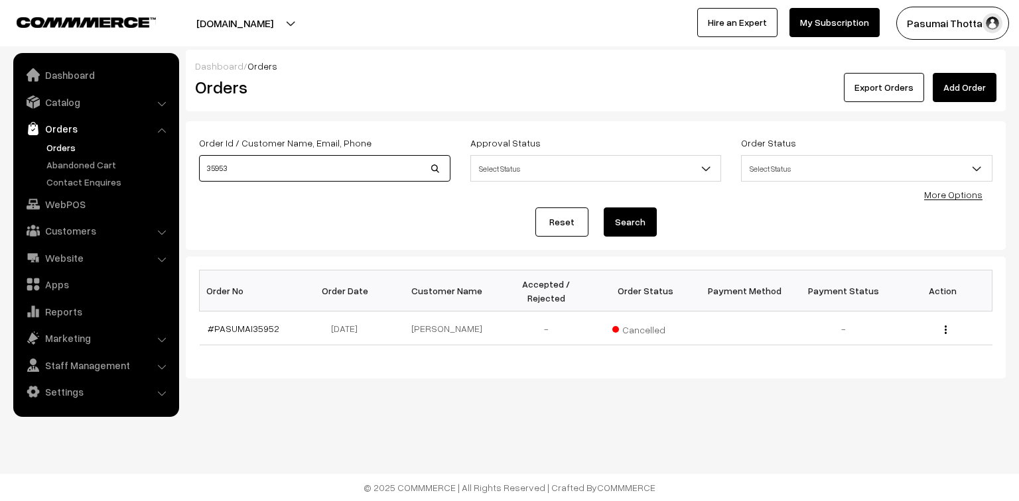
click at [234, 176] on input "35953" at bounding box center [324, 168] width 251 height 27
type input "35954"
click at [604, 208] on button "Search" at bounding box center [630, 222] width 53 height 29
drag, startPoint x: 277, startPoint y: 159, endPoint x: 168, endPoint y: 178, distance: 110.3
click at [168, 178] on body "Thank you for showing interest. Our team will call you shortly. Close [DOMAIN_N…" at bounding box center [509, 250] width 1019 height 501
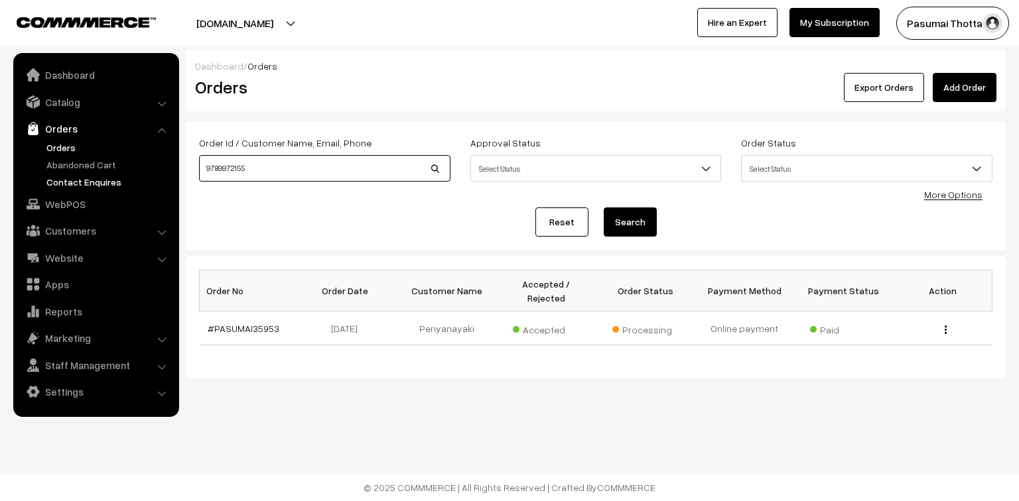
type input "9789972155"
click at [604, 208] on button "Search" at bounding box center [630, 222] width 53 height 29
drag, startPoint x: 256, startPoint y: 171, endPoint x: 194, endPoint y: 171, distance: 61.7
click at [194, 171] on div "Order Id / Customer Name, Email, Phone 9789972155" at bounding box center [324, 162] width 271 height 55
type input "35747"
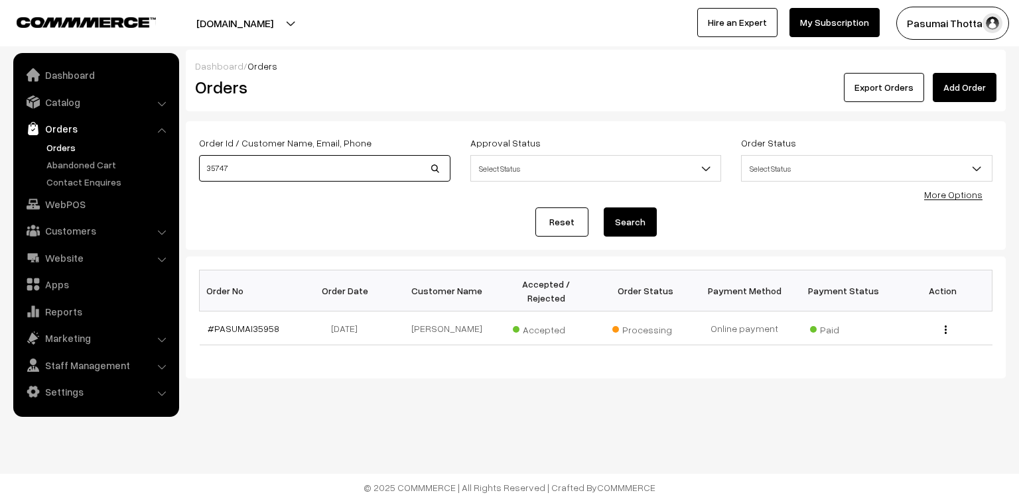
click at [604, 208] on button "Search" at bounding box center [630, 222] width 53 height 29
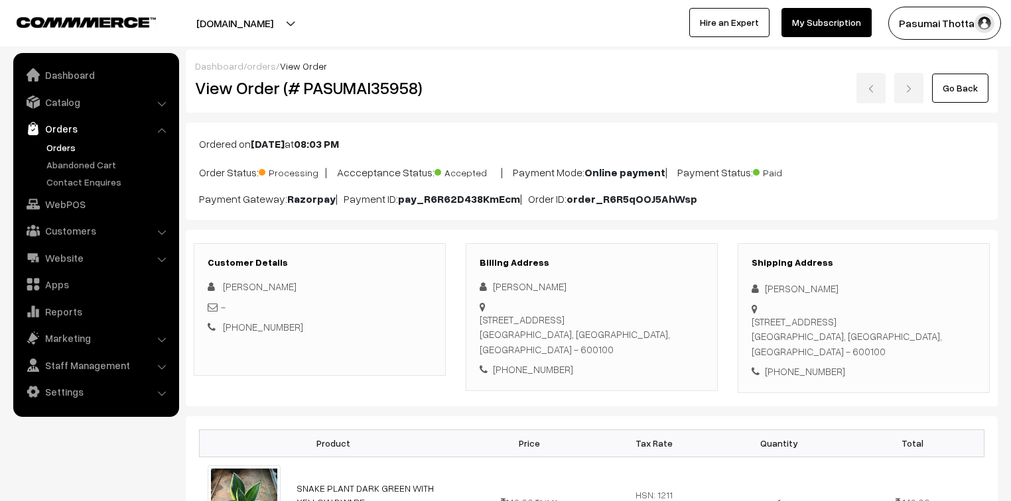
scroll to position [106, 0]
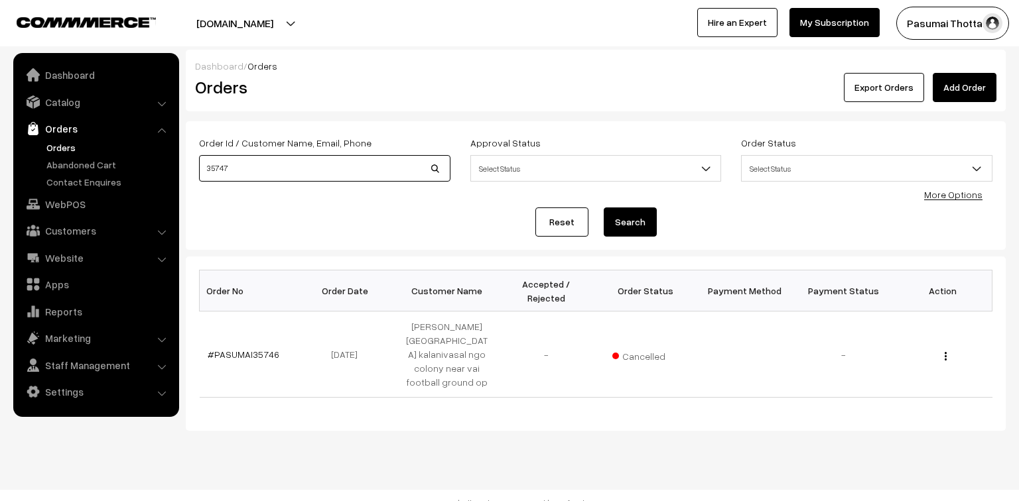
click at [255, 170] on input "35747" at bounding box center [324, 168] width 251 height 27
type input "35748"
click at [604, 208] on button "Search" at bounding box center [630, 222] width 53 height 29
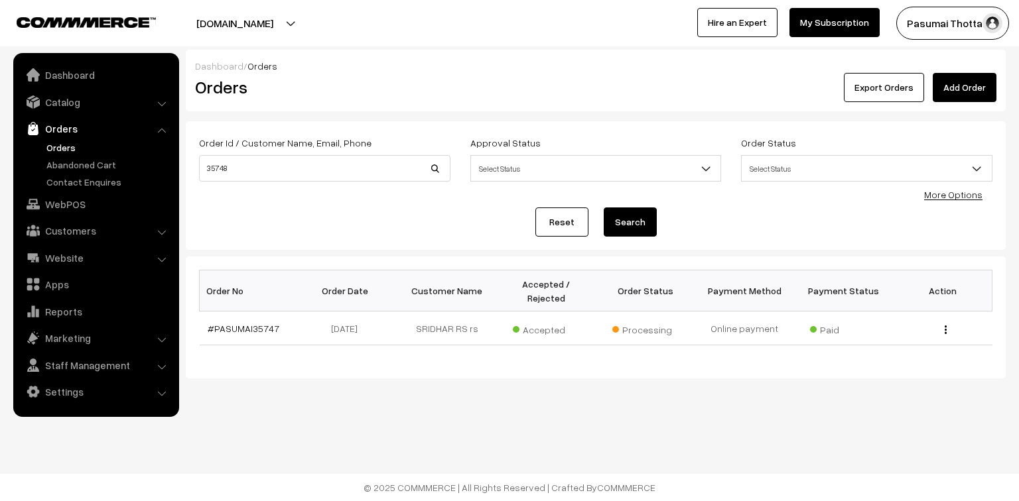
click at [58, 130] on link "Orders" at bounding box center [96, 129] width 158 height 24
click at [59, 142] on link "Orders" at bounding box center [108, 148] width 131 height 14
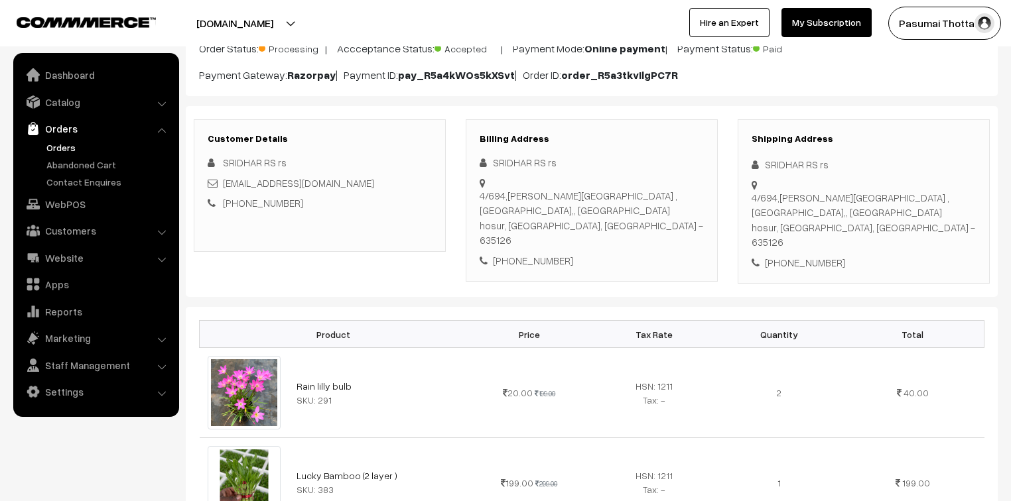
scroll to position [106, 0]
